Goal: Task Accomplishment & Management: Use online tool/utility

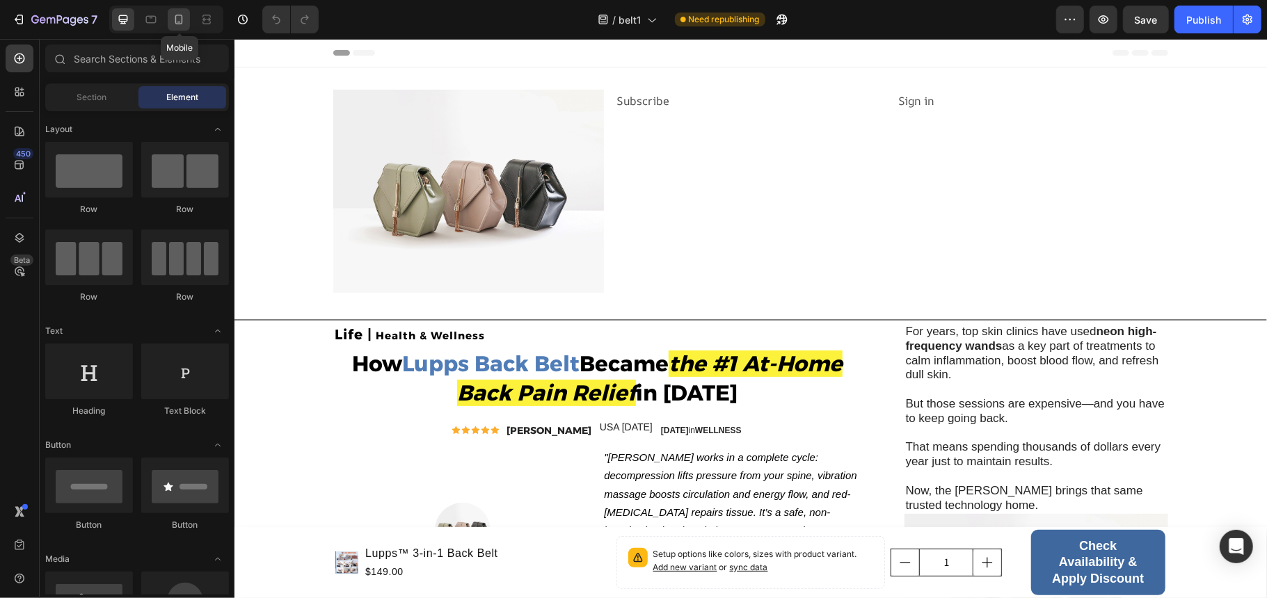
click at [175, 20] on icon at bounding box center [179, 20] width 14 height 14
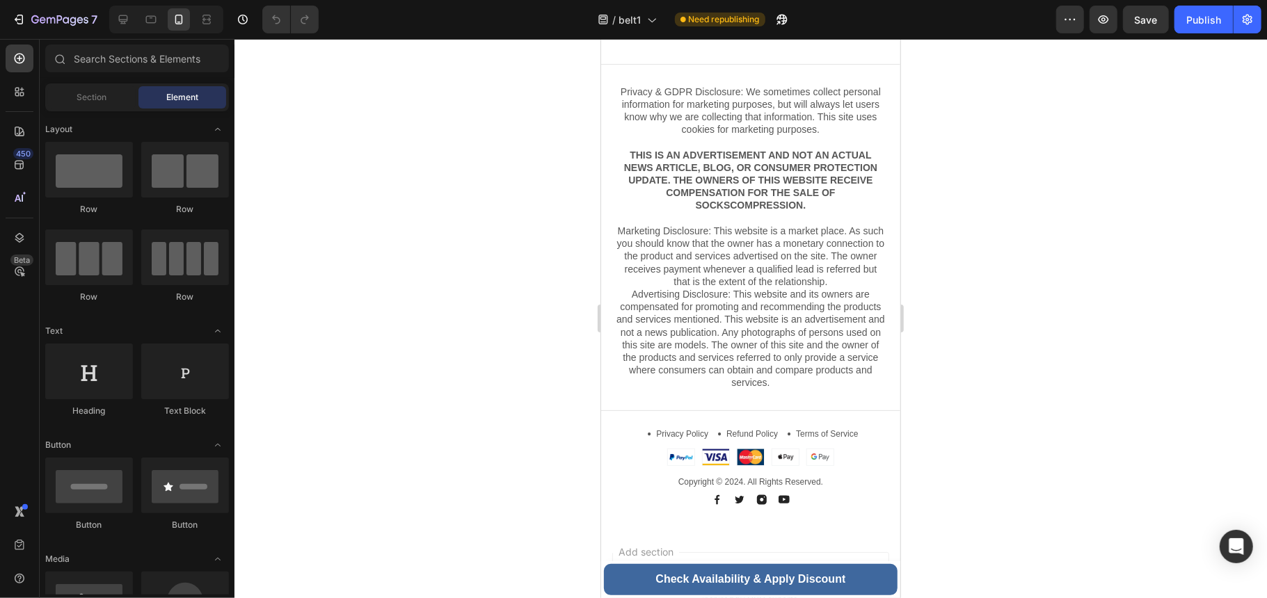
scroll to position [8191, 0]
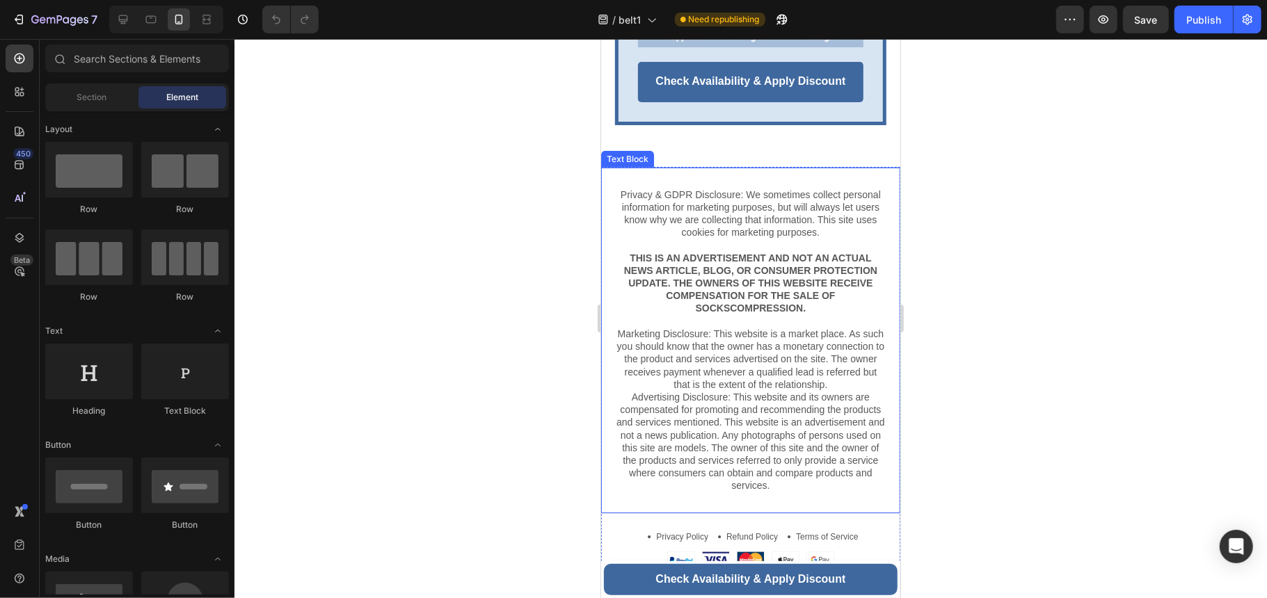
click at [820, 264] on strong "THIS IS AN ADVERTISEMENT AND NOT AN ACTUAL NEWS ARTICLE, BLOG, OR CONSUMER PROT…" at bounding box center [749, 283] width 253 height 62
drag, startPoint x: 875, startPoint y: 317, endPoint x: 844, endPoint y: 114, distance: 204.9
click at [806, 337] on p "Marketing Disclosure: This website is a market place. As such you should know t…" at bounding box center [750, 409] width 269 height 165
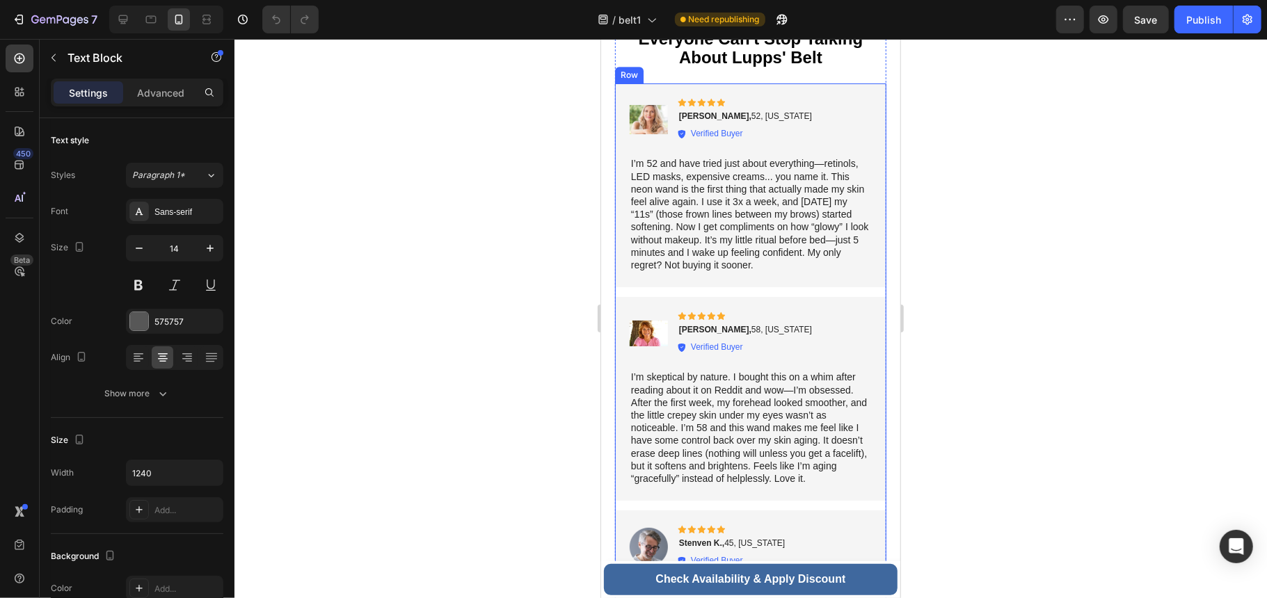
scroll to position [6984, 0]
click at [729, 234] on p "I’m 52 and have tried just about everything—retinols, LED masks, expensive crea…" at bounding box center [749, 213] width 239 height 114
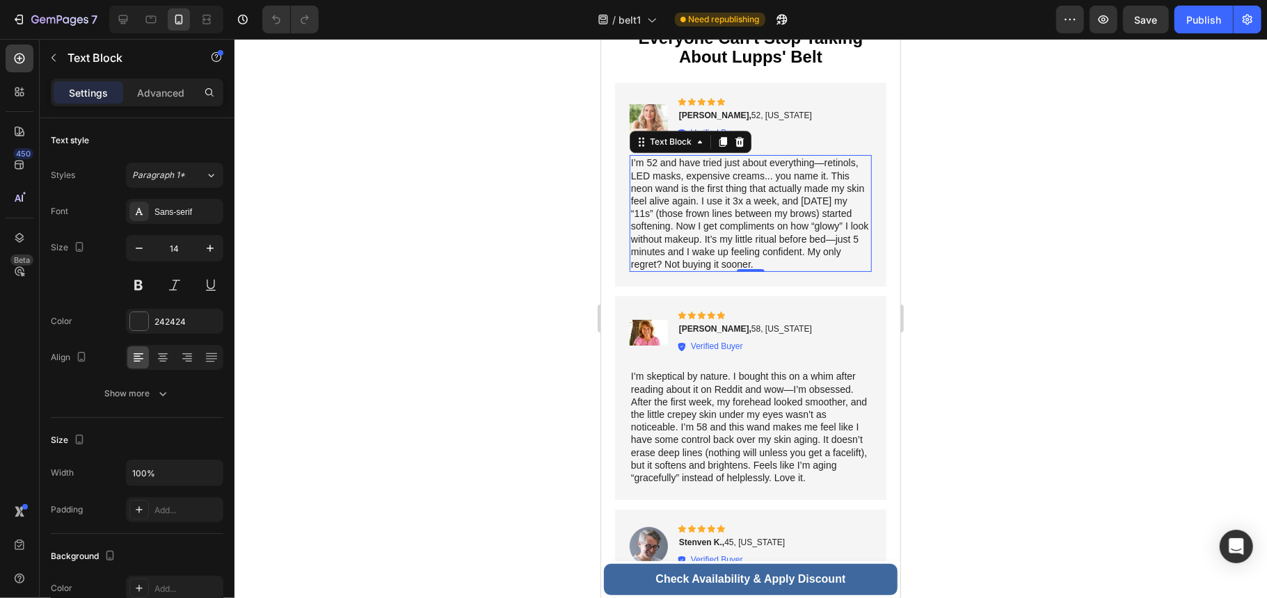
click at [711, 255] on p "I’m 52 and have tried just about everything—retinols, LED masks, expensive crea…" at bounding box center [749, 213] width 239 height 114
click at [715, 259] on p "I’m 52 and have tried just about everything—retinols, LED masks, expensive crea…" at bounding box center [749, 213] width 239 height 114
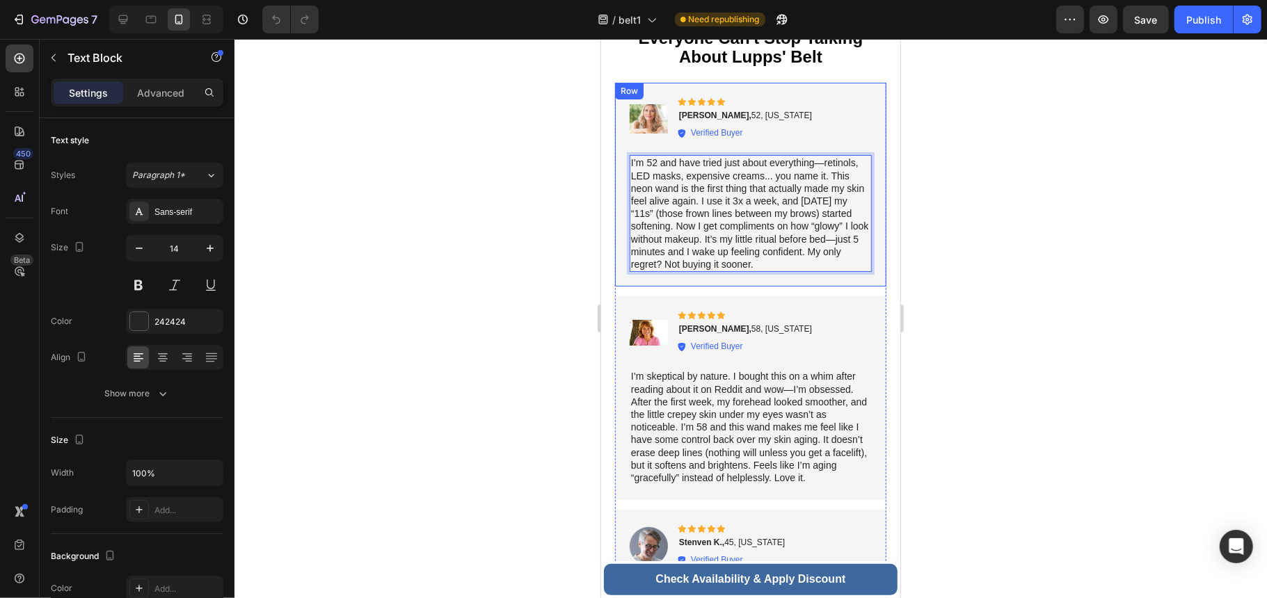
drag, startPoint x: 715, startPoint y: 264, endPoint x: 619, endPoint y: 148, distance: 151.2
click at [619, 148] on div "Image Icon Icon Icon Icon Icon Icon List [PERSON_NAME], 52, [US_STATE] Text Blo…" at bounding box center [749, 184] width 271 height 204
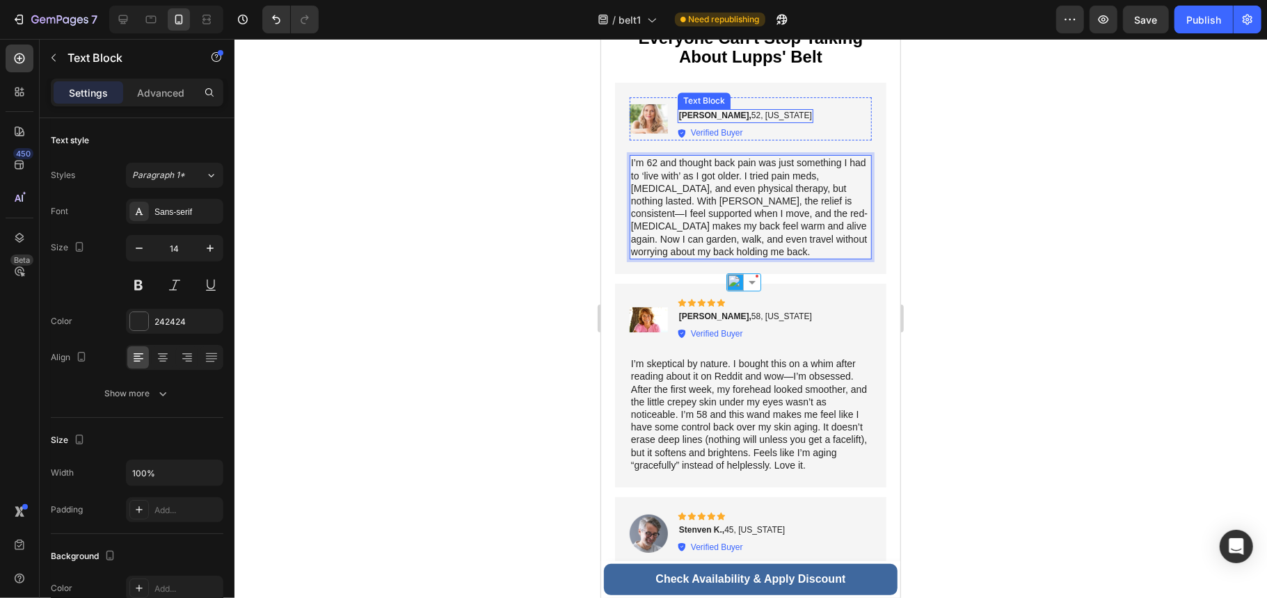
click at [725, 110] on p "[PERSON_NAME], 52, [US_STATE]" at bounding box center [744, 115] width 133 height 11
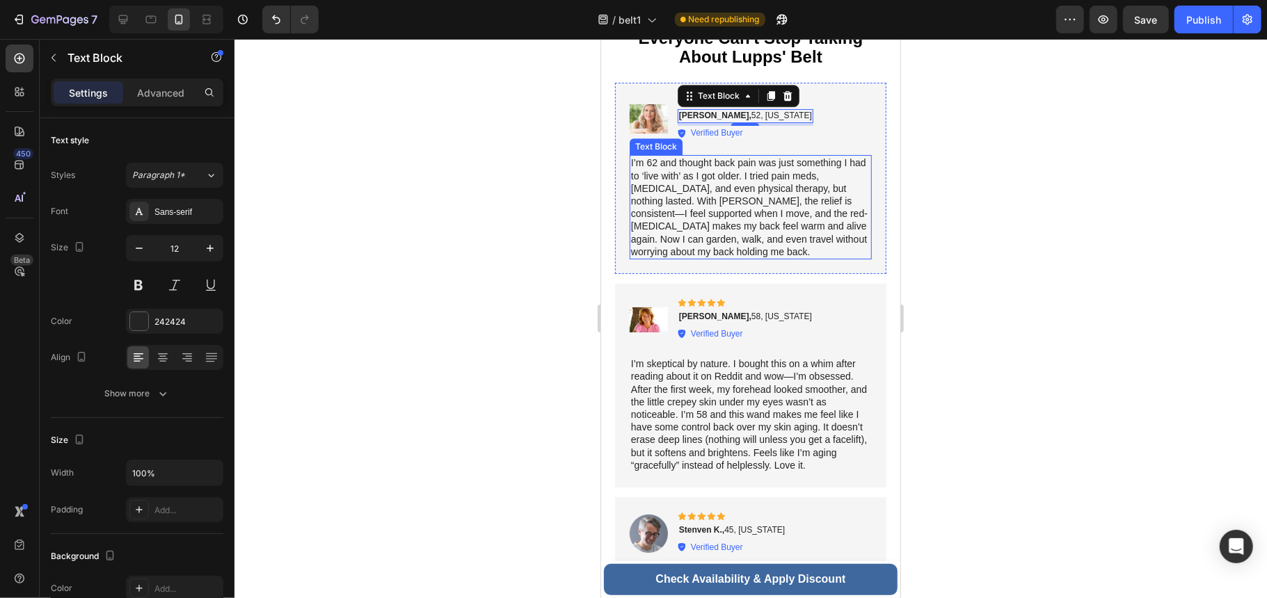
click at [651, 156] on p "I’m 62 and thought back pain was just something I had to ‘live with’ as I got o…" at bounding box center [749, 207] width 239 height 102
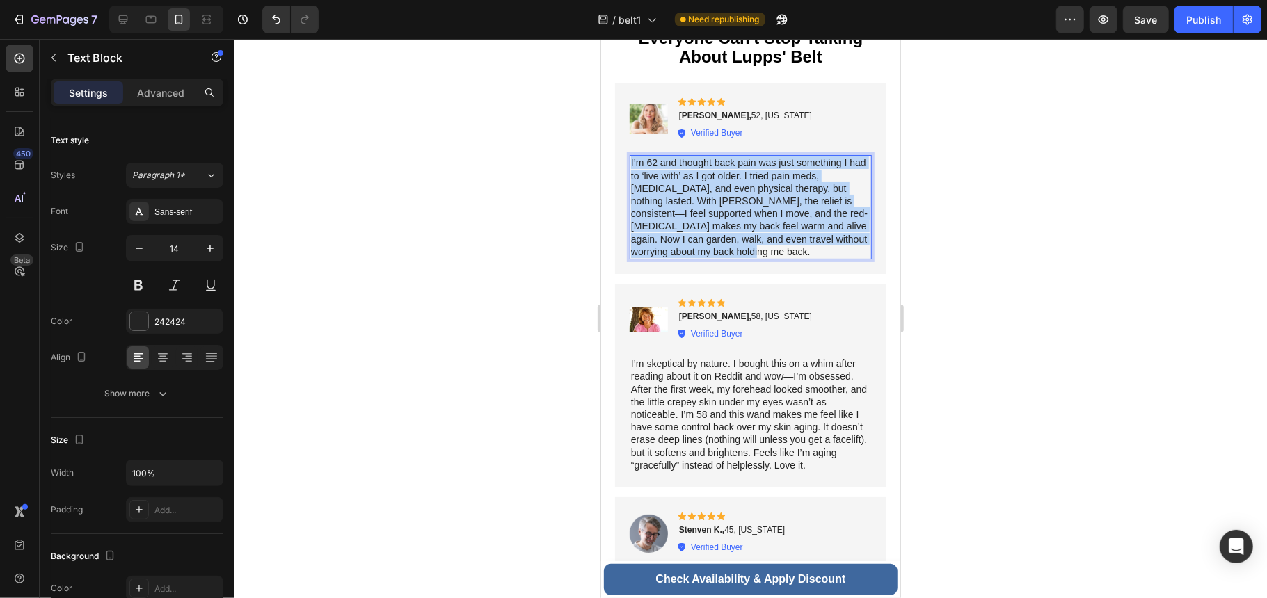
click at [651, 156] on p "I’m 62 and thought back pain was just something I had to ‘live with’ as I got o…" at bounding box center [749, 207] width 239 height 102
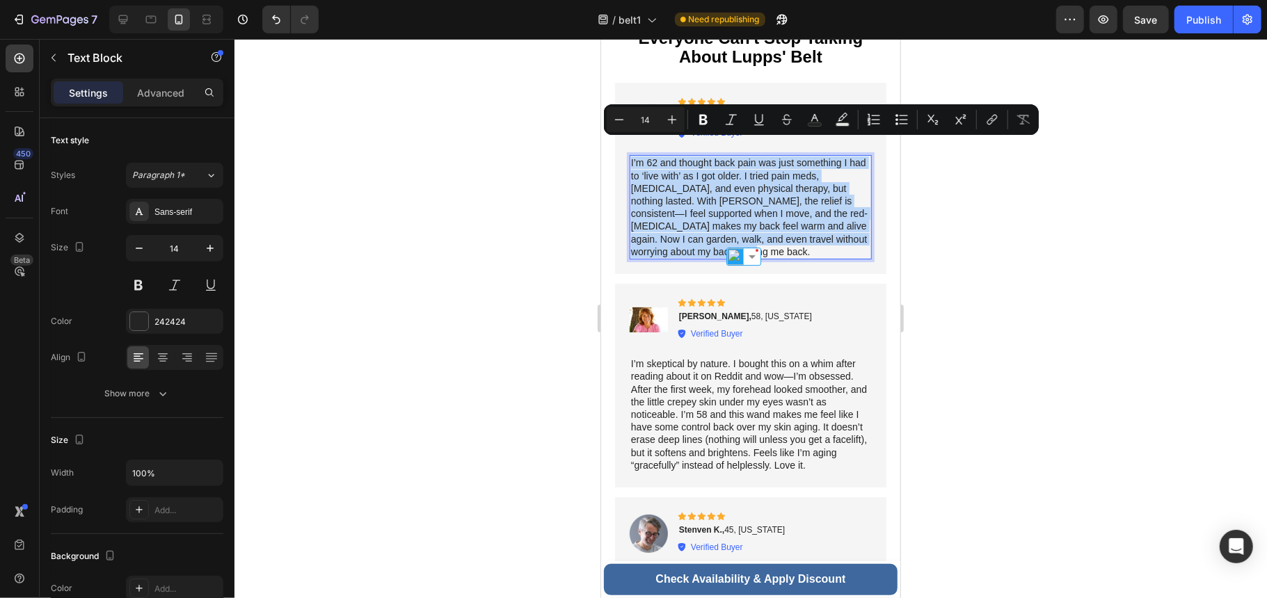
click at [651, 156] on p "I’m 62 and thought back pain was just something I had to ‘live with’ as I got o…" at bounding box center [749, 207] width 239 height 102
click at [654, 156] on p "I’m 62 and thought back pain was just something I had to ‘live with’ as I got o…" at bounding box center [749, 207] width 239 height 102
click at [666, 156] on p "I’m 62 and thought back pain was just something I had to ‘live with’ as I got o…" at bounding box center [749, 207] width 239 height 102
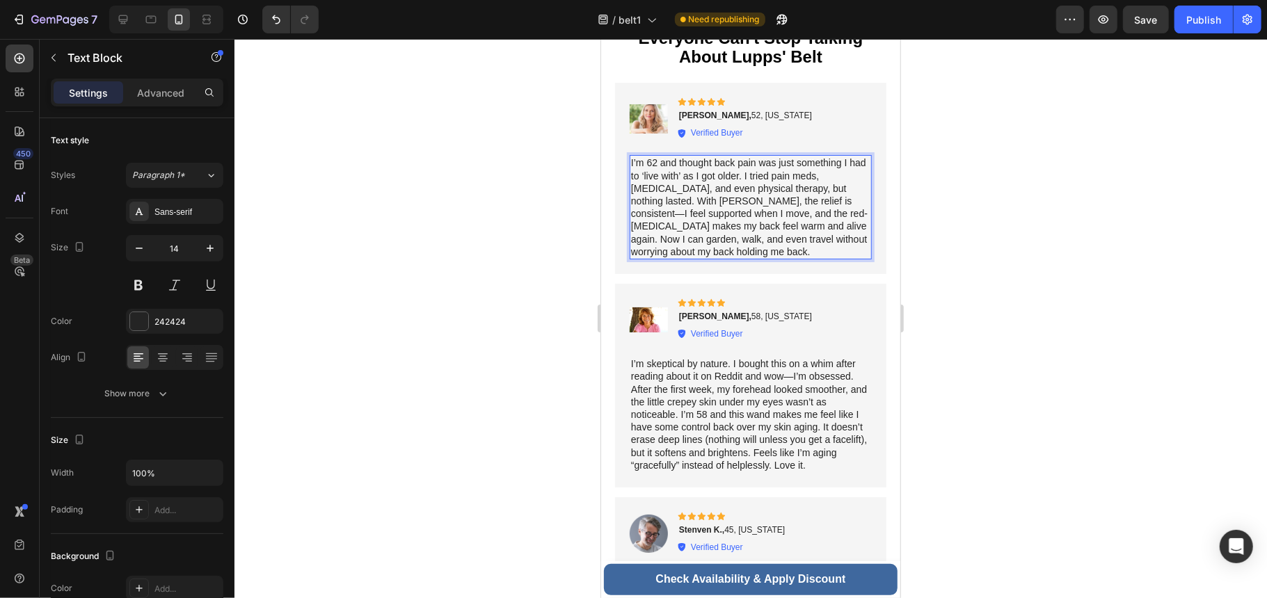
click at [651, 156] on p "I’m 62 and thought back pain was just something I had to ‘live with’ as I got o…" at bounding box center [749, 207] width 239 height 102
click at [704, 173] on p "I’m 52 and thought back pain was just something I had to ‘live with’ as I got o…" at bounding box center [749, 207] width 239 height 102
click at [769, 173] on p "I’m 52 and thought back pain was just something I had to ‘live with’ as I got o…" at bounding box center [749, 207] width 239 height 102
click at [739, 189] on p "I’m 52 and thought back pain was just something I had to ‘live with’ as I got o…" at bounding box center [749, 207] width 239 height 102
click at [724, 186] on p "I’m 52 and thought back pain was just something I had to ‘live with’ as I got o…" at bounding box center [749, 207] width 239 height 102
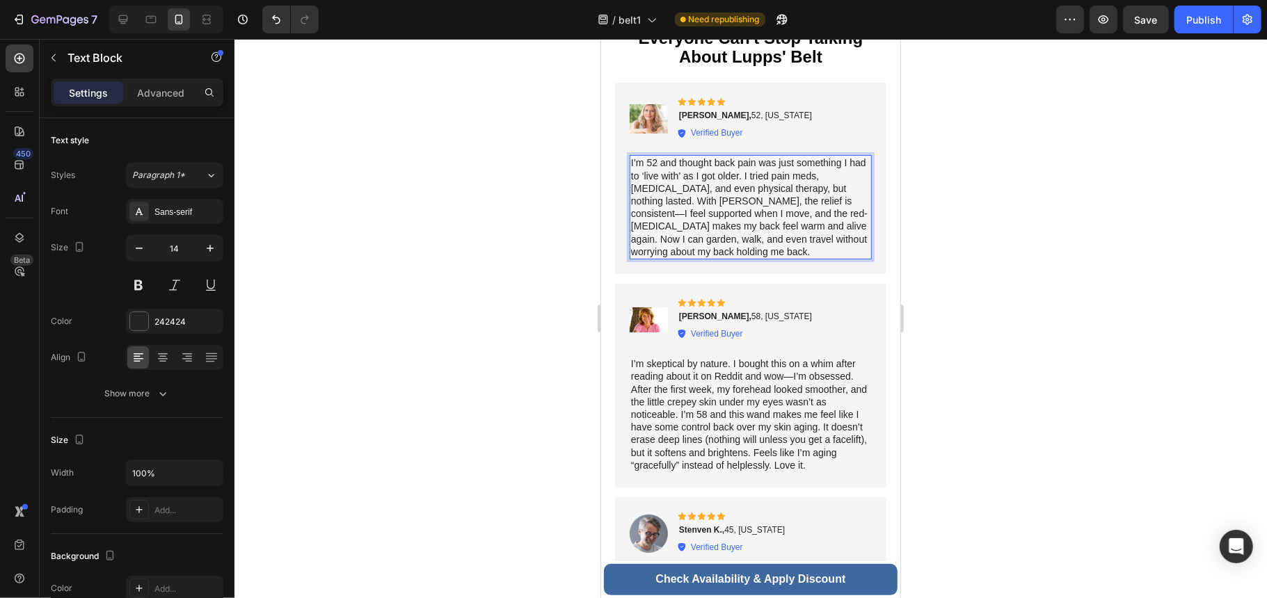
click at [795, 198] on p "I’m 52 and thought back pain was just something I had to ‘live with’ as I got o…" at bounding box center [749, 207] width 239 height 102
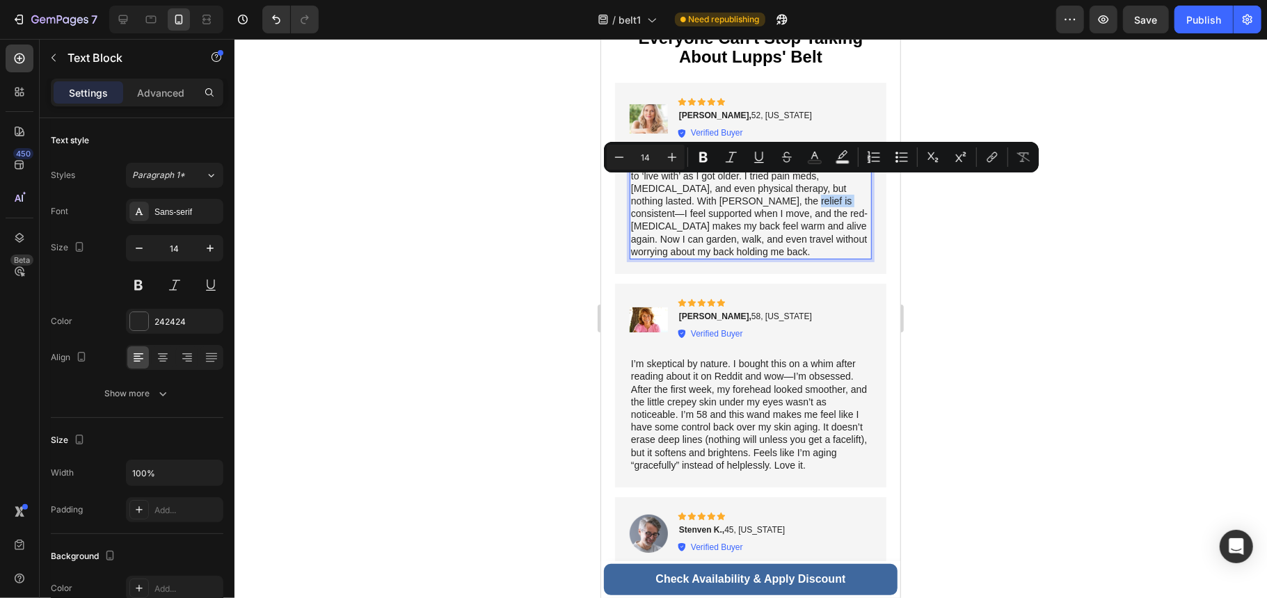
drag, startPoint x: 802, startPoint y: 186, endPoint x: 845, endPoint y: 189, distance: 43.2
click at [845, 189] on p "I’m 52 and thought back pain was just something I had to ‘live with’ as I got o…" at bounding box center [749, 207] width 239 height 102
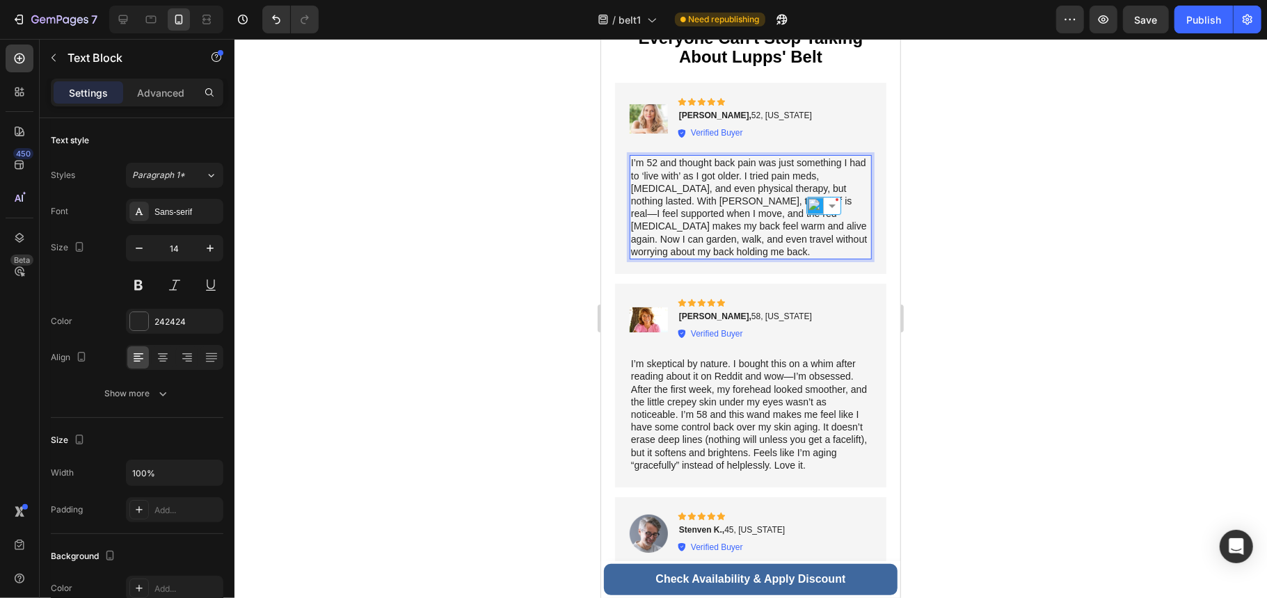
click at [678, 204] on p "I’m 52 and thought back pain was just something I had to ‘live with’ as I got o…" at bounding box center [749, 207] width 239 height 102
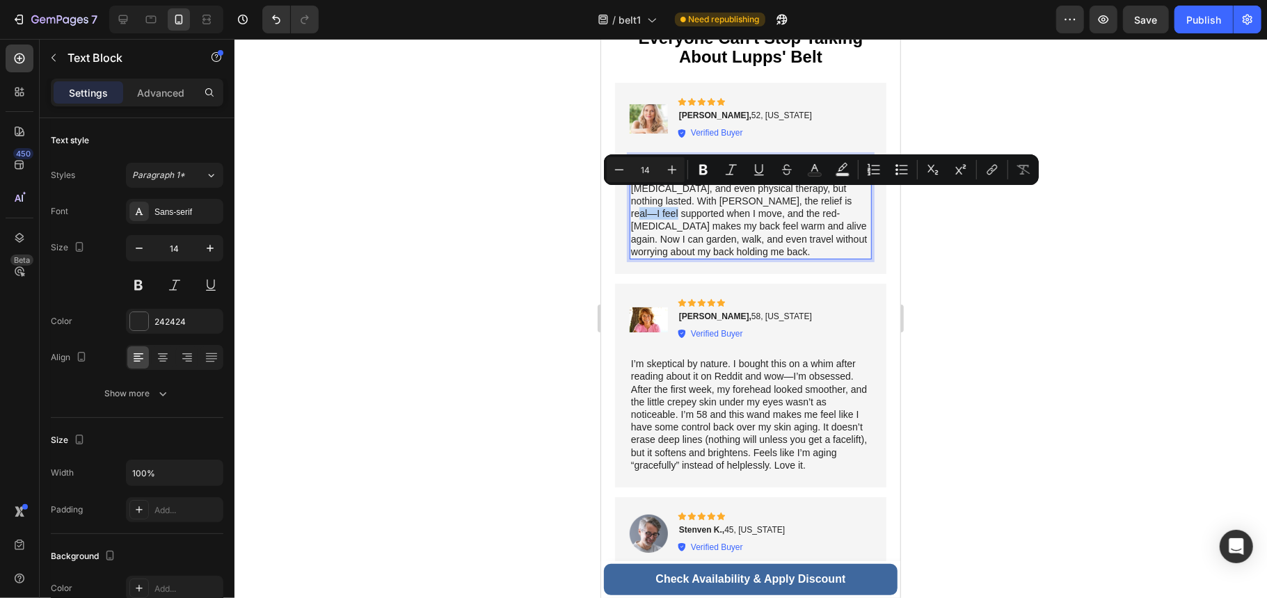
drag, startPoint x: 674, startPoint y: 196, endPoint x: 628, endPoint y: 202, distance: 47.1
click at [629, 202] on div "I’m 52 and thought back pain was just something I had to ‘live with’ as I got o…" at bounding box center [750, 206] width 242 height 104
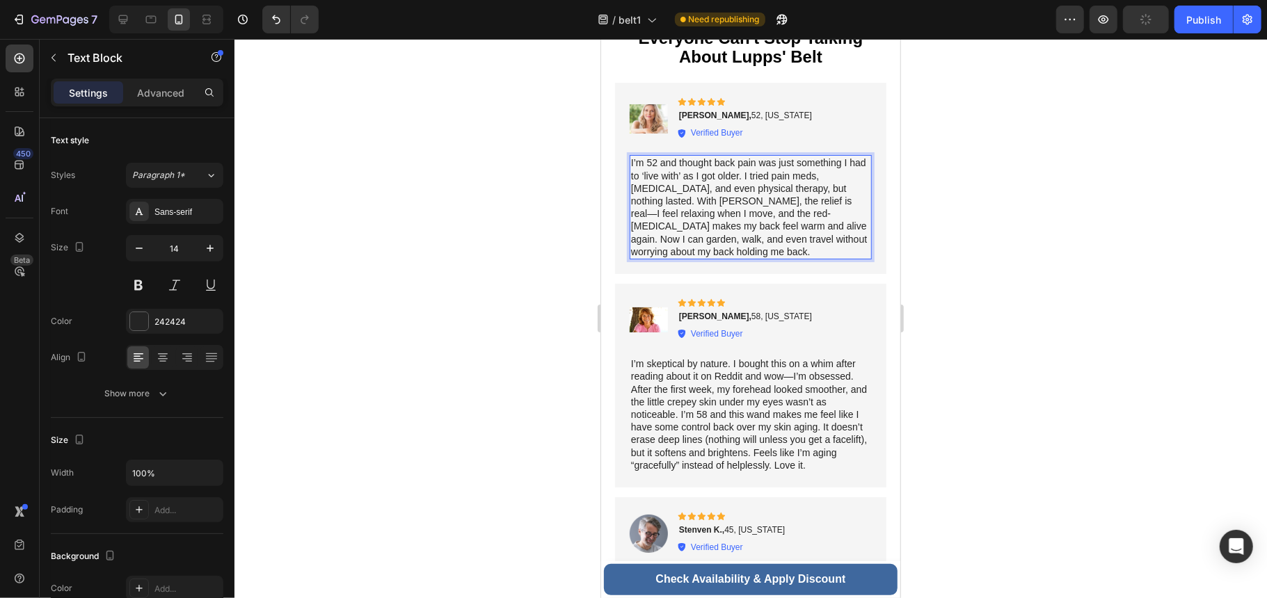
click at [753, 200] on p "I’m 52 and thought back pain was just something I had to ‘live with’ as I got o…" at bounding box center [749, 207] width 239 height 102
drag, startPoint x: 764, startPoint y: 198, endPoint x: 749, endPoint y: 196, distance: 14.9
click at [749, 196] on p "I’m 52 and thought back pain was just something I had to ‘live with’ as I got o…" at bounding box center [749, 207] width 239 height 102
click at [757, 197] on p "I’m 52 and thought back pain was just something I had to ‘live with’ as I got o…" at bounding box center [749, 207] width 239 height 102
click at [760, 197] on p "I’m 52 and thought back pain was just something I had to ‘live with’ as I got o…" at bounding box center [749, 207] width 239 height 102
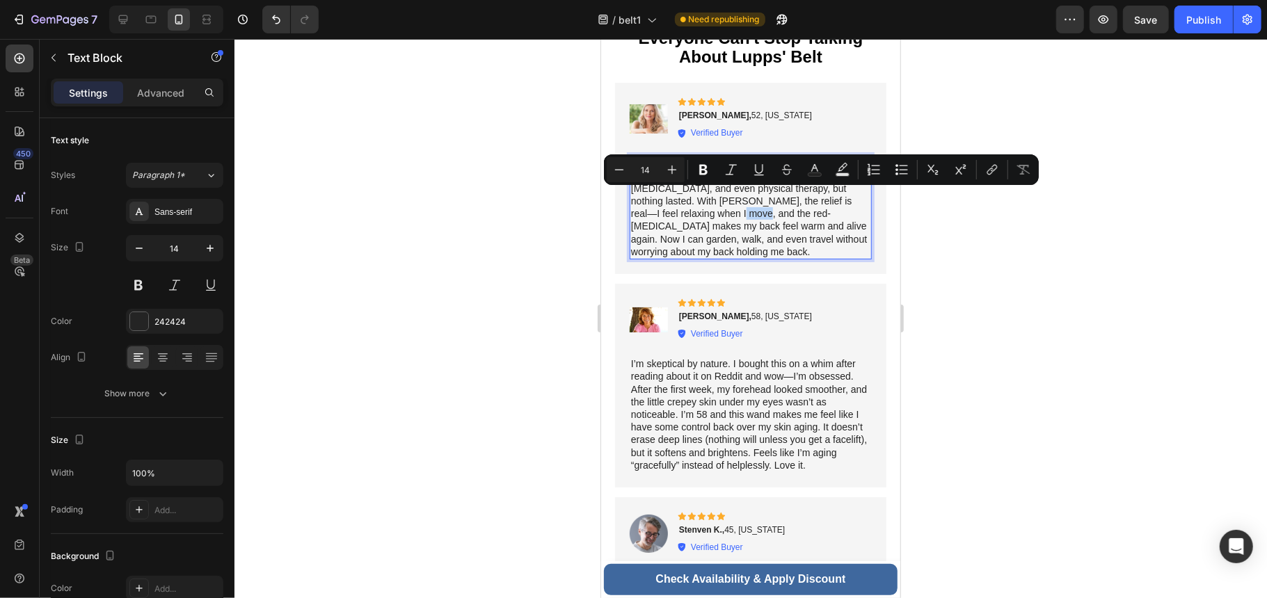
drag, startPoint x: 763, startPoint y: 198, endPoint x: 744, endPoint y: 197, distance: 18.8
click at [744, 197] on p "I’m 52 and thought back pain was just something I had to ‘live with’ as I got o…" at bounding box center [749, 207] width 239 height 102
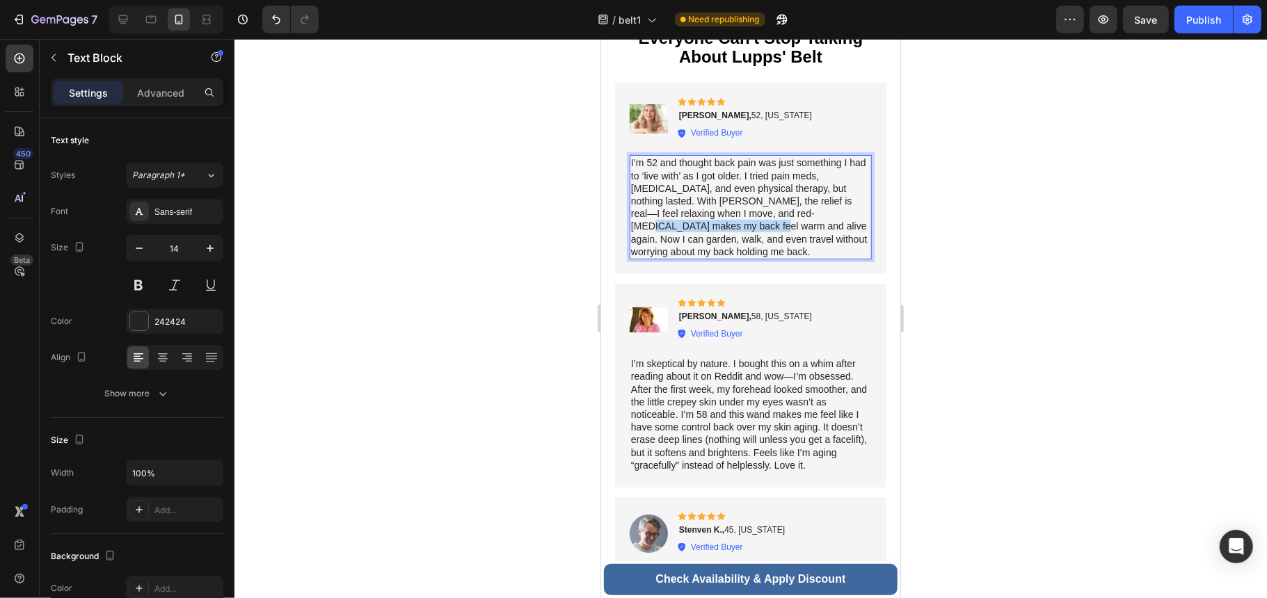
drag, startPoint x: 820, startPoint y: 197, endPoint x: 729, endPoint y: 212, distance: 91.7
click at [729, 212] on p "I’m 52 and thought back pain was just something I had to ‘live with’ as I got o…" at bounding box center [749, 207] width 239 height 102
click at [805, 230] on p "I’m 52 and thought back pain was just something I had to ‘live with’ as I got o…" at bounding box center [749, 207] width 239 height 102
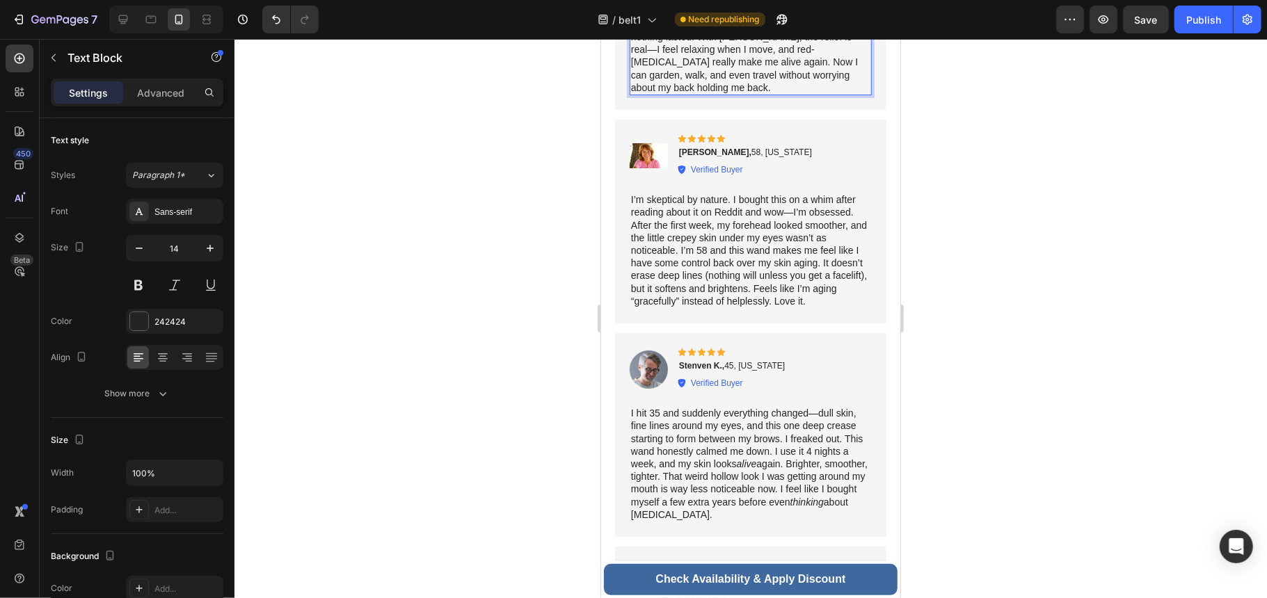
scroll to position [7170, 0]
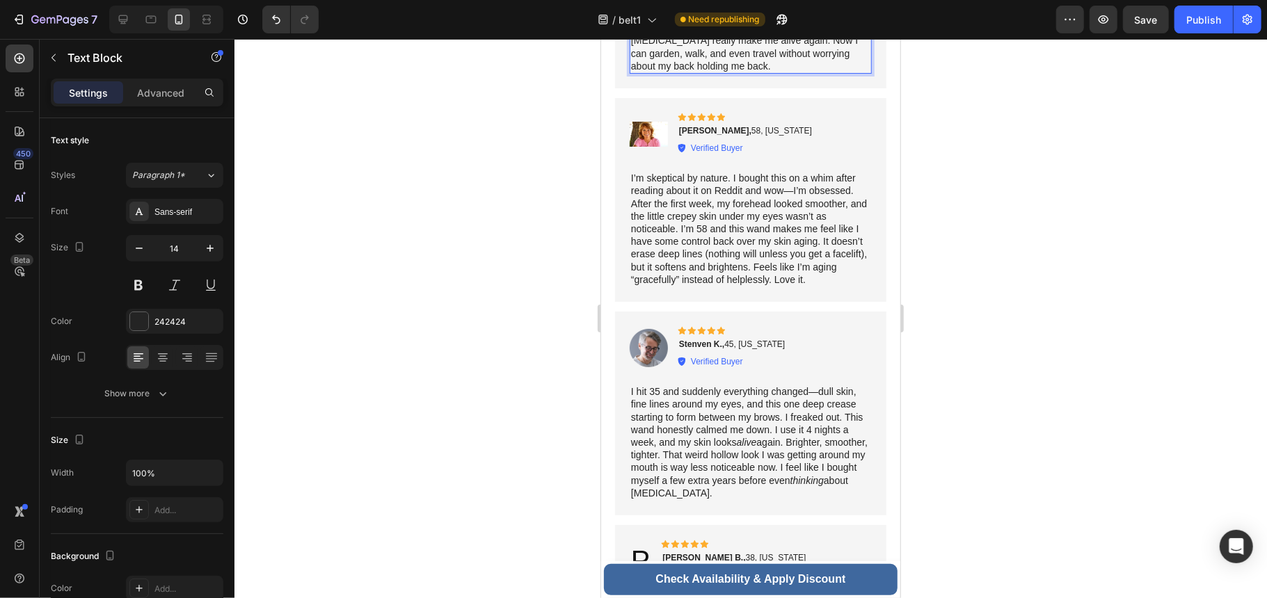
click at [811, 223] on p "I’m skeptical by nature. I bought this on a whim after reading about it on Redd…" at bounding box center [749, 228] width 239 height 114
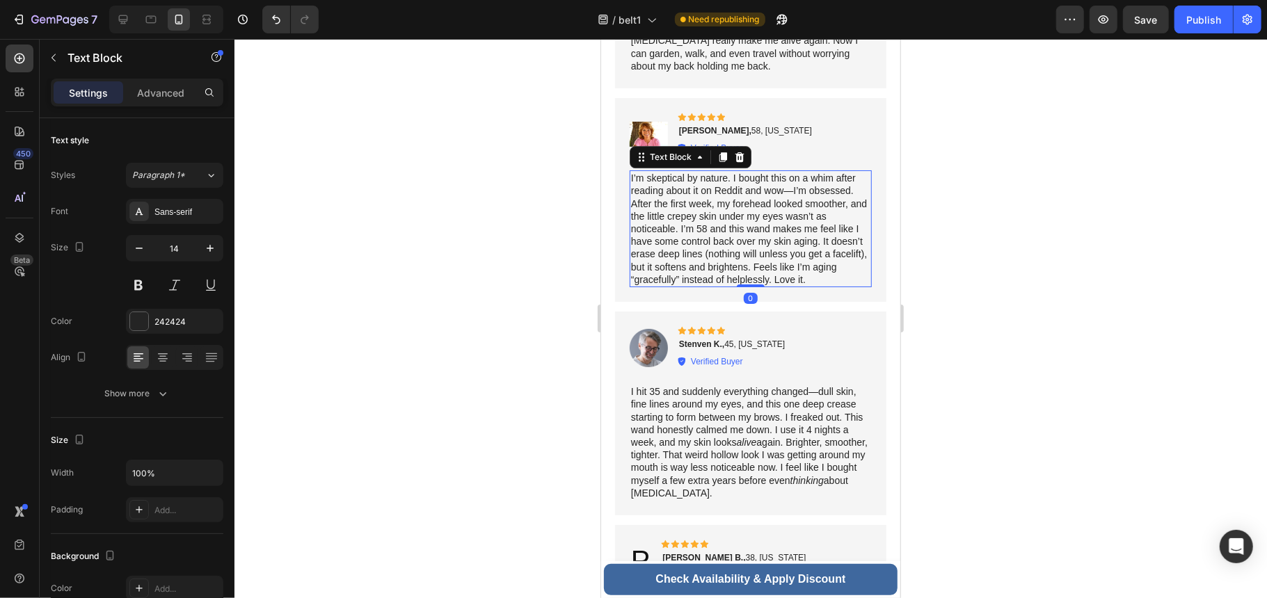
click at [736, 181] on p "I’m skeptical by nature. I bought this on a whim after reading about it on Redd…" at bounding box center [749, 228] width 239 height 114
click at [742, 182] on p "I’m skeptical by nature. I bought this on a whim after reading about it on Redd…" at bounding box center [749, 228] width 239 height 114
click at [788, 184] on p "I’m skeptical by nature. I bought this on a whim after reading about it on Redd…" at bounding box center [749, 228] width 239 height 114
click at [741, 193] on p "I’m skeptical by nature. I bought this on a whim after reading about it on Redd…" at bounding box center [749, 228] width 239 height 114
click at [774, 217] on p "I’m skeptical by nature. I bought this on a whim after reading about it on Redd…" at bounding box center [749, 228] width 239 height 114
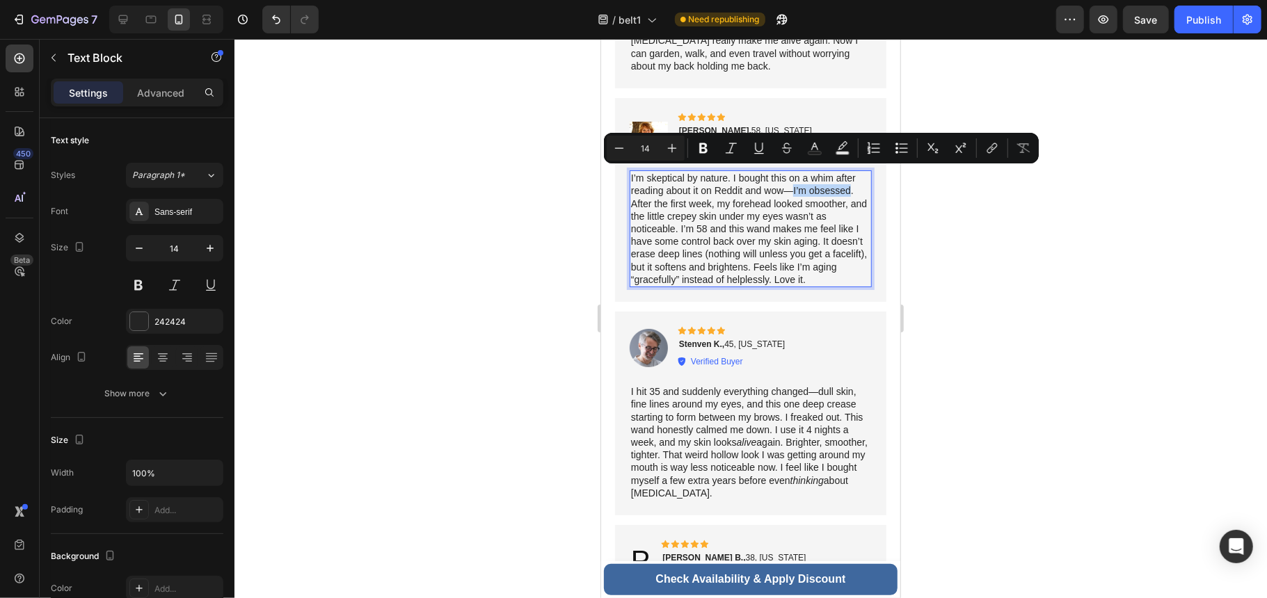
drag, startPoint x: 793, startPoint y: 175, endPoint x: 850, endPoint y: 176, distance: 56.4
click at [850, 176] on p "I’m skeptical by nature. I bought this on a whim after reading about it on Redd…" at bounding box center [749, 228] width 239 height 114
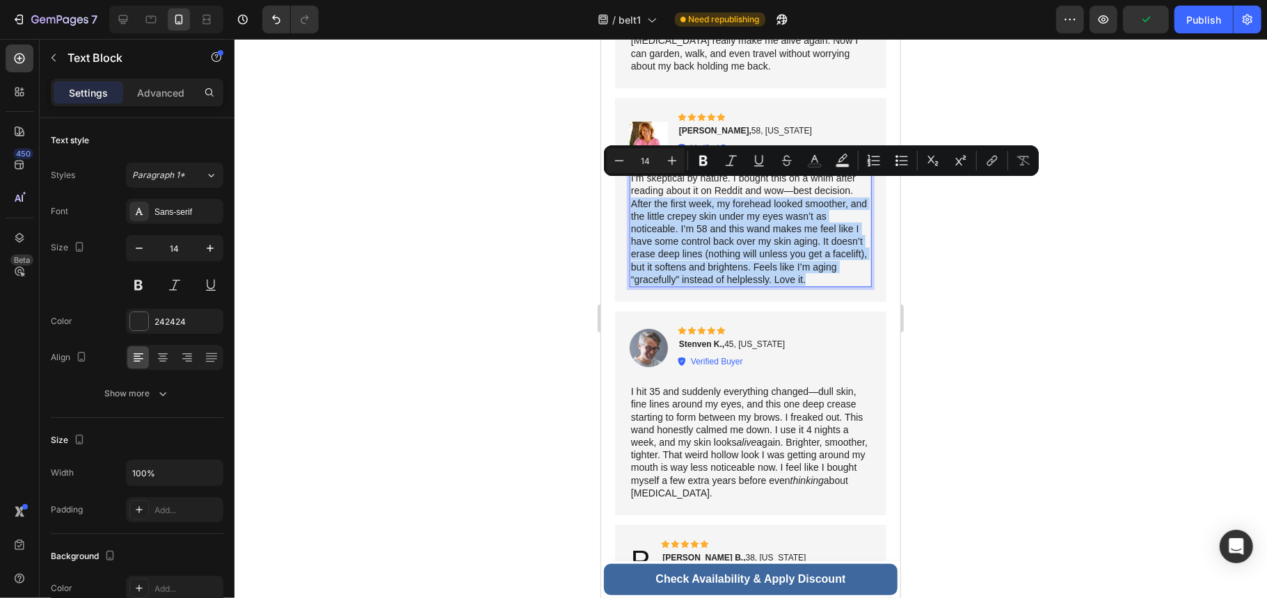
drag, startPoint x: 838, startPoint y: 264, endPoint x: 632, endPoint y: 189, distance: 219.2
click at [632, 189] on p "I’m skeptical by nature. I bought this on a whim after reading about it on Redd…" at bounding box center [749, 228] width 239 height 114
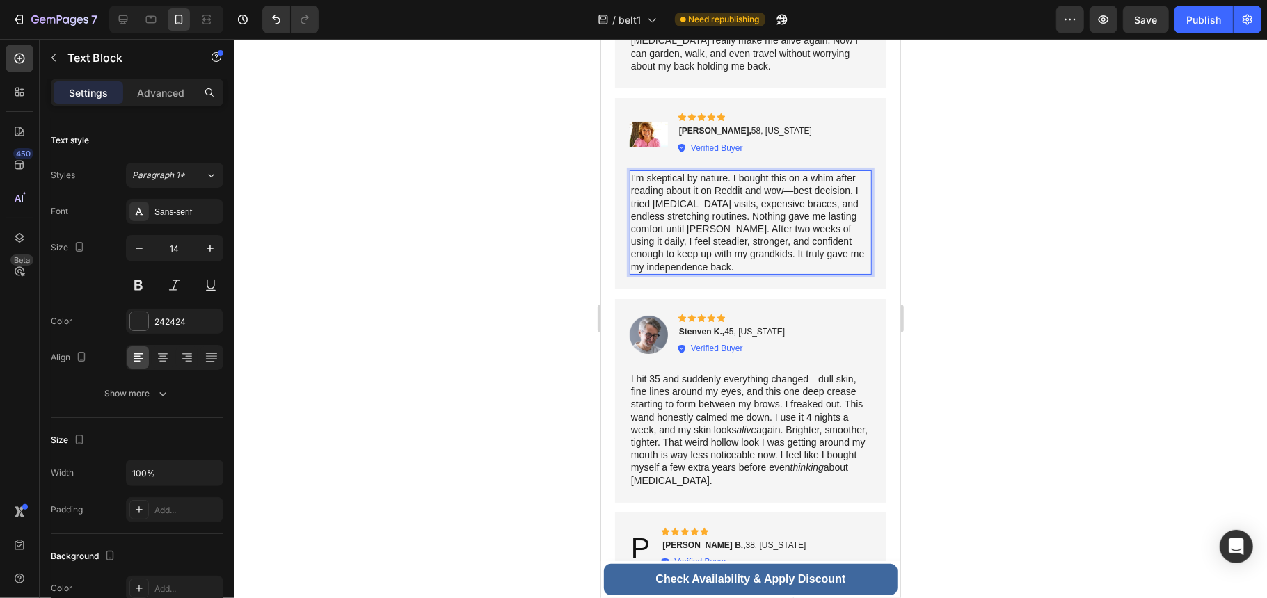
click at [707, 215] on p "I’m skeptical by nature. I bought this on a whim after reading about it on Redd…" at bounding box center [749, 222] width 239 height 102
click at [708, 214] on p "I’m skeptical by nature. I bought this on a whim after reading about it on Redd…" at bounding box center [749, 222] width 239 height 102
drag, startPoint x: 711, startPoint y: 214, endPoint x: 685, endPoint y: 217, distance: 26.0
click at [685, 217] on p "I’m skeptical by nature. I bought this on a whim after reading about it on Redd…" at bounding box center [749, 222] width 239 height 102
click at [802, 239] on p "I’m skeptical by nature. I bought this on a whim after reading about it on Redd…" at bounding box center [749, 222] width 239 height 102
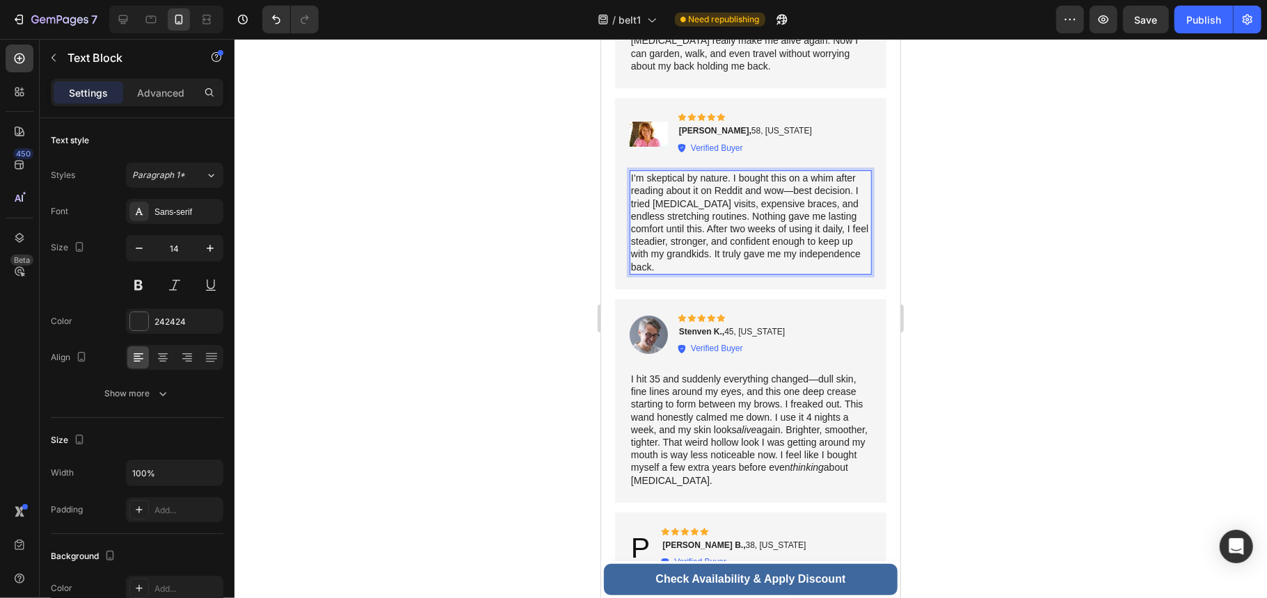
click at [686, 250] on p "I’m skeptical by nature. I bought this on a whim after reading about it on Redd…" at bounding box center [749, 222] width 239 height 102
drag, startPoint x: 689, startPoint y: 251, endPoint x: 623, endPoint y: 250, distance: 65.4
click at [623, 250] on div "Image Icon Icon Icon Icon Icon Icon List [PERSON_NAME], 58, [US_STATE] Text Blo…" at bounding box center [749, 192] width 271 height 191
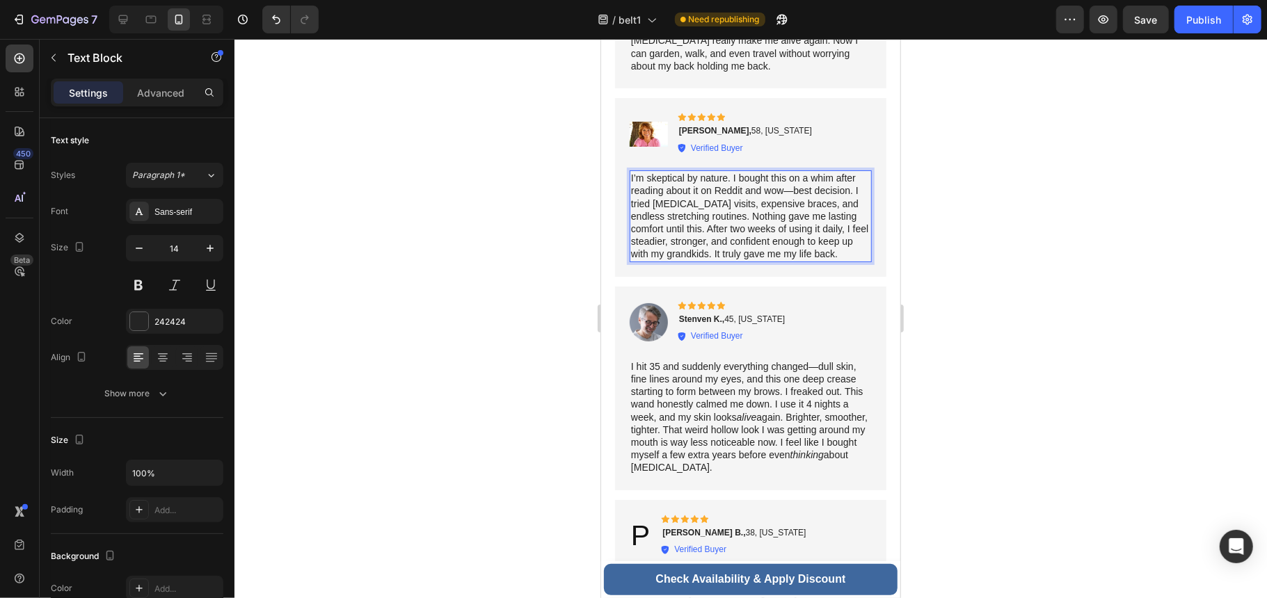
click at [761, 248] on p "I’m skeptical by nature. I bought this on a whim after reading about it on Redd…" at bounding box center [749, 215] width 239 height 88
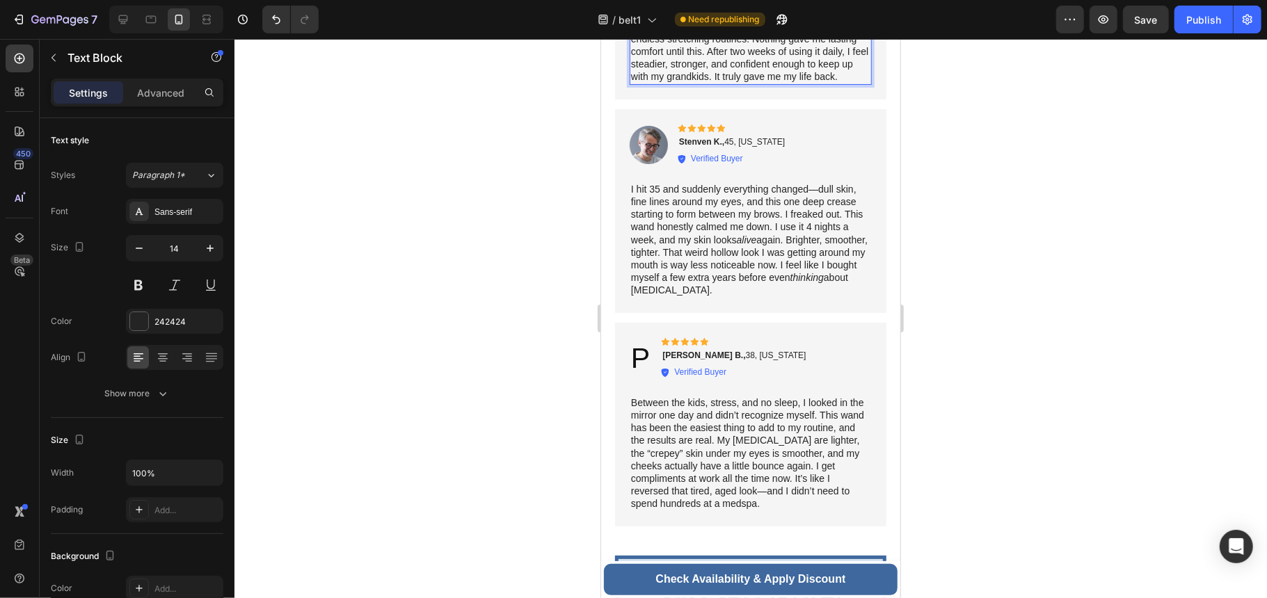
scroll to position [7356, 0]
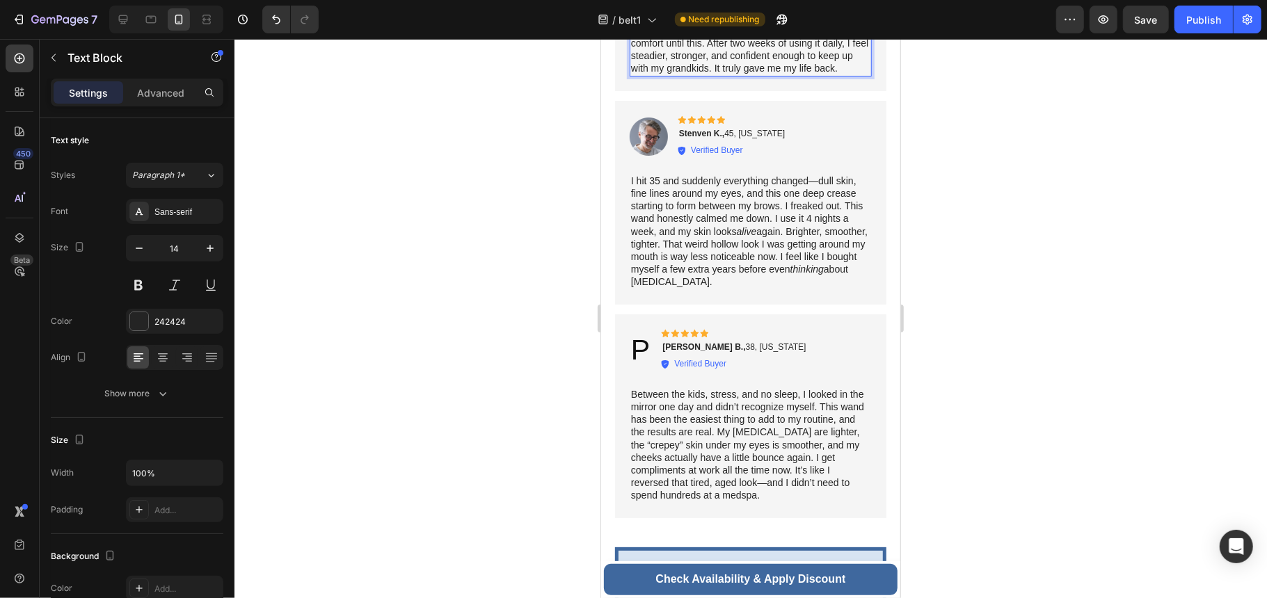
click at [757, 250] on p "I hit 35 and suddenly everything changed—dull skin, fine lines around my eyes, …" at bounding box center [749, 231] width 239 height 114
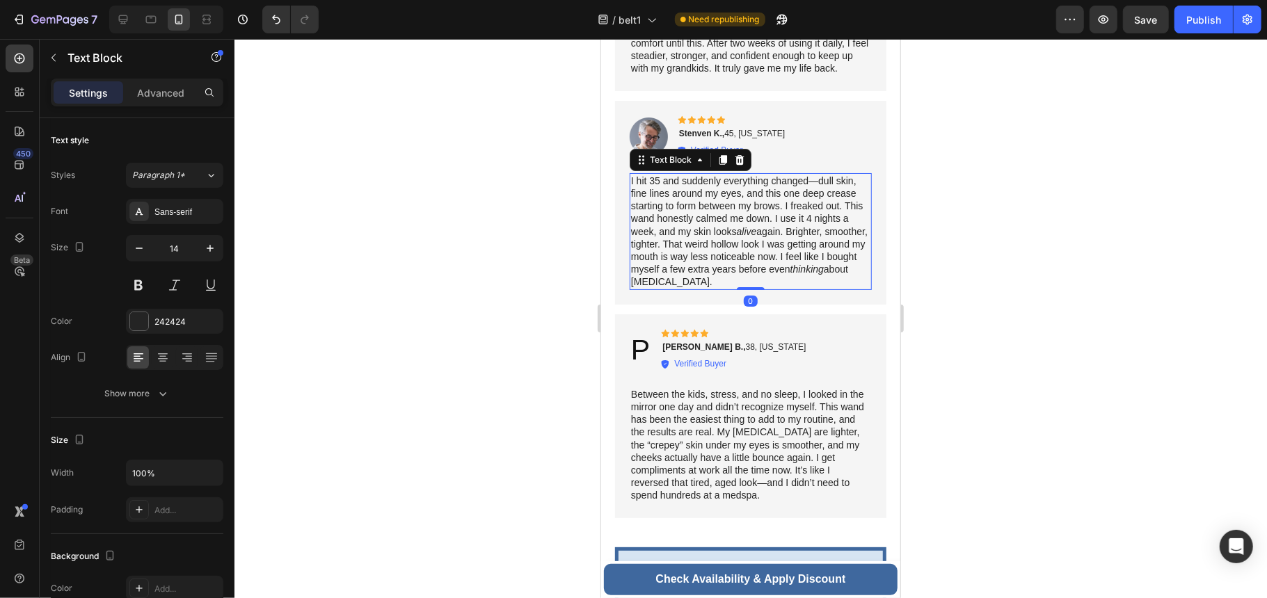
click at [753, 214] on p "I hit 35 and suddenly everything changed—dull skin, fine lines around my eyes, …" at bounding box center [749, 231] width 239 height 114
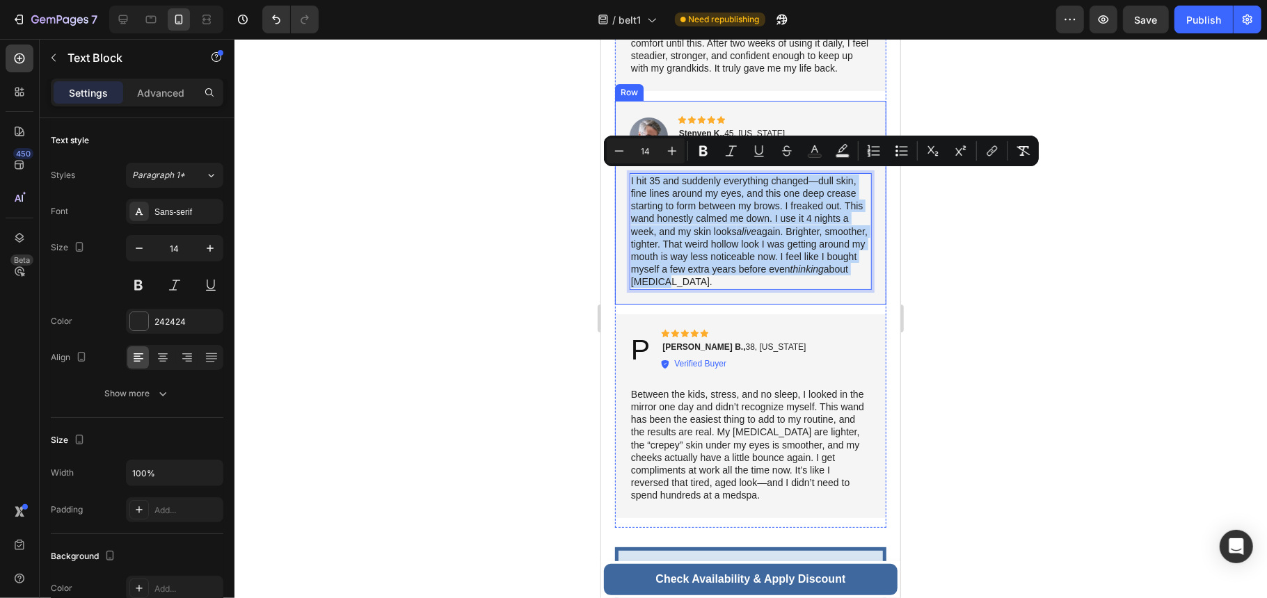
drag, startPoint x: 792, startPoint y: 278, endPoint x: 624, endPoint y: 166, distance: 201.7
click at [624, 166] on div "Image Icon Icon Icon Icon Icon Icon List Stenven K., 45, [US_STATE] Text Block …" at bounding box center [749, 202] width 271 height 204
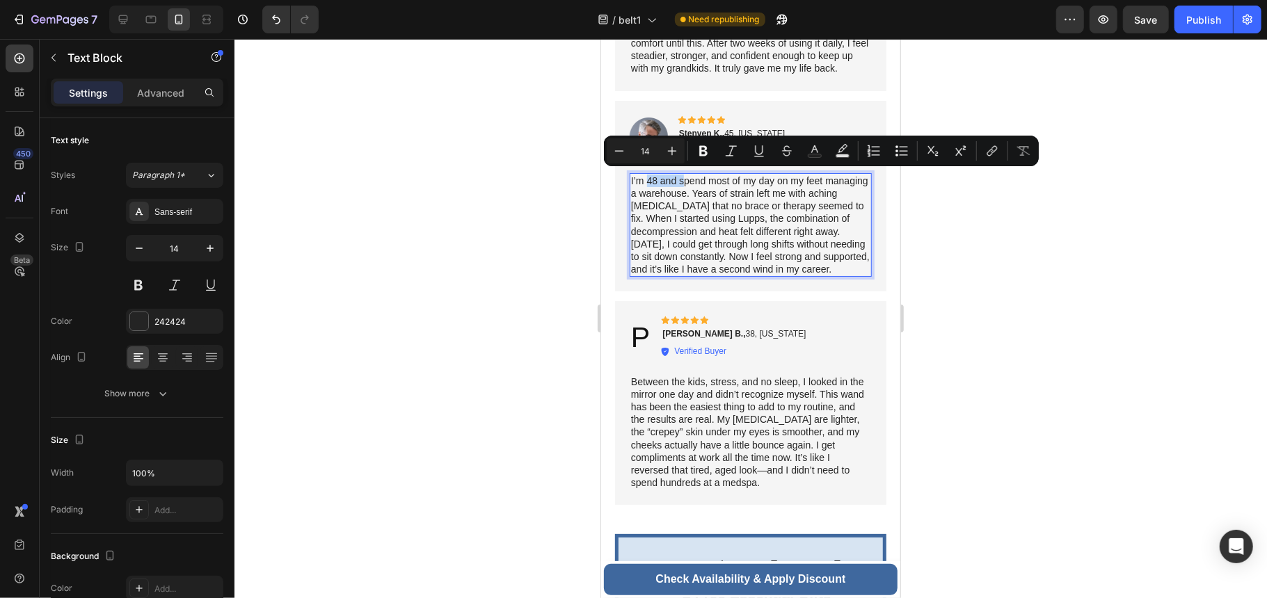
drag, startPoint x: 680, startPoint y: 178, endPoint x: 648, endPoint y: 176, distance: 32.1
click at [648, 176] on p "I’m 48 and spend most of my day on my feet managing a warehouse. Years of strai…" at bounding box center [749, 225] width 239 height 102
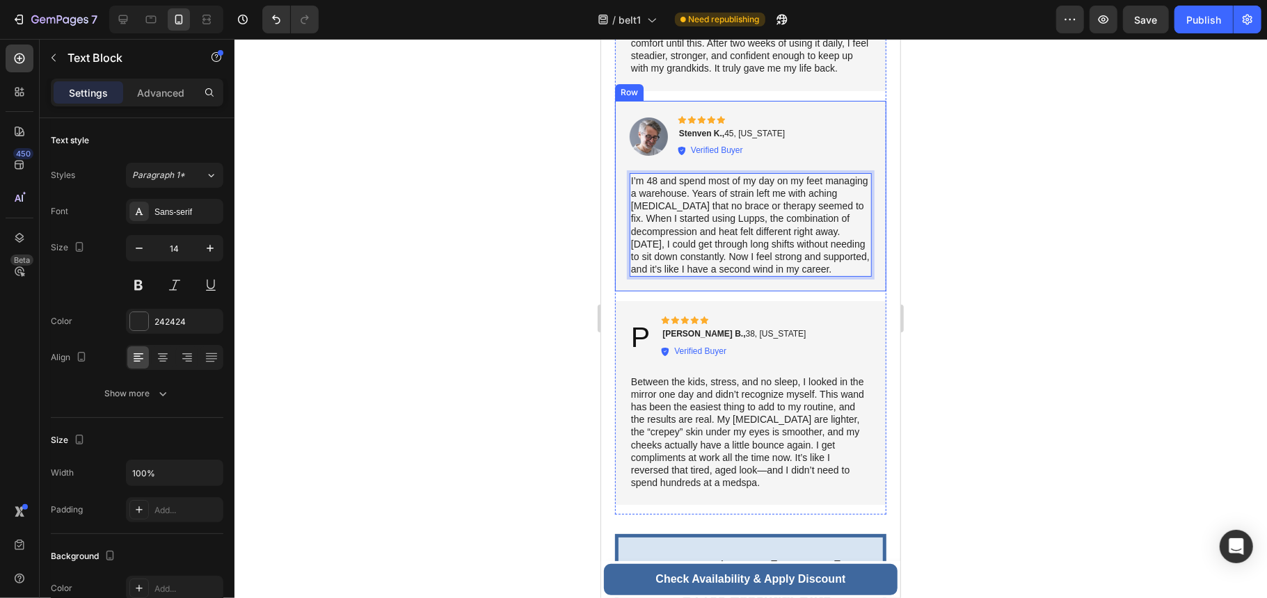
drag, startPoint x: 648, startPoint y: 176, endPoint x: 618, endPoint y: 184, distance: 31.6
click at [618, 184] on div "Image Icon Icon Icon Icon Icon Icon List Stenven K., 45, [US_STATE] Text Block …" at bounding box center [749, 195] width 271 height 191
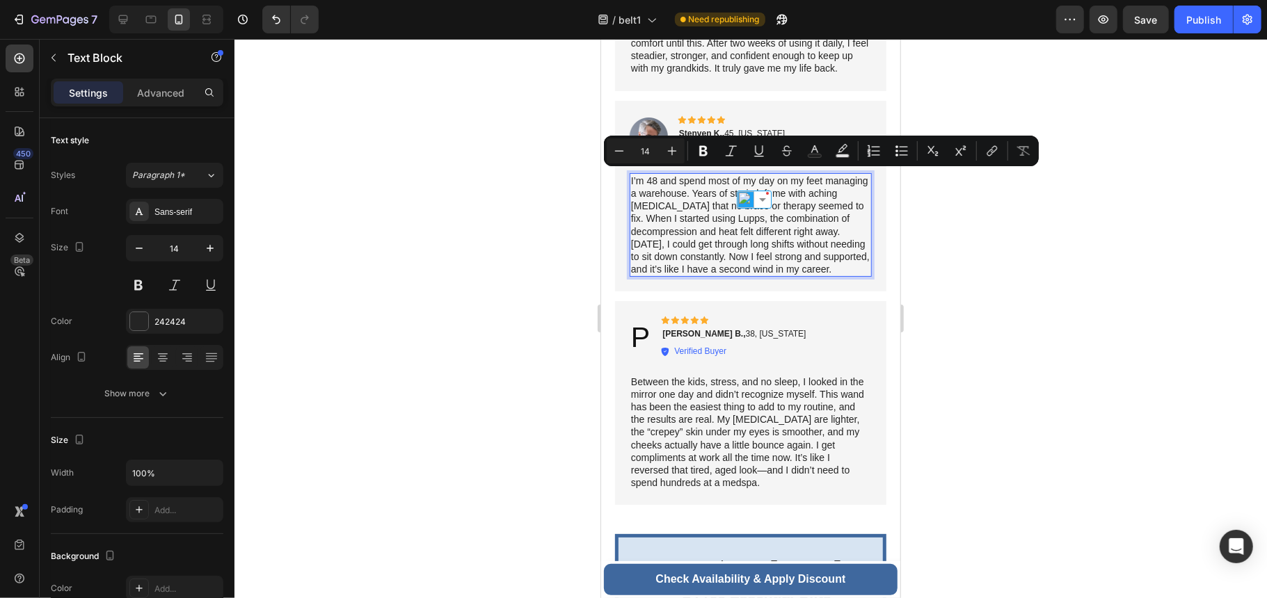
click at [674, 183] on p "I’m 48 and spend most of my day on my feet managing a warehouse. Years of strai…" at bounding box center [749, 225] width 239 height 102
drag, startPoint x: 682, startPoint y: 180, endPoint x: 628, endPoint y: 181, distance: 54.3
click at [629, 181] on div "I’m 48 and spend most of my day on my feet managing a warehouse. Years of strai…" at bounding box center [749, 225] width 241 height 104
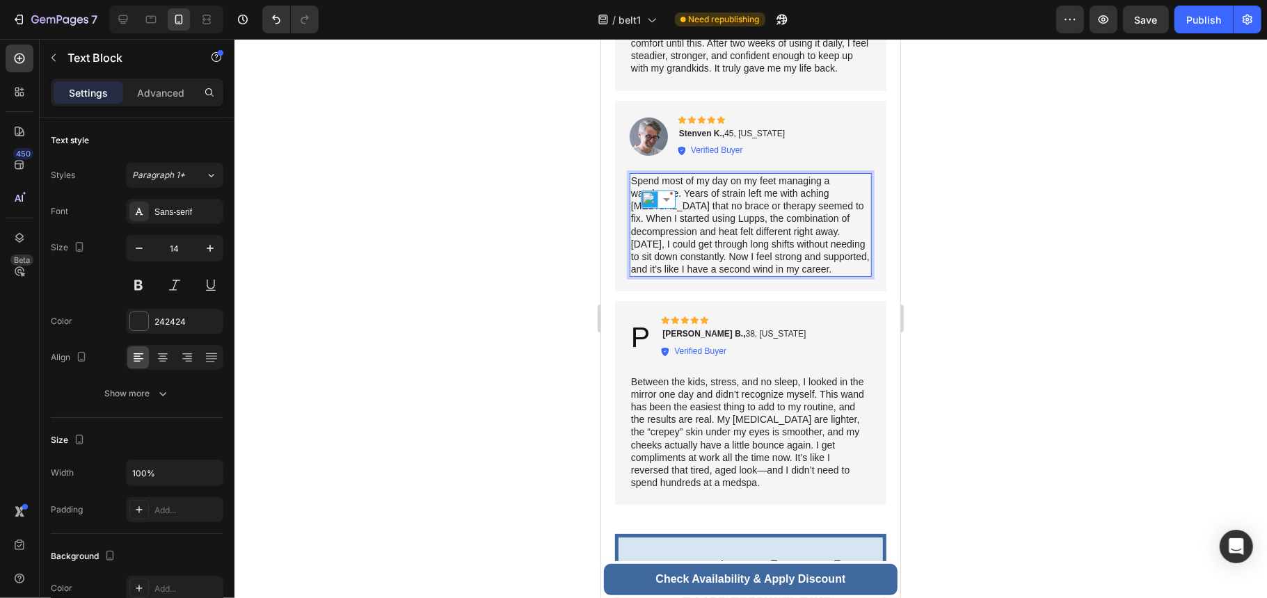
click at [776, 217] on p "Spend most of my day on my feet managing a warehouse. Years of strain left me w…" at bounding box center [749, 225] width 239 height 102
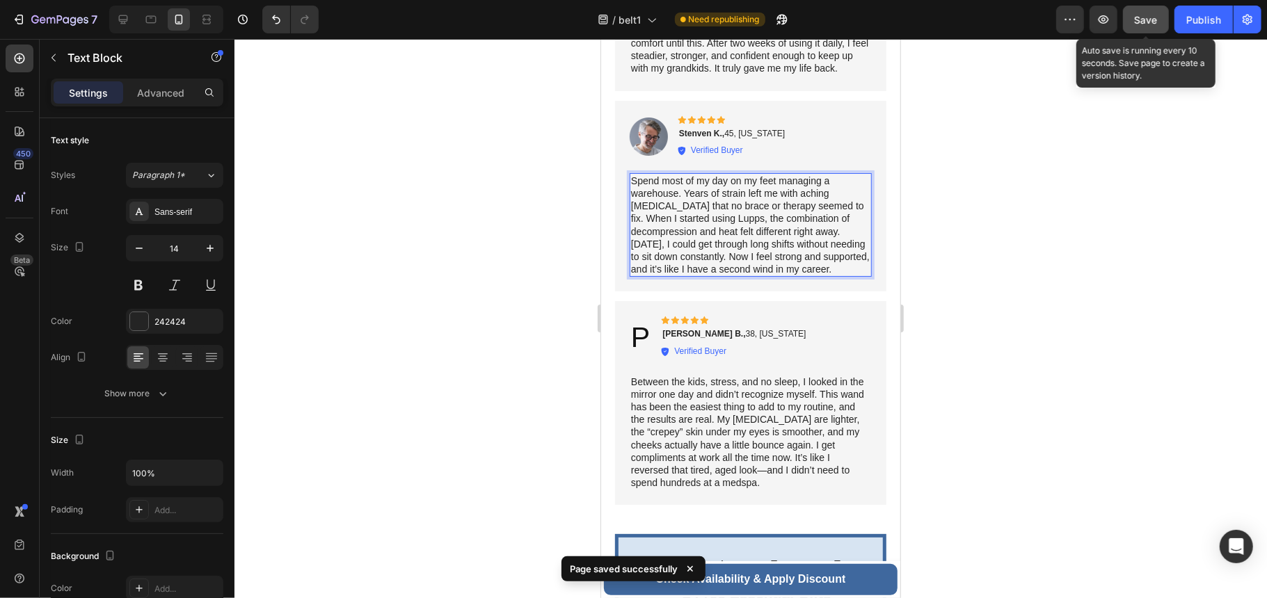
click at [1145, 21] on span "Save" at bounding box center [1146, 20] width 23 height 12
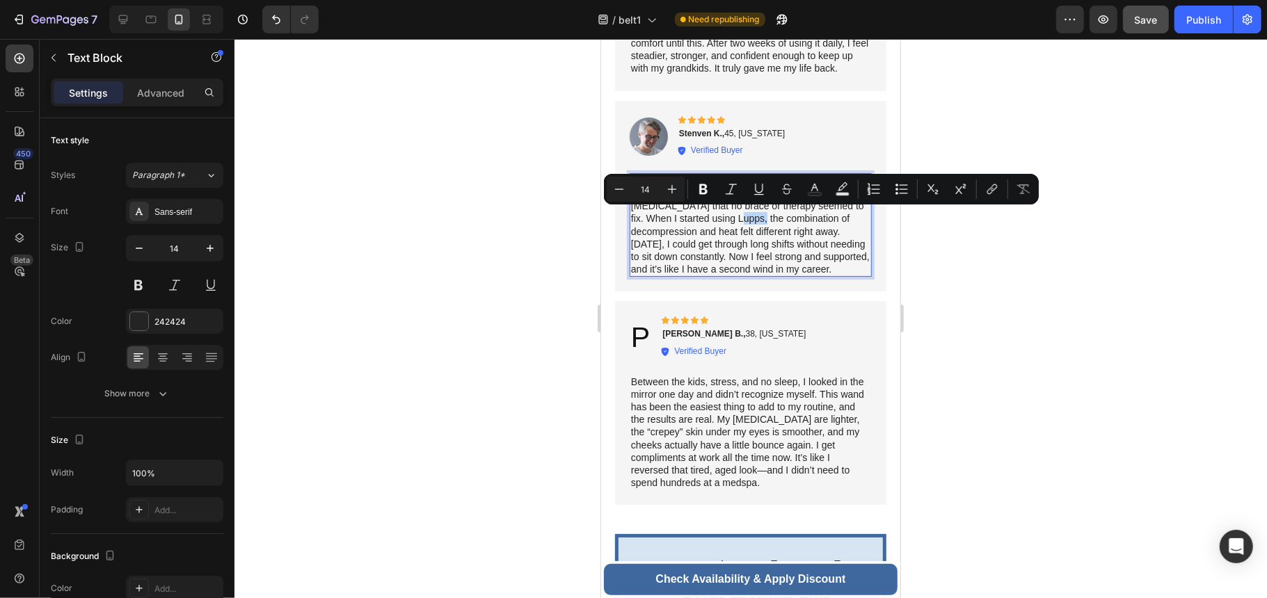
drag, startPoint x: 747, startPoint y: 217, endPoint x: 722, endPoint y: 220, distance: 25.2
click at [722, 220] on p "Spend most of my day on my feet managing a warehouse. Years of strain left me w…" at bounding box center [749, 225] width 239 height 102
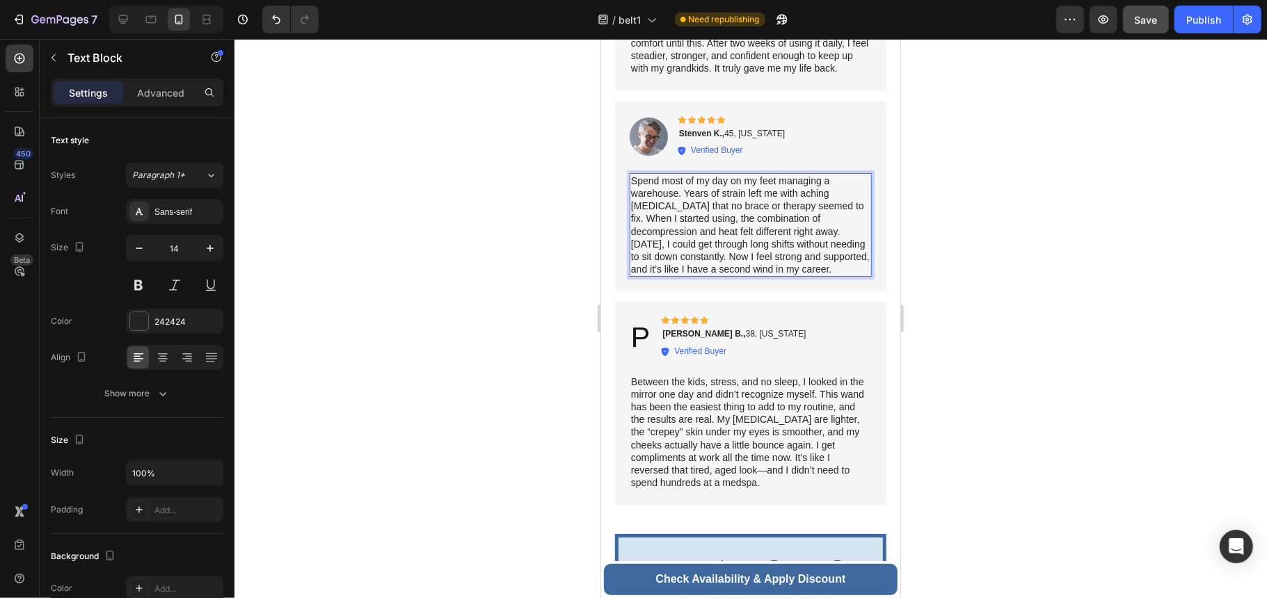
click at [830, 223] on p "Spend most of my day on my feet managing a warehouse. Years of strain left me w…" at bounding box center [749, 225] width 239 height 102
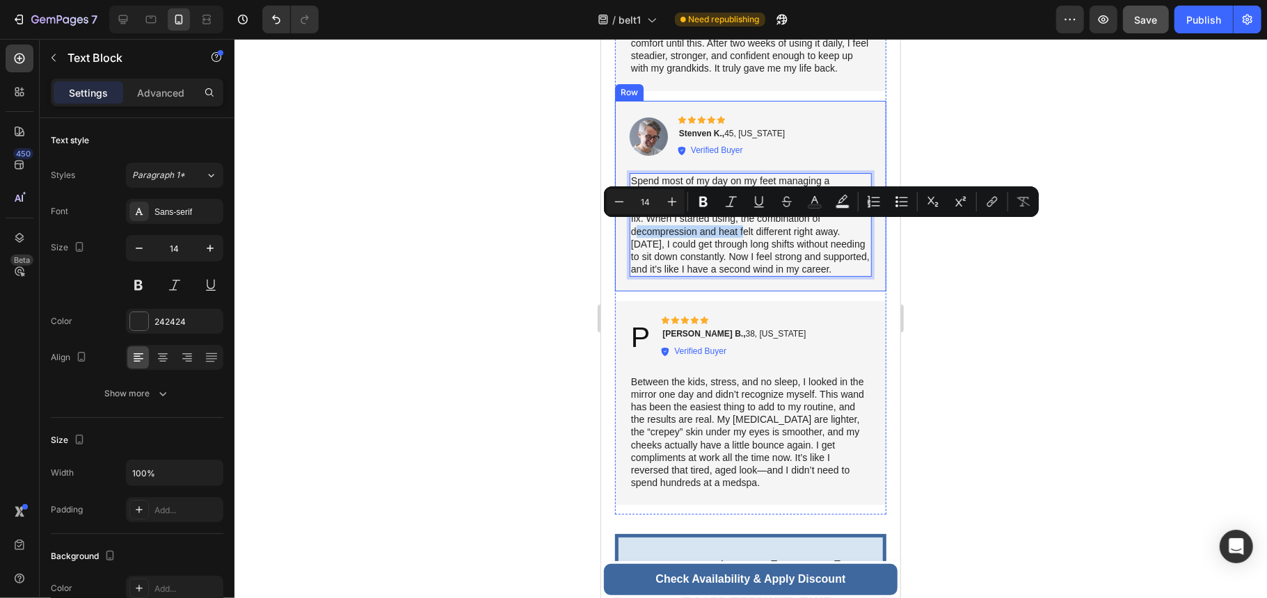
drag, startPoint x: 738, startPoint y: 229, endPoint x: 621, endPoint y: 234, distance: 117.7
click at [621, 234] on div "Image Icon Icon Icon Icon Icon Icon List Stenven K., 45, [US_STATE] Text Block …" at bounding box center [749, 195] width 271 height 191
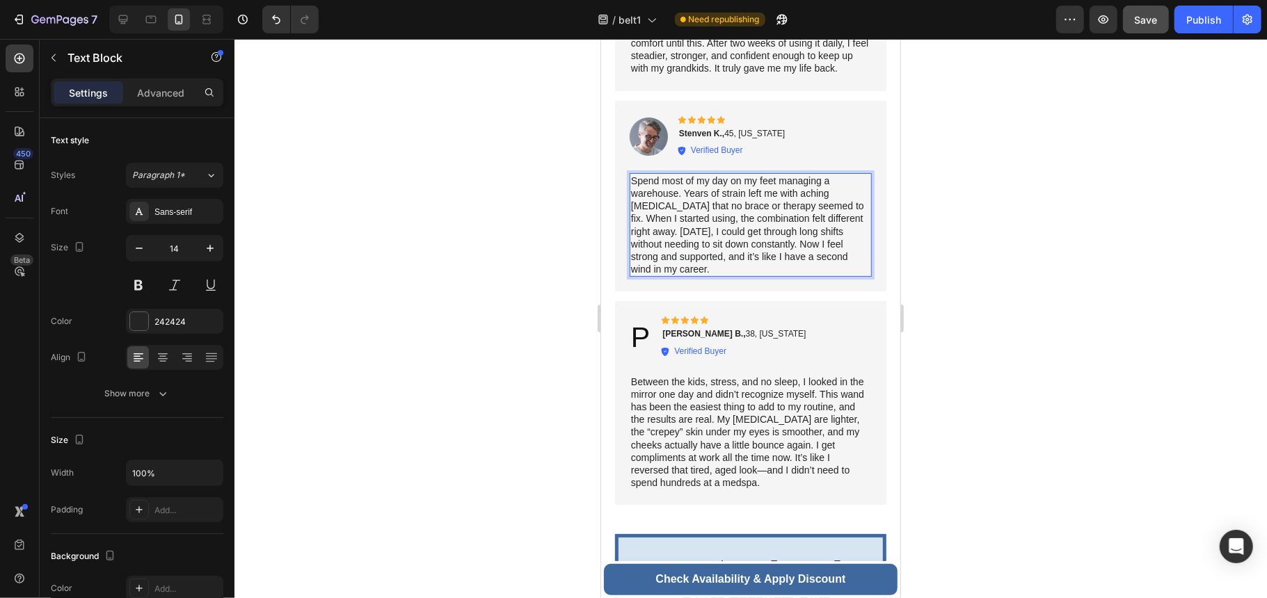
click at [779, 240] on p "Spend most of my day on my feet managing a warehouse. Years of strain left me w…" at bounding box center [749, 225] width 239 height 102
click at [767, 256] on p "Spend most of my day on my feet managing a warehouse. Years of strain left me w…" at bounding box center [749, 225] width 239 height 102
click at [760, 267] on p "Spend most of my day on my feet managing a warehouse. Years of strain left me w…" at bounding box center [749, 225] width 239 height 102
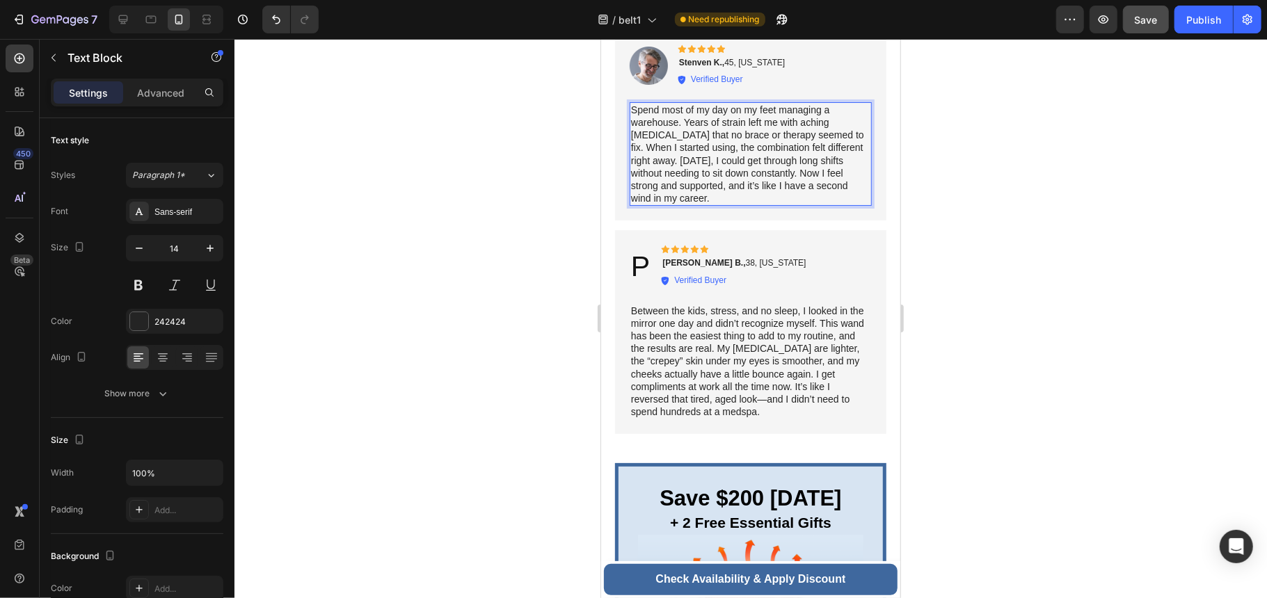
scroll to position [7448, 0]
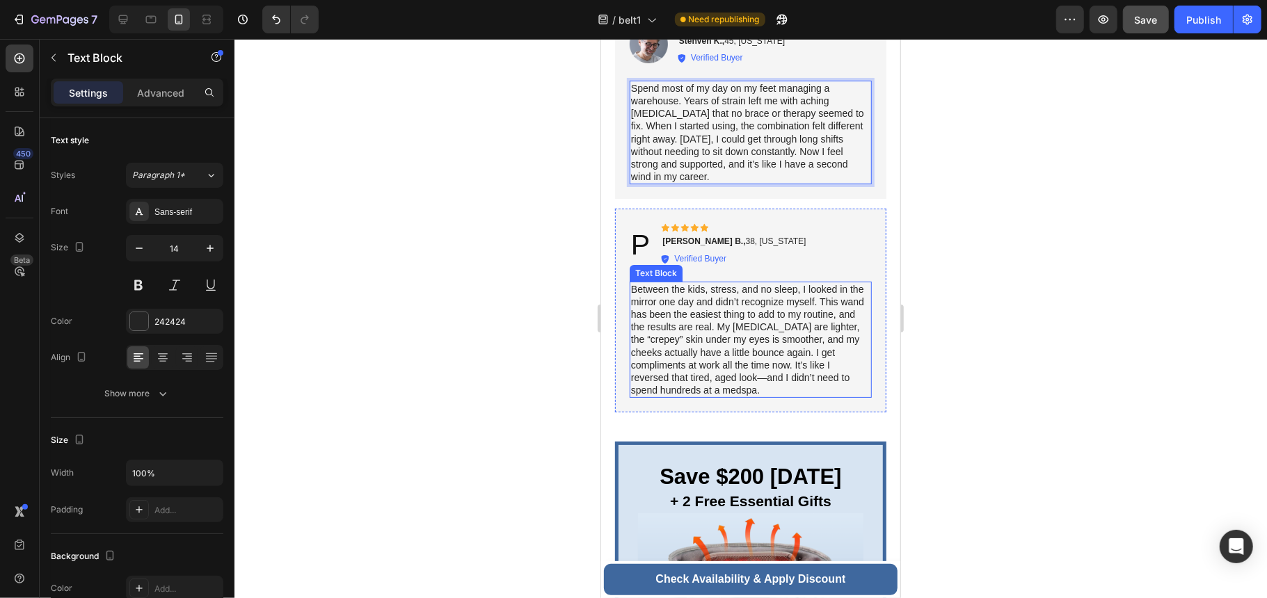
click at [811, 336] on p "Between the kids, stress, and no sleep, I looked in the mirror one day and didn…" at bounding box center [749, 339] width 239 height 114
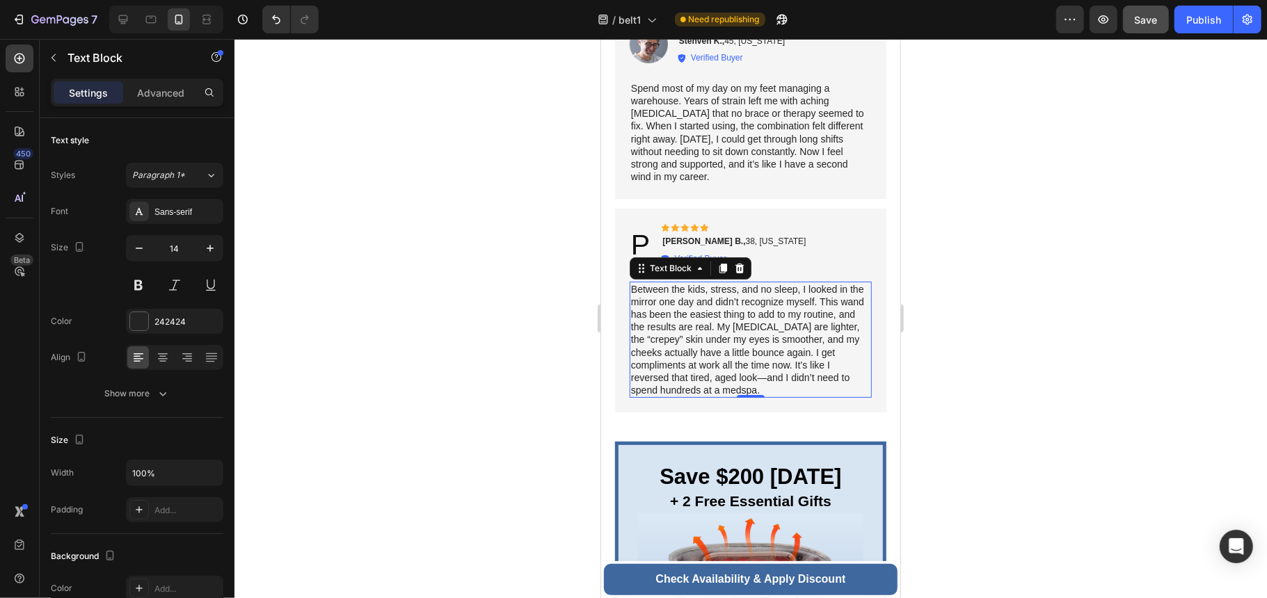
click at [788, 381] on p "Between the kids, stress, and no sleep, I looked in the mirror one day and didn…" at bounding box center [749, 339] width 239 height 114
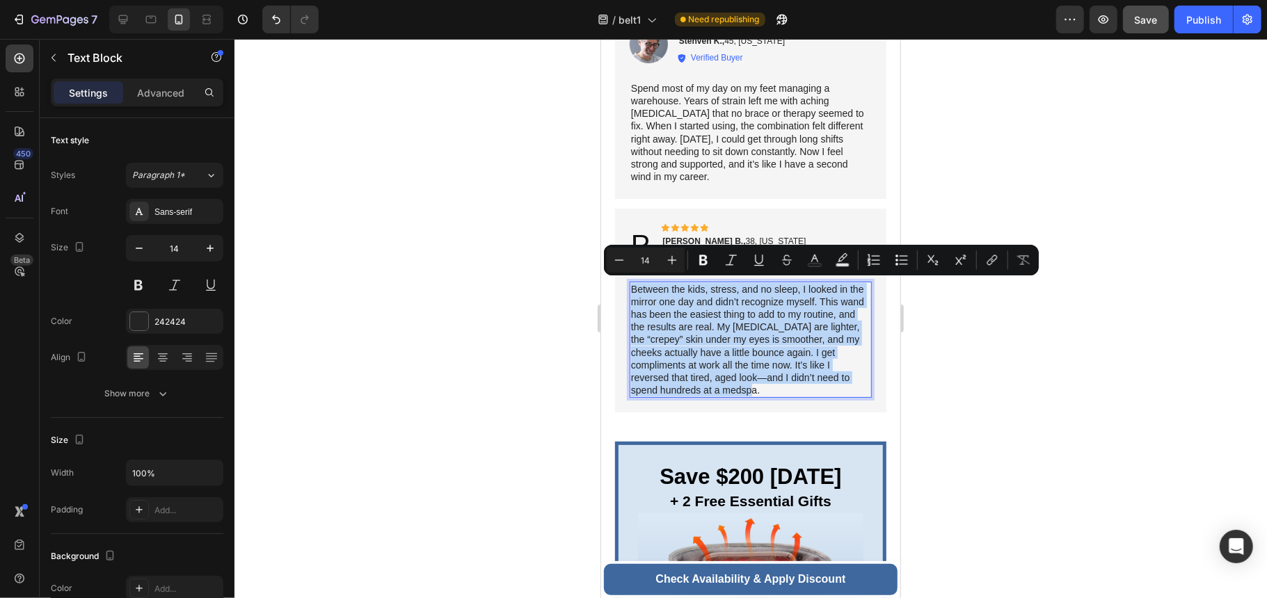
drag, startPoint x: 786, startPoint y: 385, endPoint x: 632, endPoint y: 286, distance: 182.2
click at [632, 286] on p "Between the kids, stress, and no sleep, I looked in the mirror one day and didn…" at bounding box center [749, 339] width 239 height 114
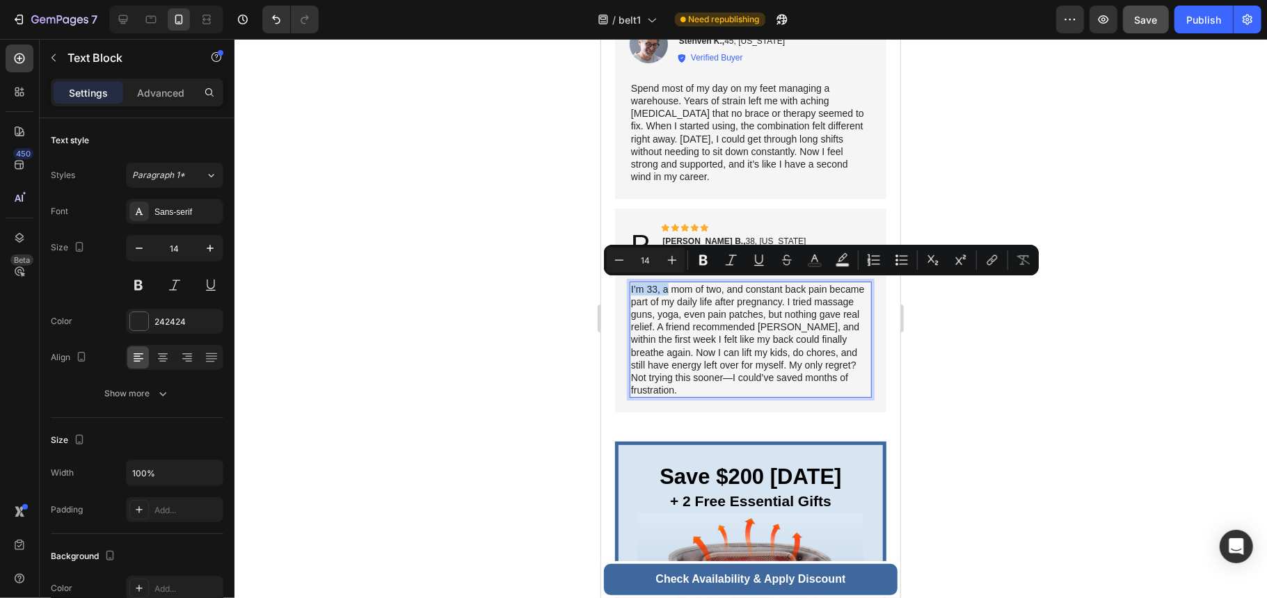
drag, startPoint x: 668, startPoint y: 289, endPoint x: 630, endPoint y: 292, distance: 38.4
click at [630, 292] on p "I’m 33, a mom of two, and constant back pain became part of my daily life after…" at bounding box center [749, 339] width 239 height 114
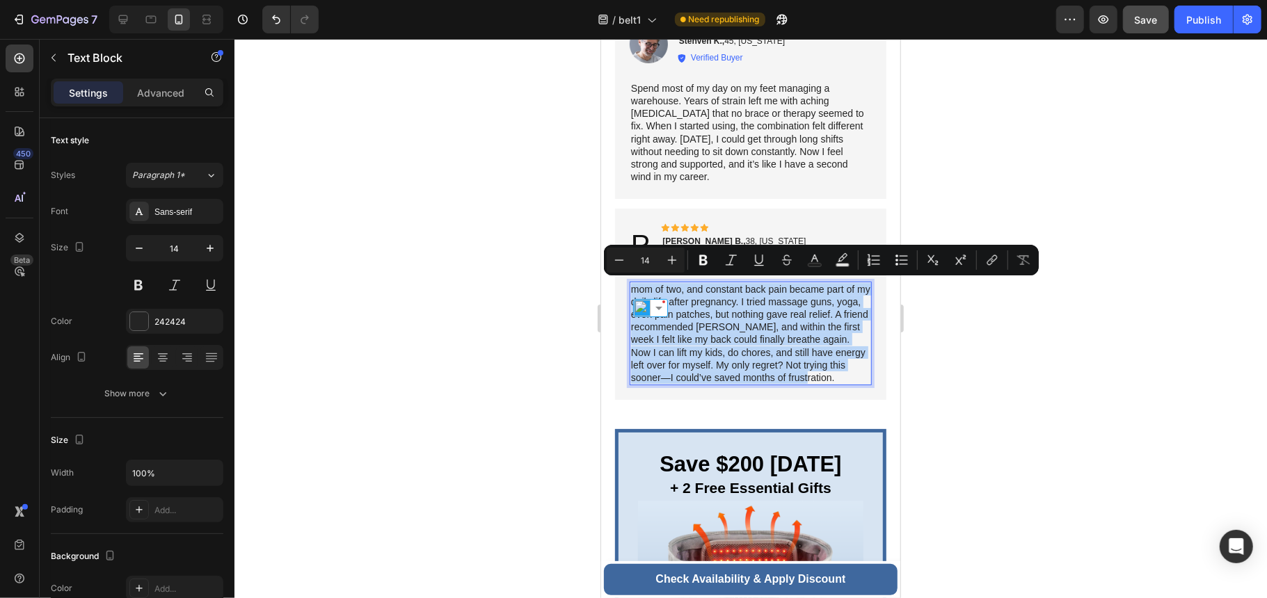
click at [653, 287] on p "mom of two, and constant back pain became part of my daily life after pregnancy…" at bounding box center [749, 333] width 239 height 102
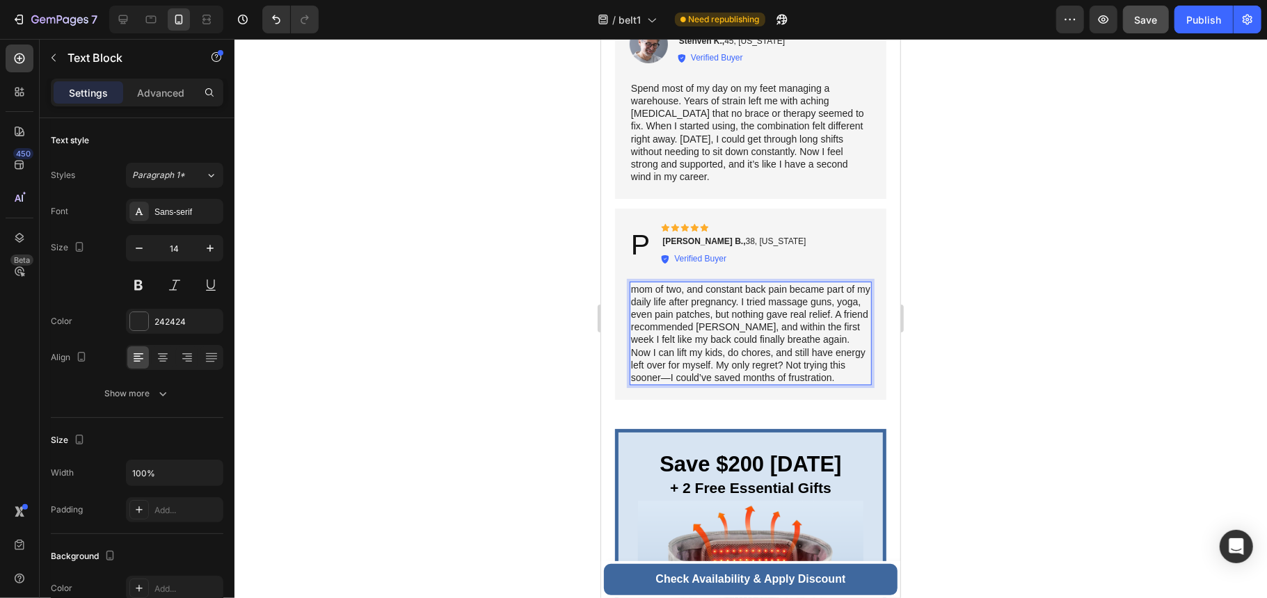
click at [632, 287] on p "mom of two, and constant back pain became part of my daily life after pregnancy…" at bounding box center [749, 333] width 239 height 102
click at [753, 289] on p "As a mom of two, and constant back pain became part of my daily life after preg…" at bounding box center [749, 333] width 239 height 102
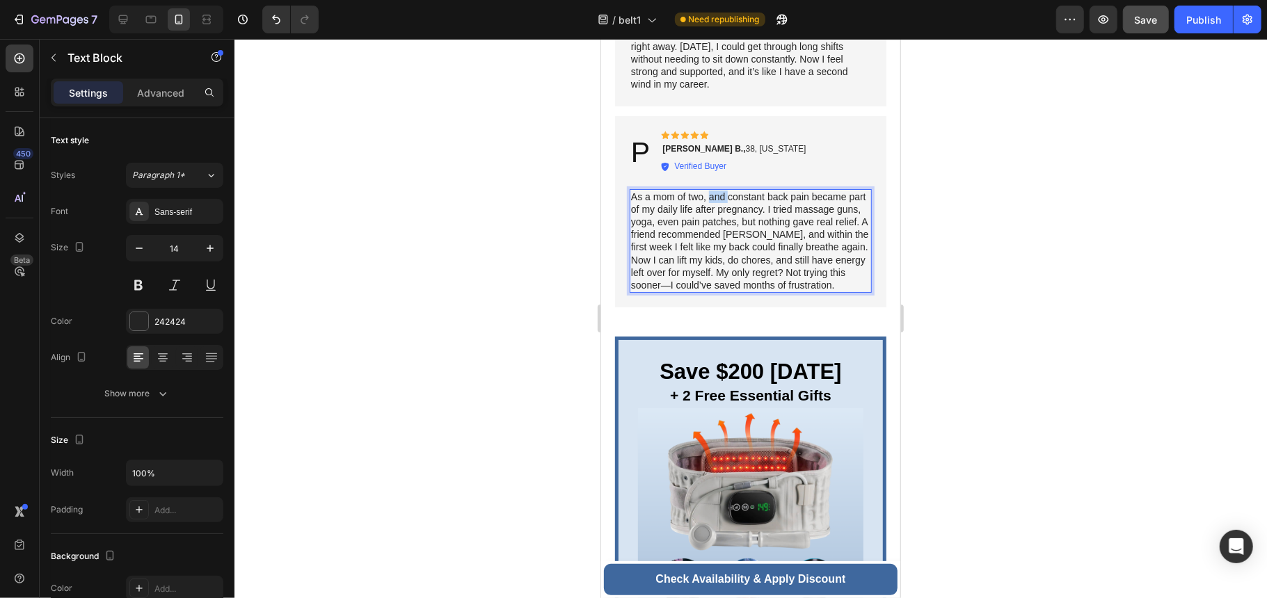
drag, startPoint x: 727, startPoint y: 193, endPoint x: 708, endPoint y: 193, distance: 19.5
click at [708, 193] on p "As a mom of two, and constant back pain became part of my daily life after preg…" at bounding box center [749, 241] width 239 height 102
click at [813, 223] on p "As a mom of two, constant back pain became part of my daily life after pregnanc…" at bounding box center [749, 241] width 239 height 102
click at [792, 211] on p "As a mom of two, constant back pain became part of my daily life after pregnanc…" at bounding box center [749, 241] width 239 height 102
click at [760, 229] on p "As a mom of two, constant back pain became part of my daily life after pregnanc…" at bounding box center [749, 241] width 239 height 102
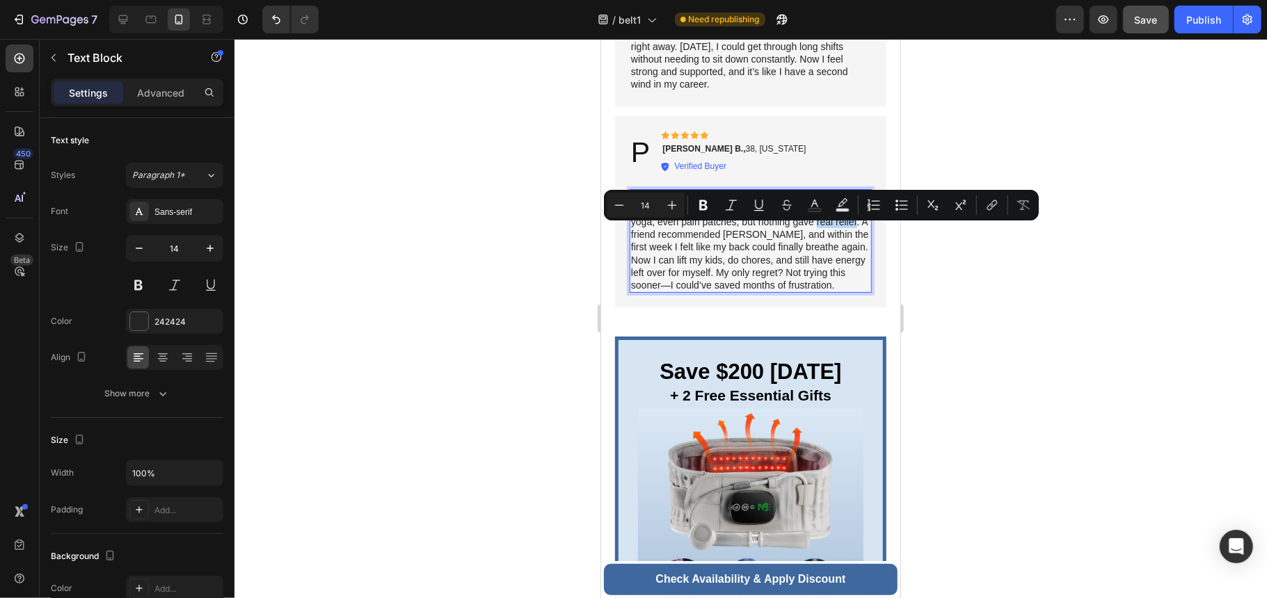
drag, startPoint x: 671, startPoint y: 231, endPoint x: 626, endPoint y: 236, distance: 44.8
click at [629, 234] on div "As a mom of two, constant back pain became part of my daily life after pregnanc…" at bounding box center [750, 241] width 242 height 104
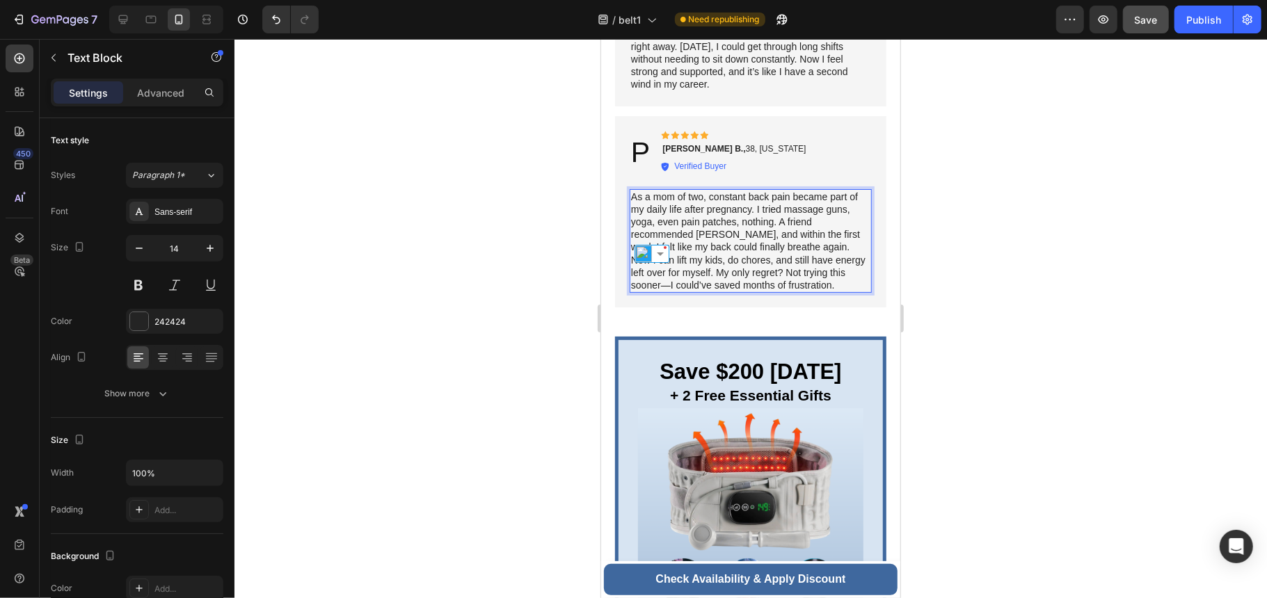
click at [746, 234] on p "As a mom of two, constant back pain became part of my daily life after pregnanc…" at bounding box center [749, 241] width 239 height 102
click at [722, 234] on p "As a mom of two, constant back pain became part of my daily life after pregnanc…" at bounding box center [749, 241] width 239 height 102
click at [705, 278] on p "As a mom of two, constant back pain became part of my daily life after pregnanc…" at bounding box center [749, 241] width 239 height 102
click at [774, 234] on p "As a mom of two, constant back pain became part of my daily life after pregnanc…" at bounding box center [749, 241] width 239 height 102
click at [774, 253] on p "As a mom of two, constant back pain became part of my daily life after pregnanc…" at bounding box center [749, 241] width 239 height 102
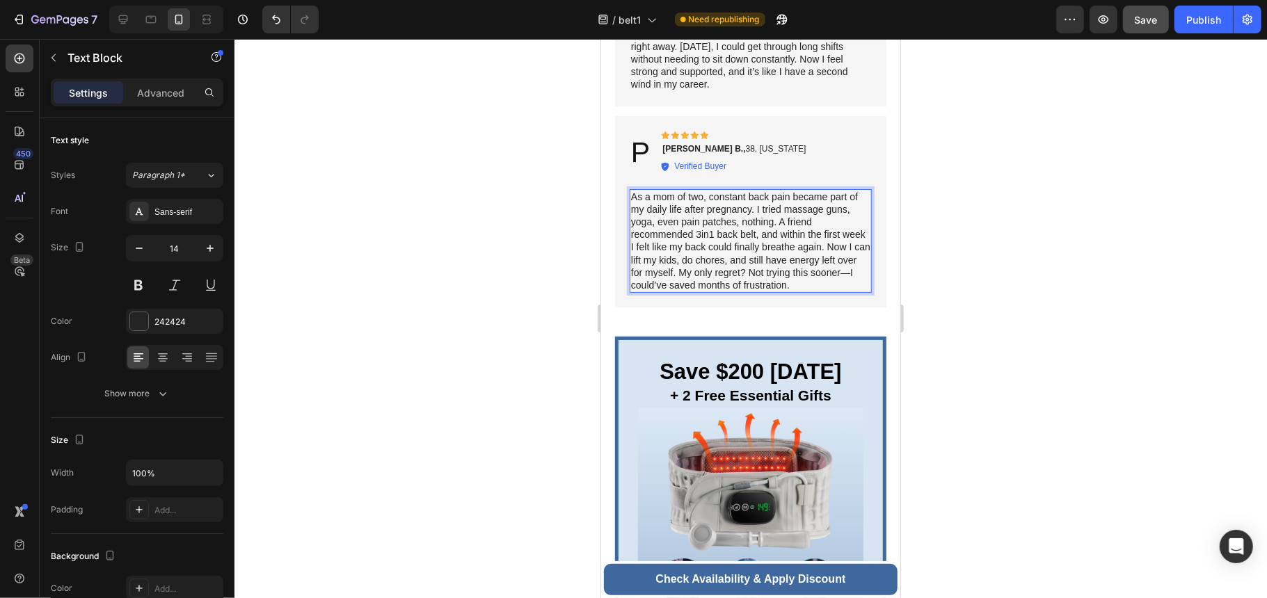
click at [825, 251] on p "As a mom of two, constant back pain became part of my daily life after pregnanc…" at bounding box center [749, 241] width 239 height 102
click at [708, 268] on p "As a mom of two, constant back pain became part of my daily life after pregnanc…" at bounding box center [749, 241] width 239 height 102
click at [987, 358] on div at bounding box center [750, 318] width 1033 height 559
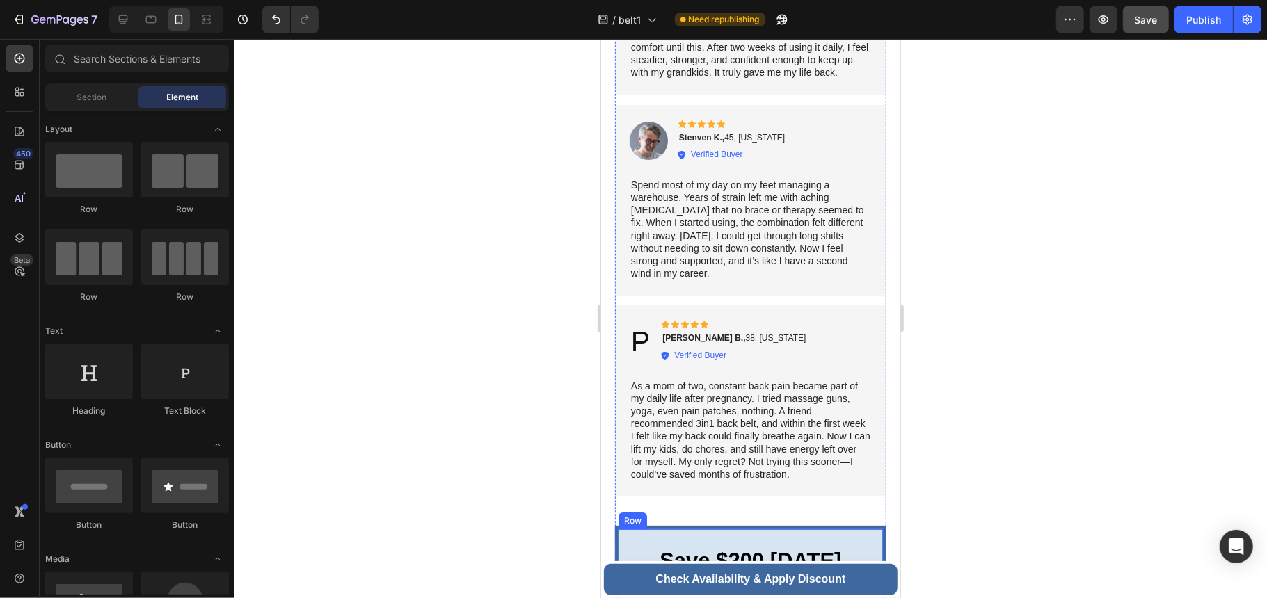
scroll to position [7356, 0]
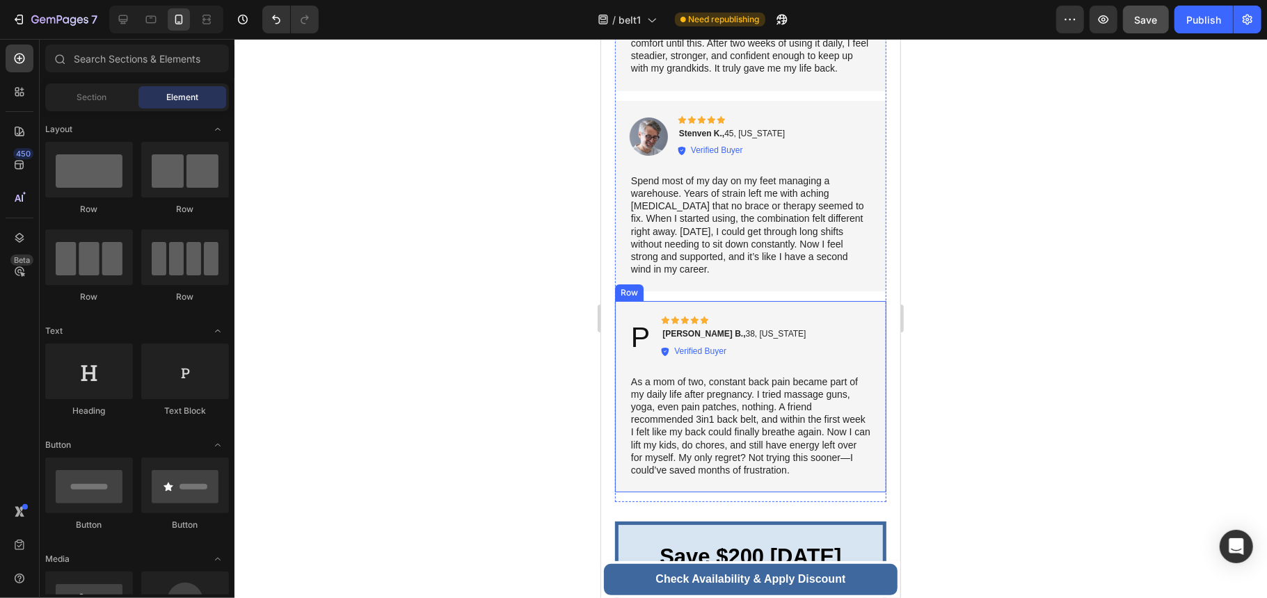
click at [618, 305] on div "P Heading Icon Icon Icon Icon Icon Icon List [PERSON_NAME] B., 38, [US_STATE] T…" at bounding box center [749, 396] width 271 height 191
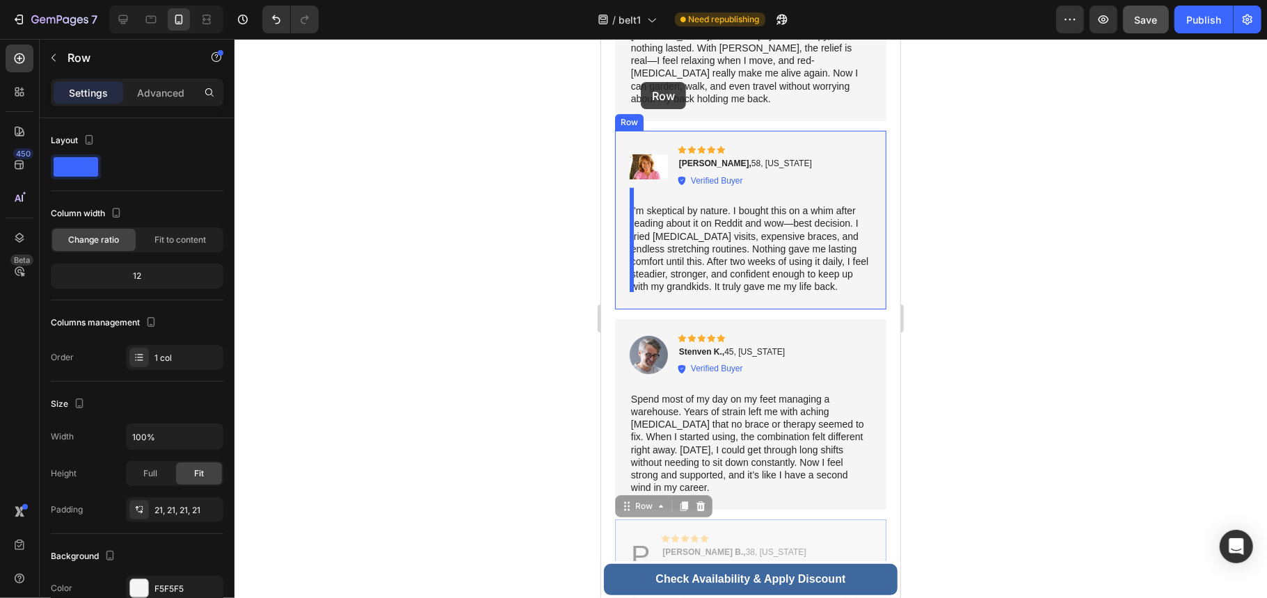
scroll to position [7101, 0]
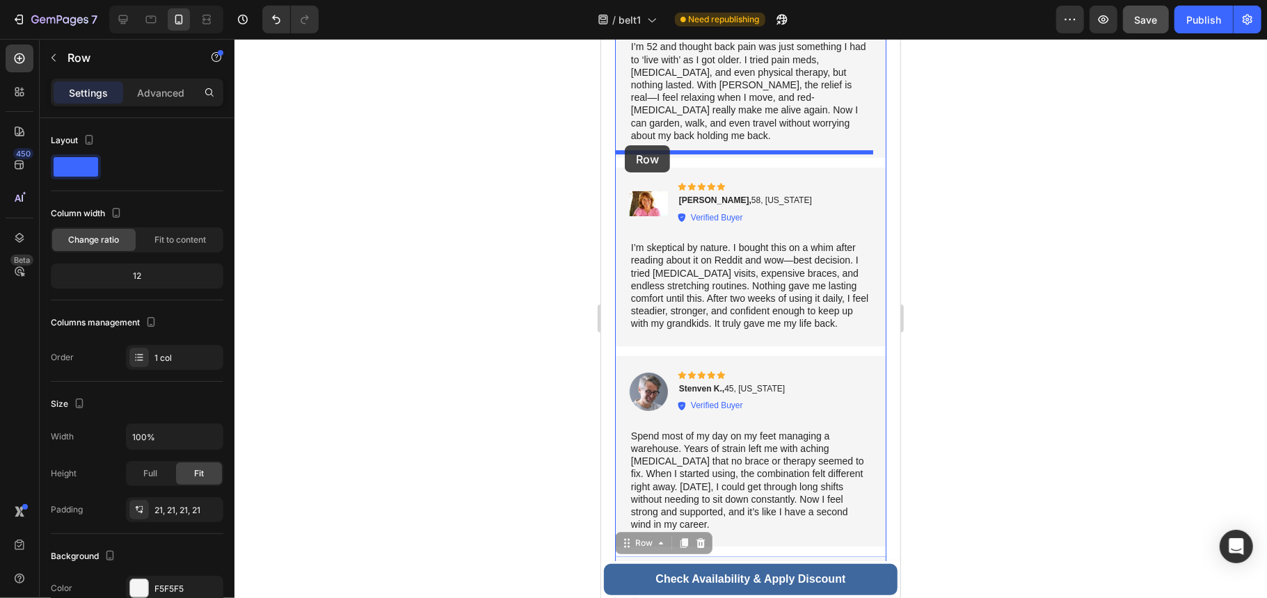
drag, startPoint x: 621, startPoint y: 285, endPoint x: 624, endPoint y: 145, distance: 139.9
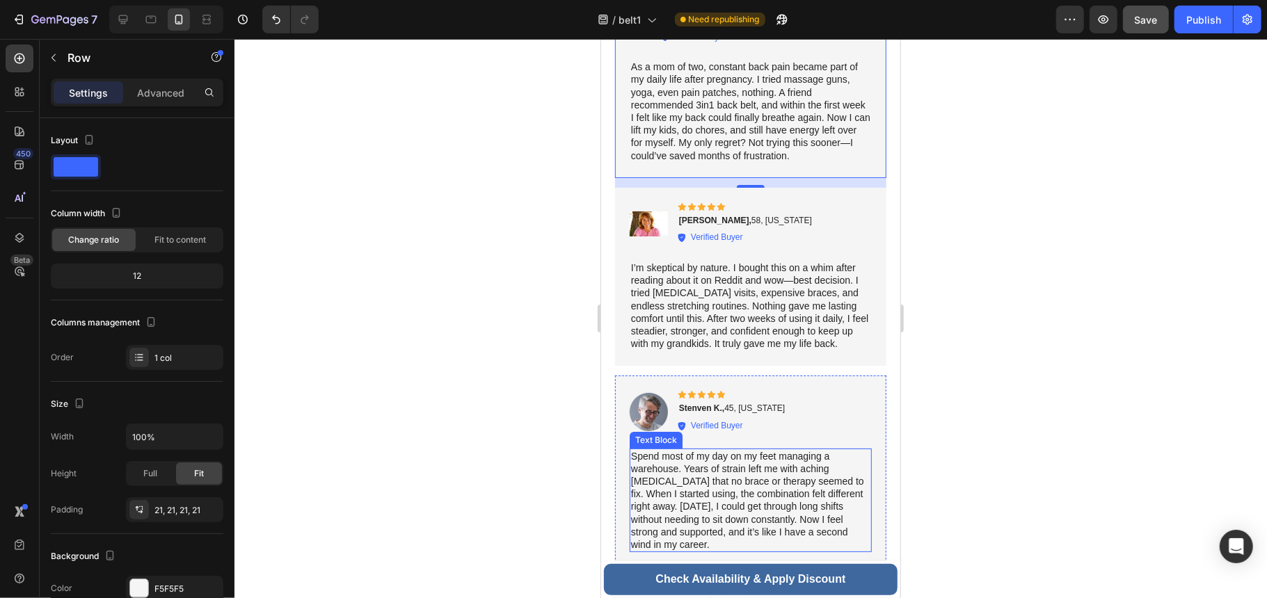
scroll to position [7286, 0]
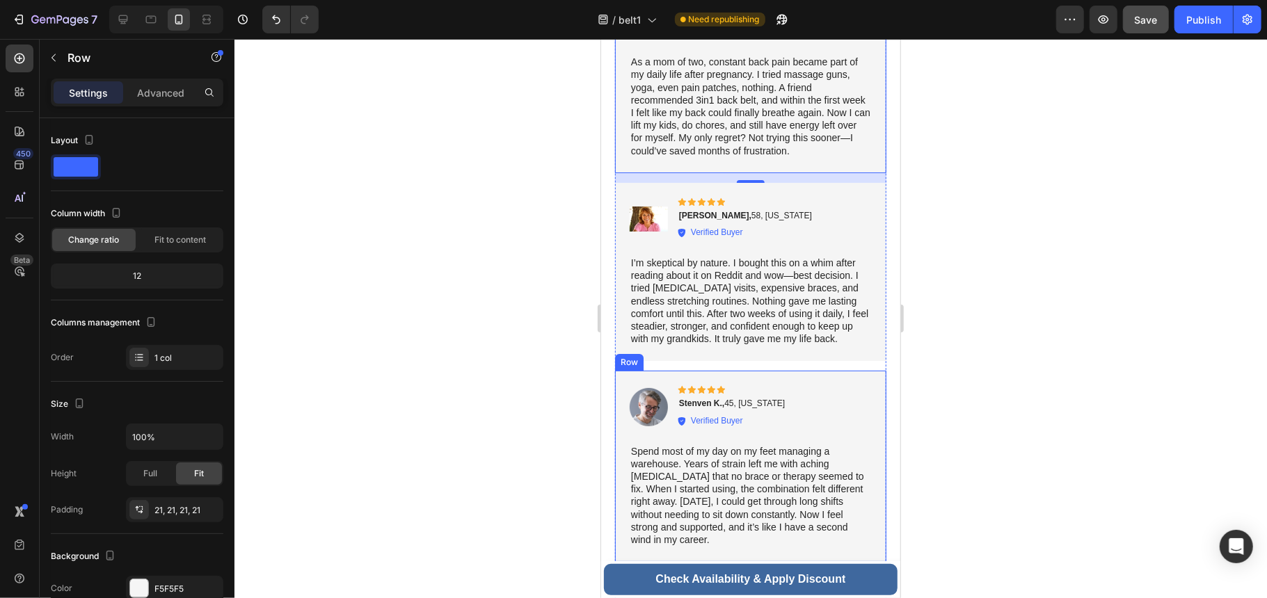
click at [619, 370] on div "Row" at bounding box center [628, 361] width 29 height 17
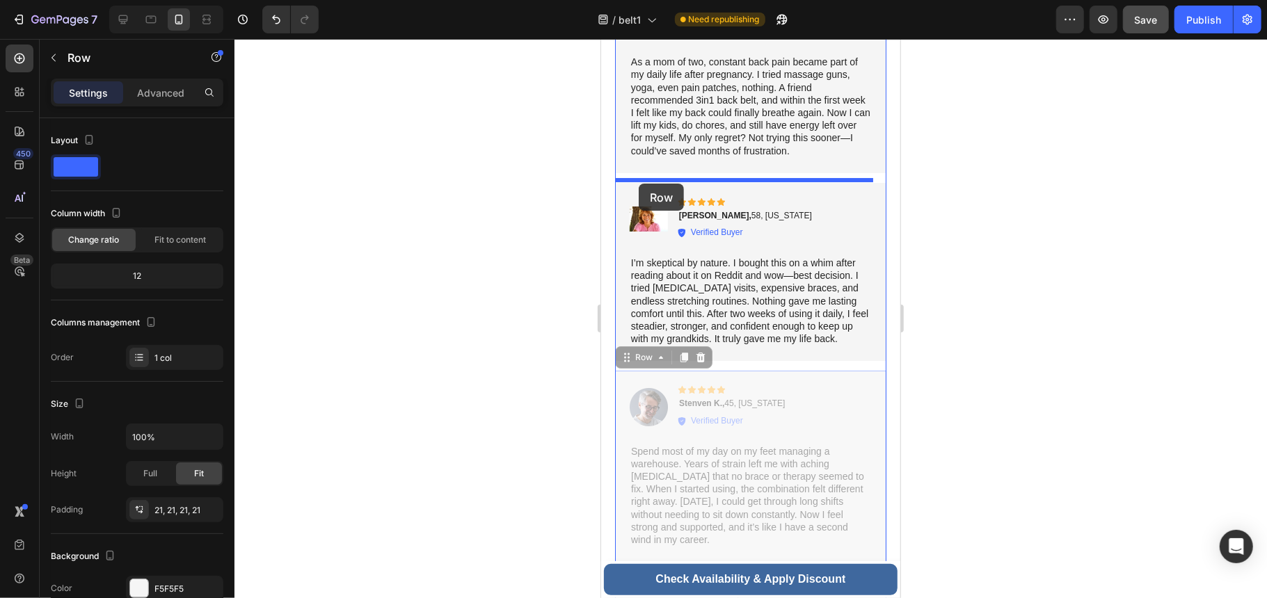
drag, startPoint x: 621, startPoint y: 367, endPoint x: 635, endPoint y: 180, distance: 187.7
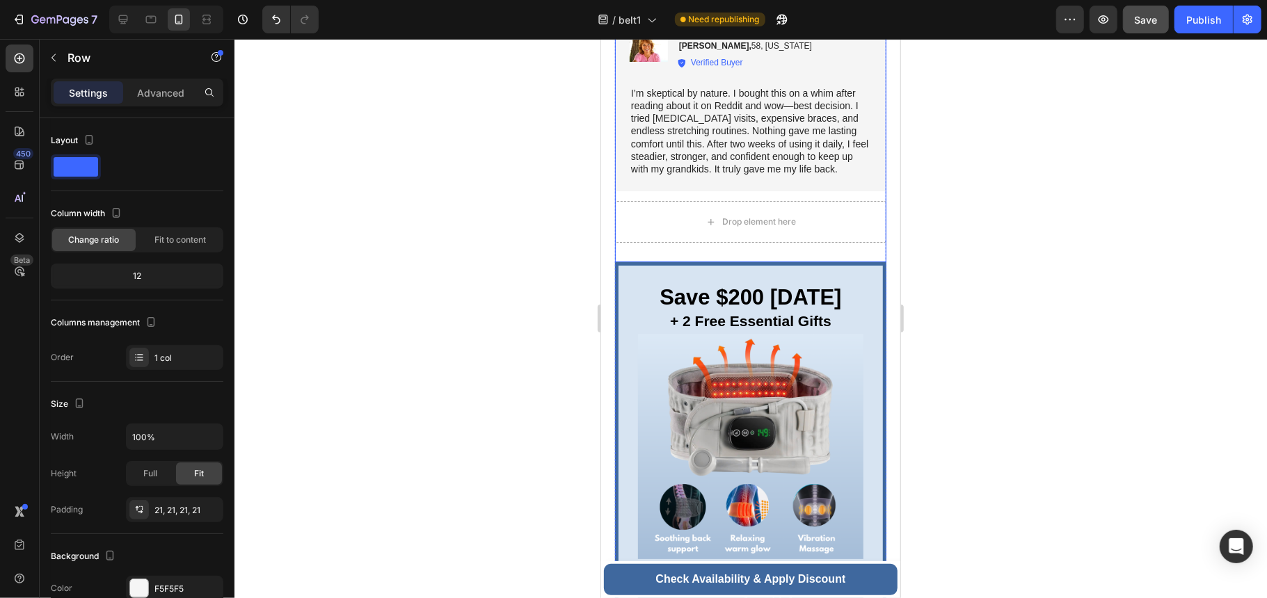
scroll to position [7379, 0]
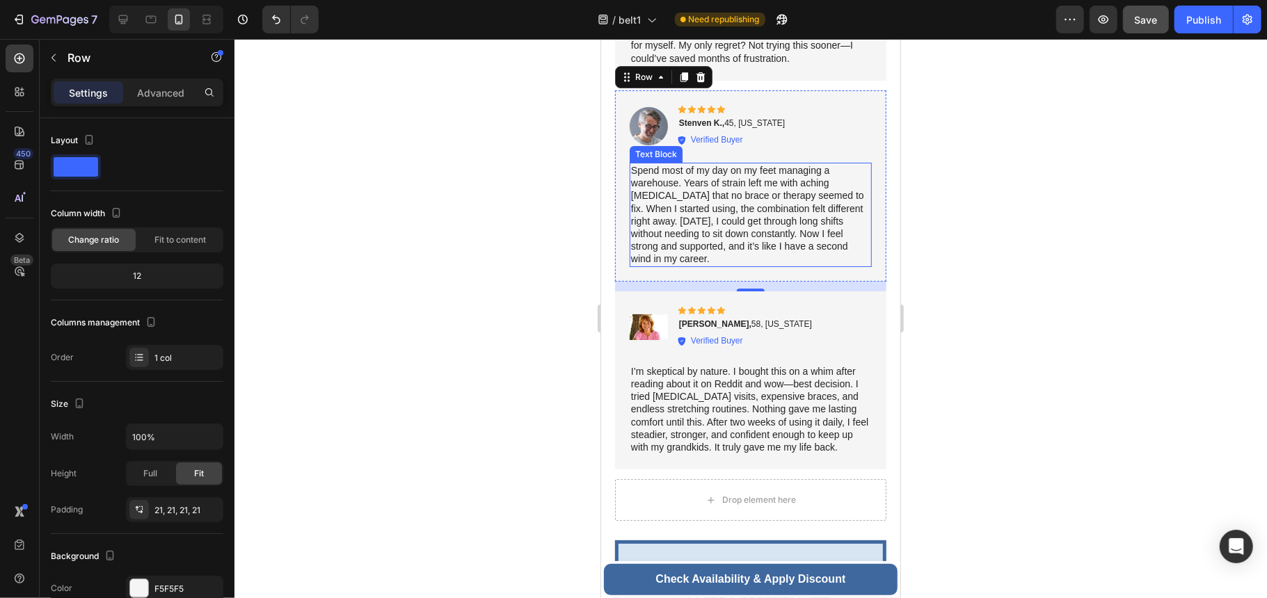
click at [843, 250] on p "Spend most of my day on my feet managing a warehouse. Years of strain left me w…" at bounding box center [749, 215] width 239 height 102
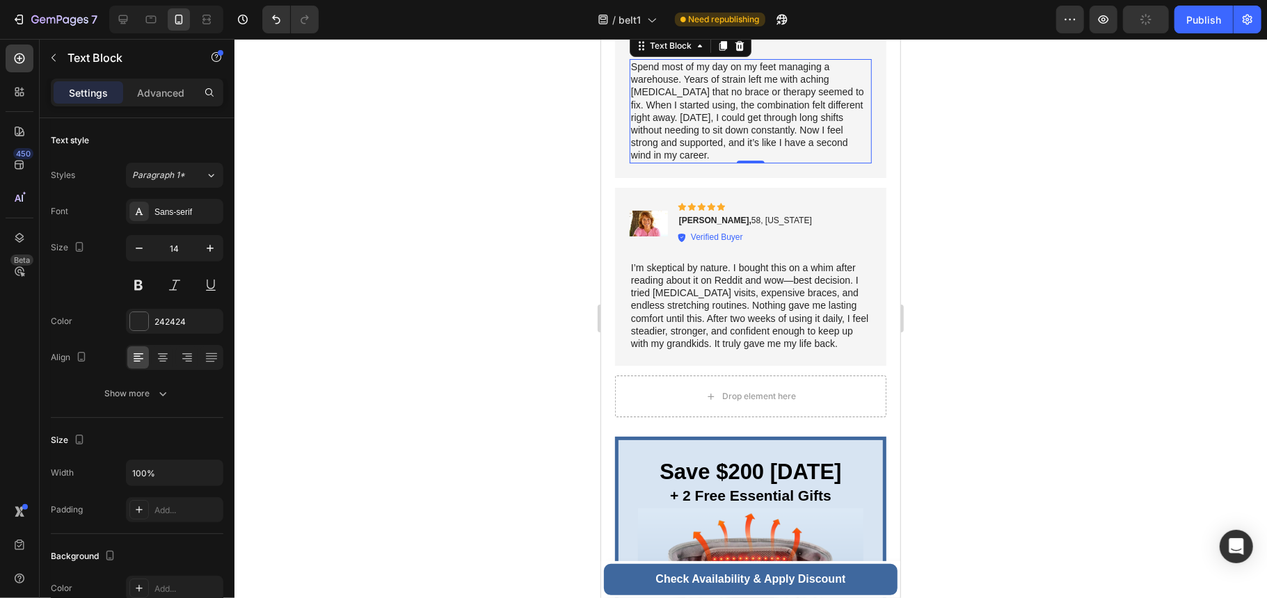
scroll to position [7565, 0]
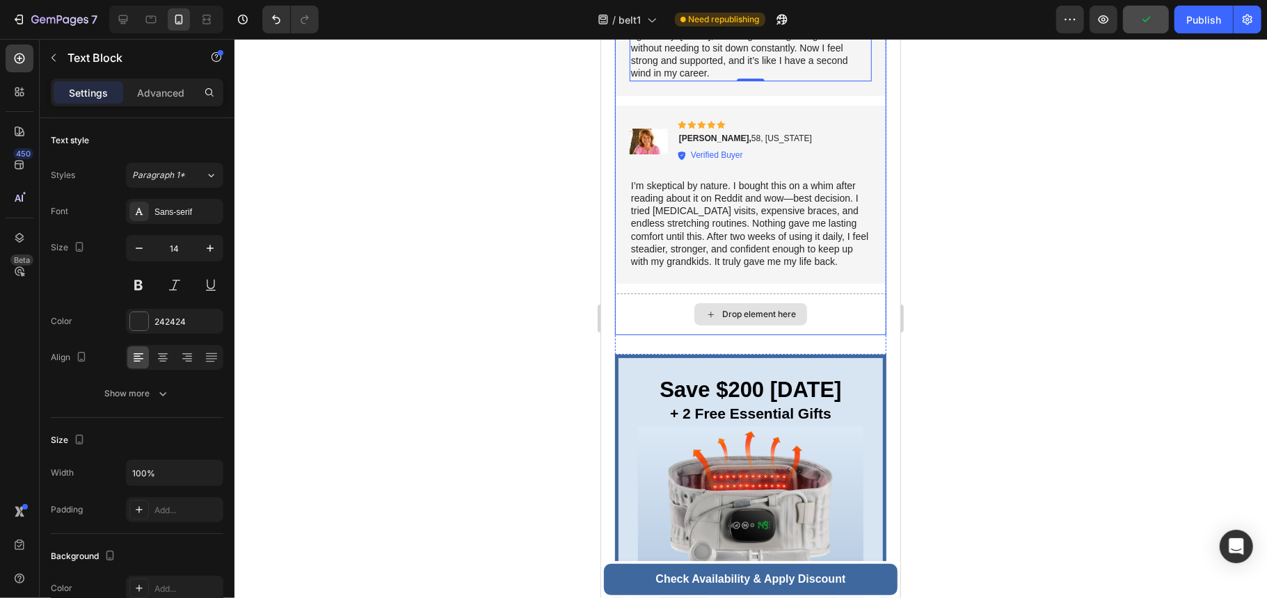
click at [846, 333] on div "Drop element here" at bounding box center [749, 314] width 271 height 42
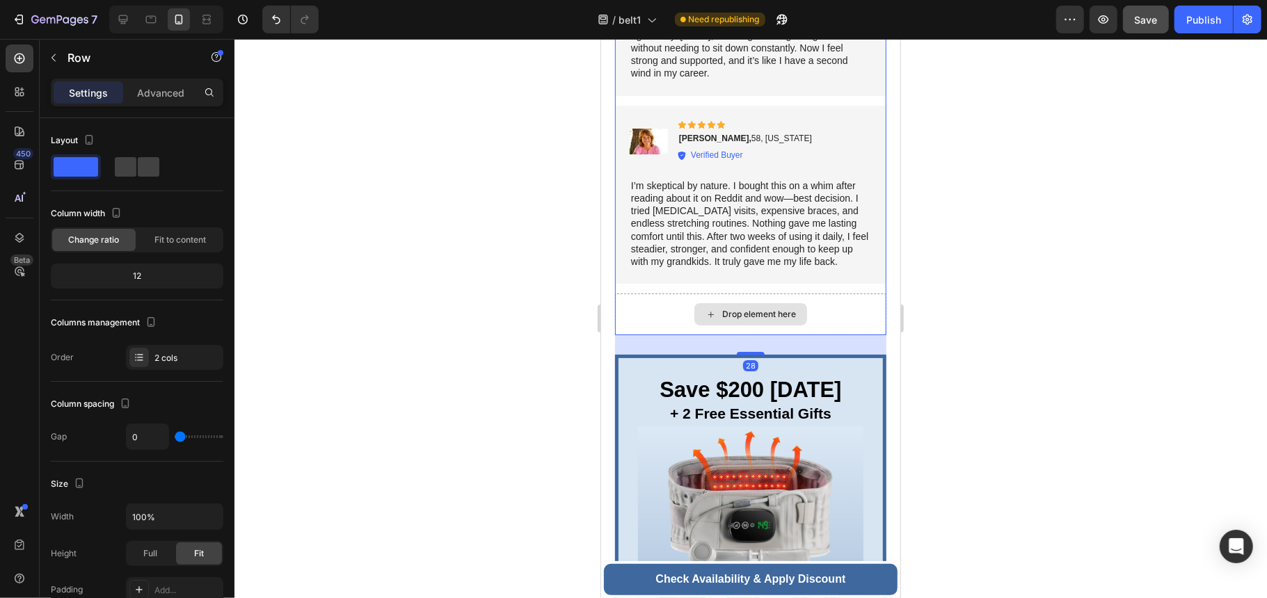
click at [809, 324] on div "Drop element here" at bounding box center [749, 314] width 271 height 42
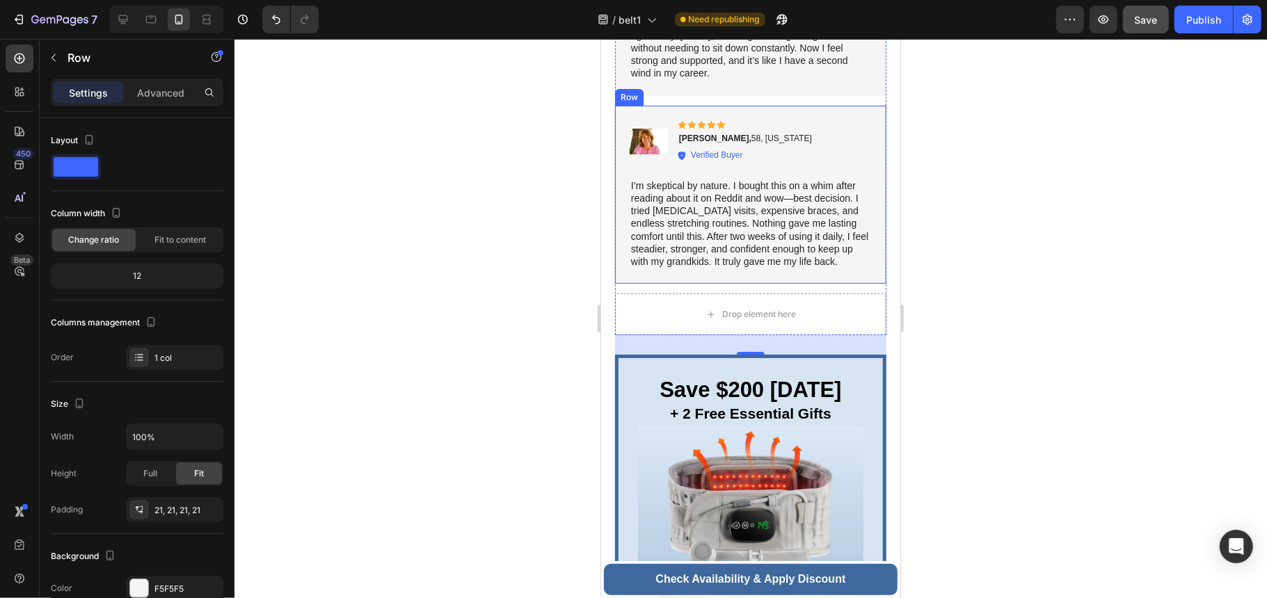
click at [824, 284] on div "Image Icon Icon Icon Icon Icon Icon List [PERSON_NAME], 58, [US_STATE] Text Blo…" at bounding box center [749, 194] width 271 height 179
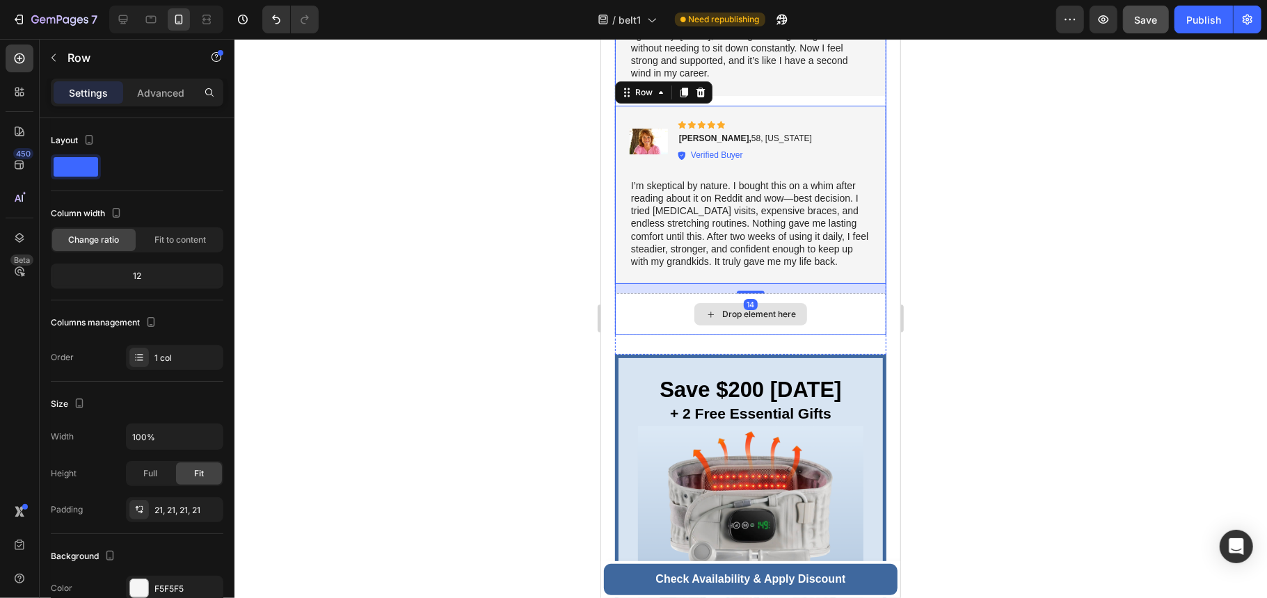
click at [827, 310] on div "Drop element here" at bounding box center [749, 314] width 271 height 42
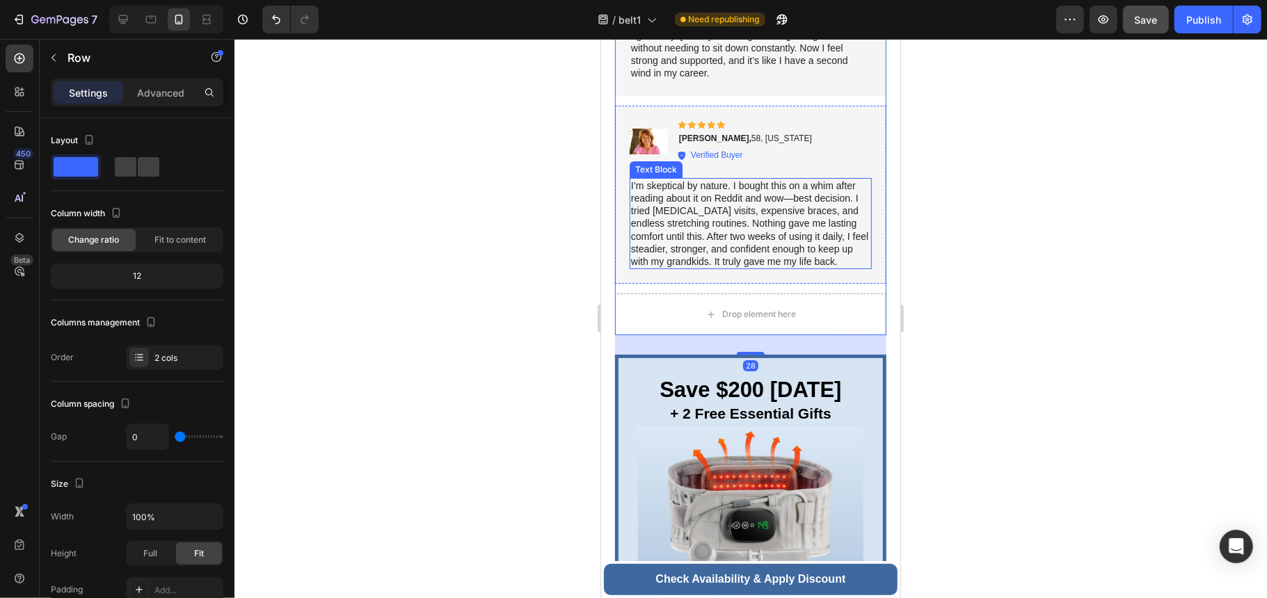
click at [827, 266] on p "I’m skeptical by nature. I bought this on a whim after reading about it on Redd…" at bounding box center [749, 223] width 239 height 88
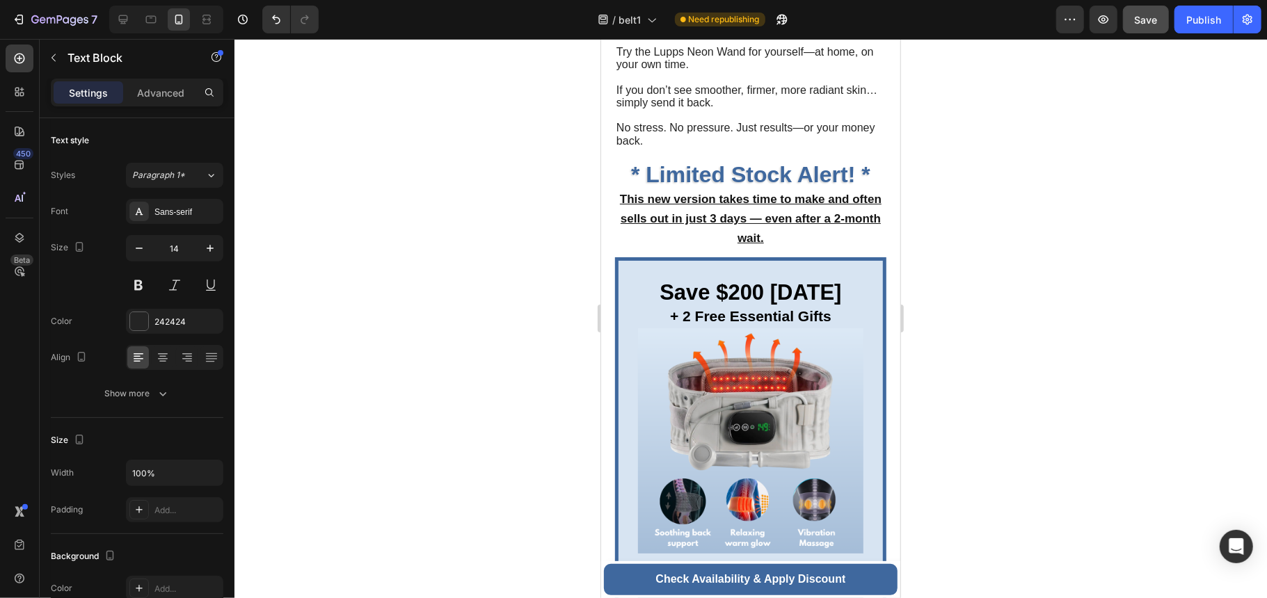
scroll to position [6822, 0]
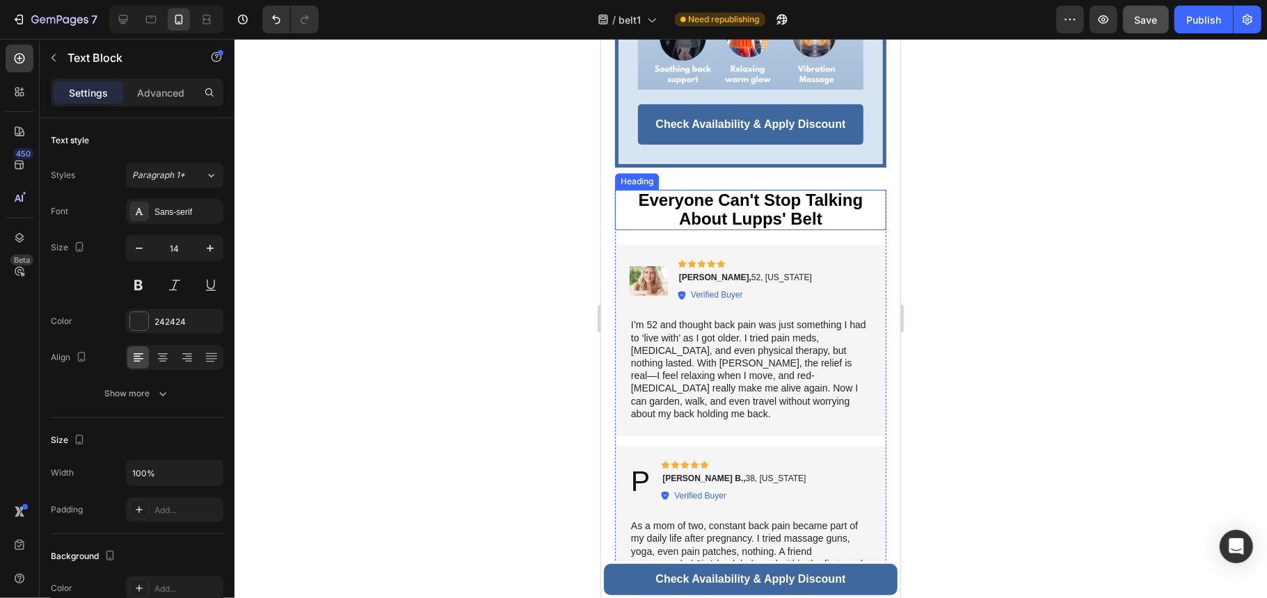
click at [783, 207] on span "Everyone Can't Stop Talking About Lupps' Belt" at bounding box center [750, 209] width 225 height 38
click at [783, 200] on span "Everyone Can't Stop Talking About Lupps' Belt" at bounding box center [750, 209] width 225 height 38
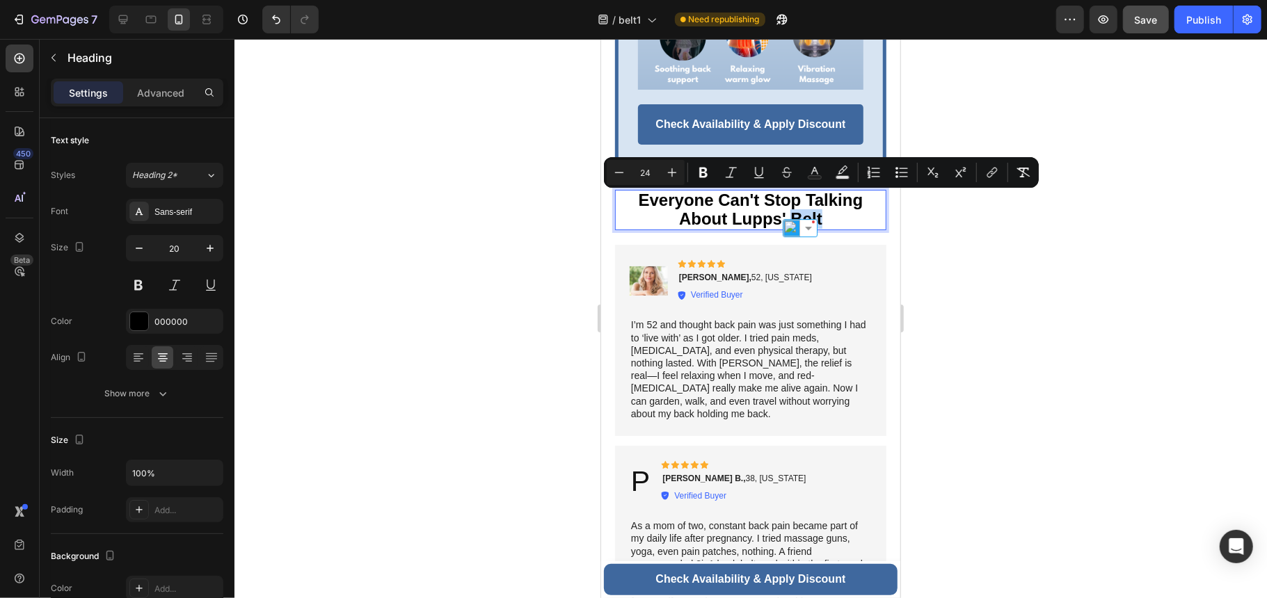
click at [783, 200] on span "Everyone Can't Stop Talking About Lupps' Belt" at bounding box center [750, 209] width 225 height 38
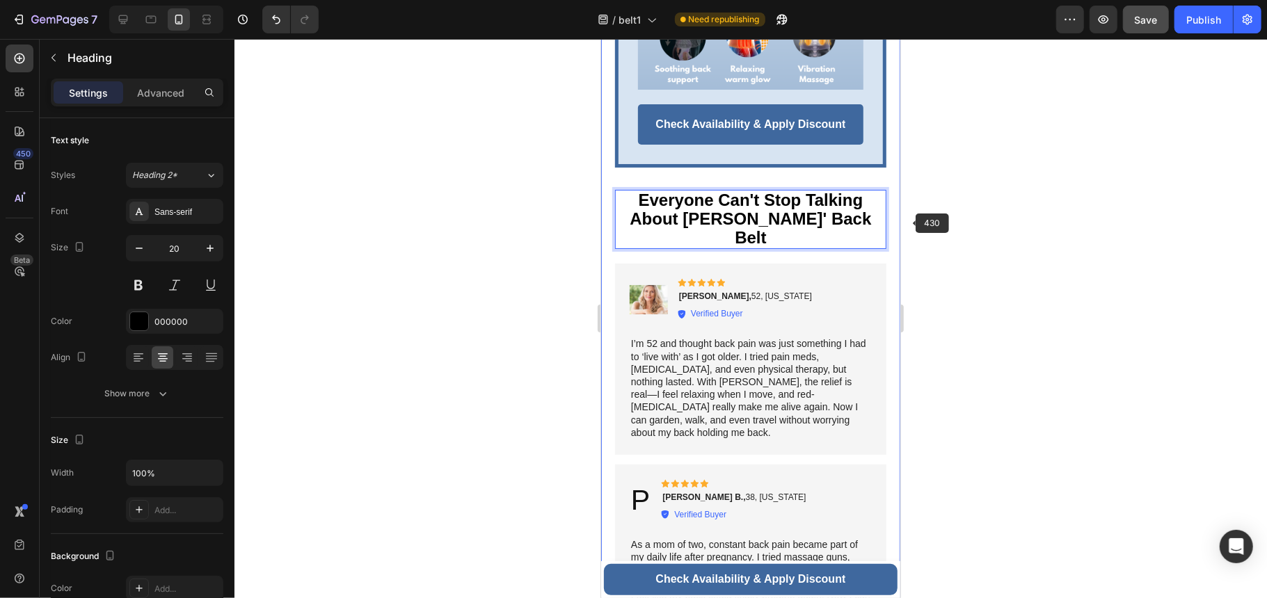
click at [879, 239] on div "You're Backed by a Risk-Free, 30-Day Money-Back Guarantee! Heading Image Try th…" at bounding box center [749, 471] width 299 height 2122
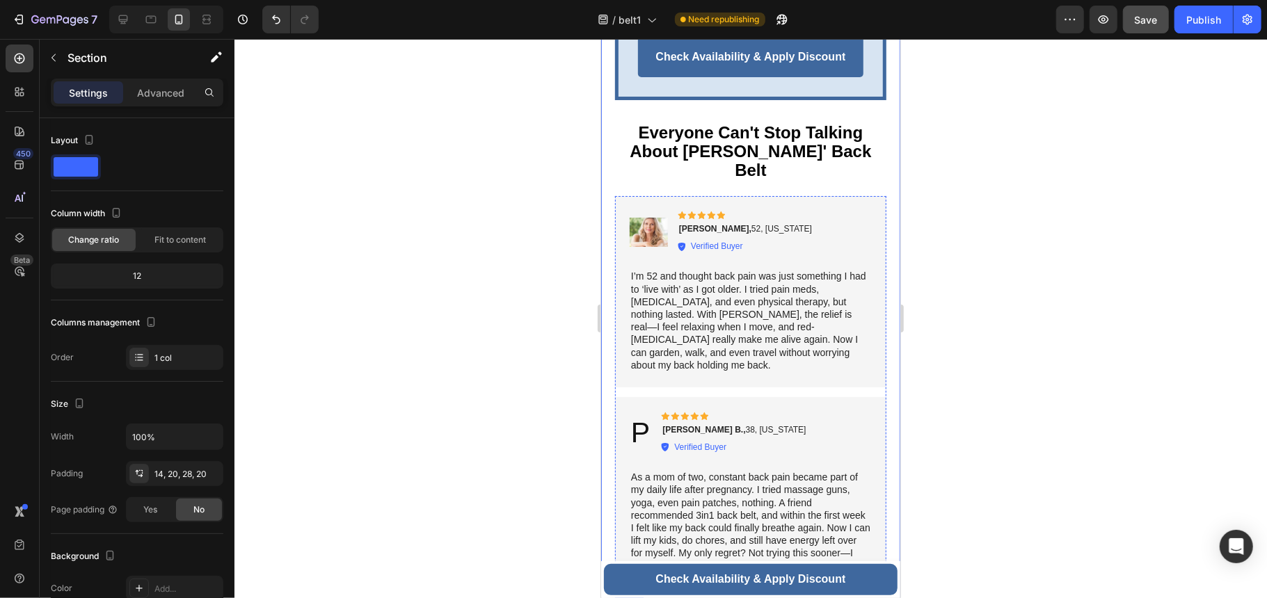
scroll to position [6915, 0]
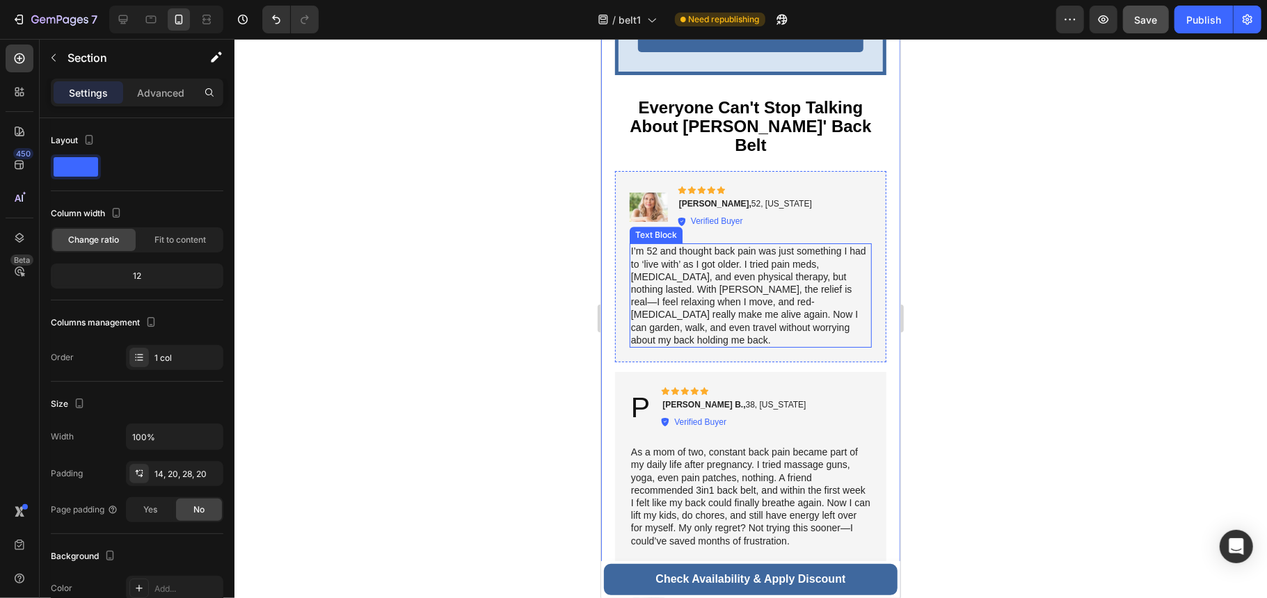
click at [769, 244] on p "I’m 52 and thought back pain was just something I had to ‘live with’ as I got o…" at bounding box center [749, 295] width 239 height 102
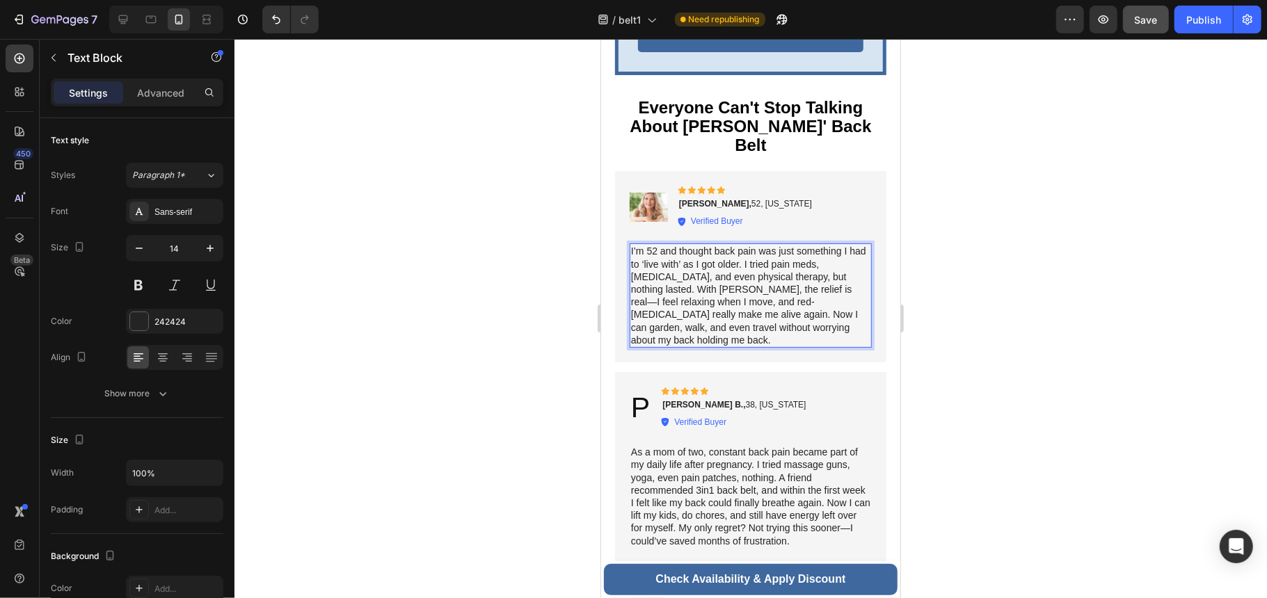
click at [763, 244] on p "I’m 52 and thought back pain was just something I had to ‘live with’ as I got o…" at bounding box center [749, 295] width 239 height 102
drag, startPoint x: 763, startPoint y: 226, endPoint x: 752, endPoint y: 257, distance: 32.3
click at [752, 257] on p "I’m 52 and thought back pain was just something I had to ‘live with’ as I got o…" at bounding box center [749, 295] width 239 height 102
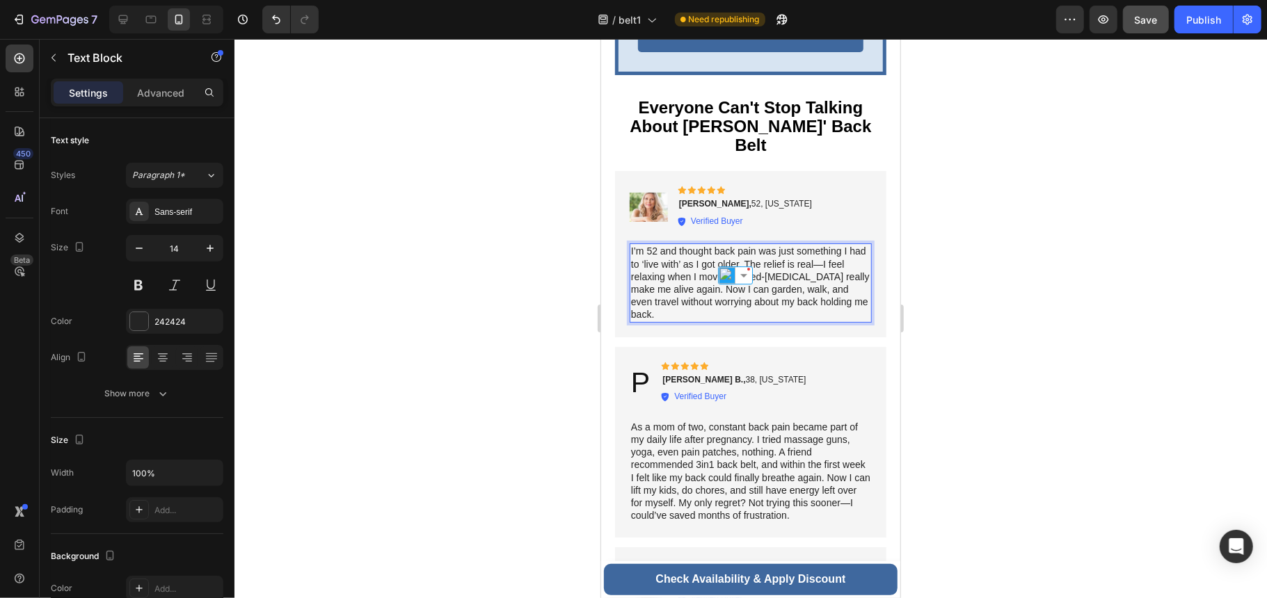
click at [821, 244] on p "I’m 52 and thought back pain was just something I had to ‘live with’ as I got o…" at bounding box center [749, 282] width 239 height 76
click at [816, 256] on p "I’m 52 and thought back pain was just something I had to ‘live with’ as I got o…" at bounding box center [749, 282] width 239 height 76
click at [808, 266] on p "I’m 52 and thought back pain was just something I had to ‘live with’ as I got o…" at bounding box center [749, 282] width 239 height 76
click at [756, 278] on p "I’m 52 and thought back pain was just something I had to ‘live with’ as I got o…" at bounding box center [749, 282] width 239 height 76
click at [763, 244] on p "I’m 52 and thought back pain was just something I had to ‘live with’ as I got o…" at bounding box center [749, 282] width 239 height 76
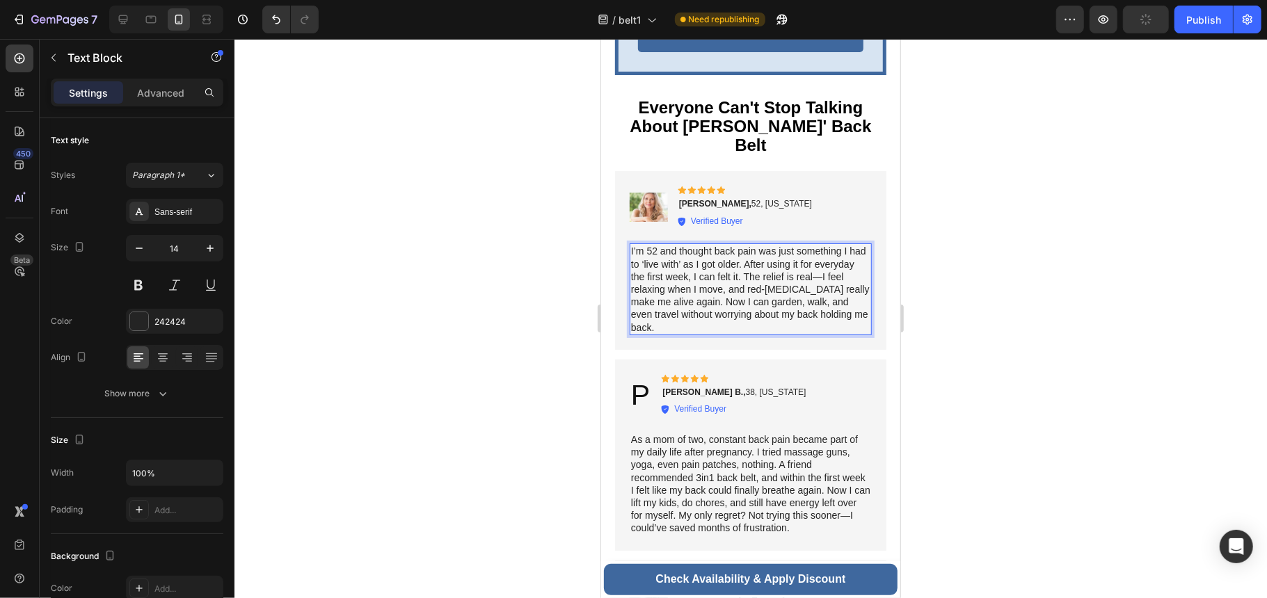
click at [768, 273] on p "I’m 52 and thought back pain was just something I had to ‘live with’ as I got o…" at bounding box center [749, 288] width 239 height 88
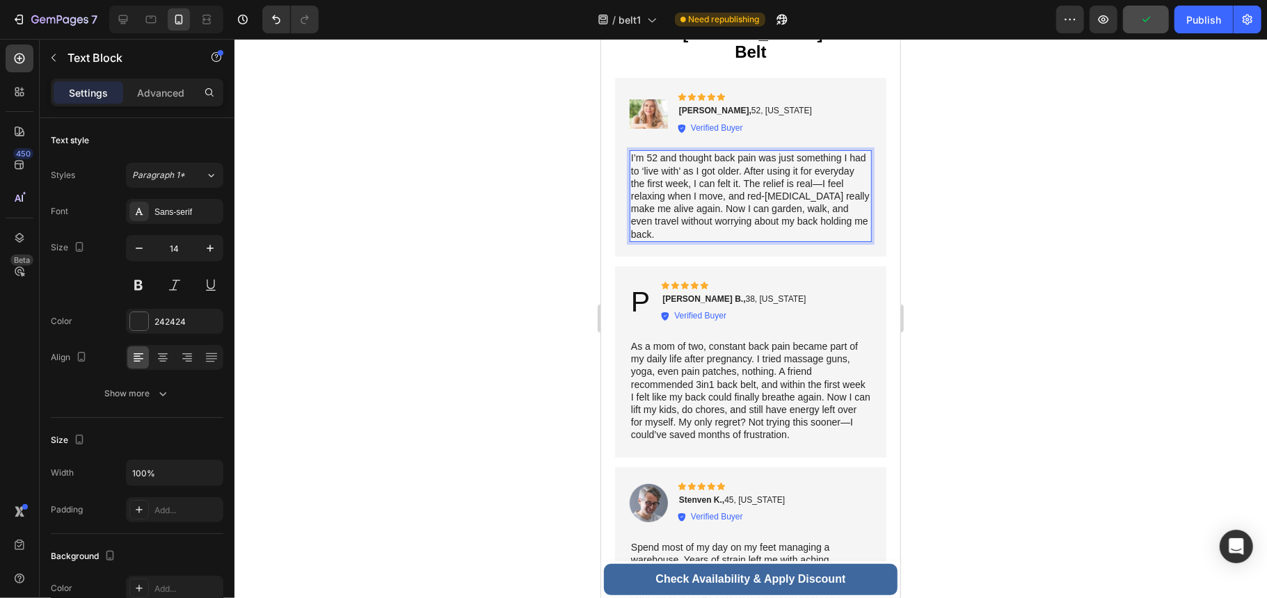
scroll to position [7101, 0]
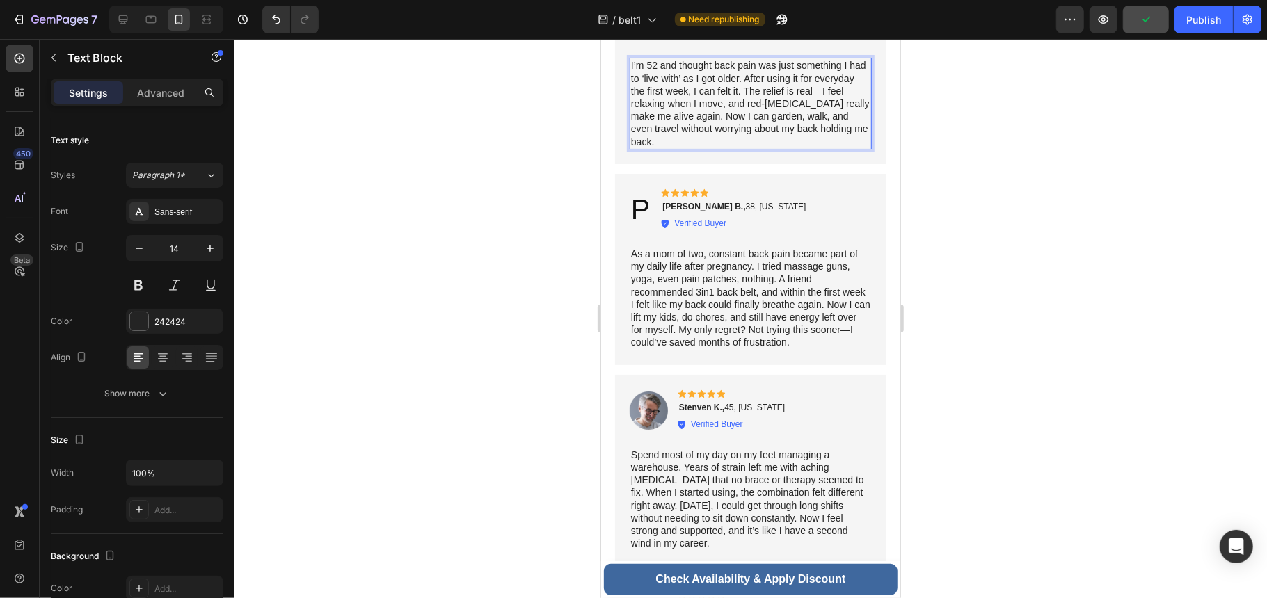
click at [768, 273] on p "As a mom of two, constant back pain became part of my daily life after pregnanc…" at bounding box center [749, 298] width 239 height 102
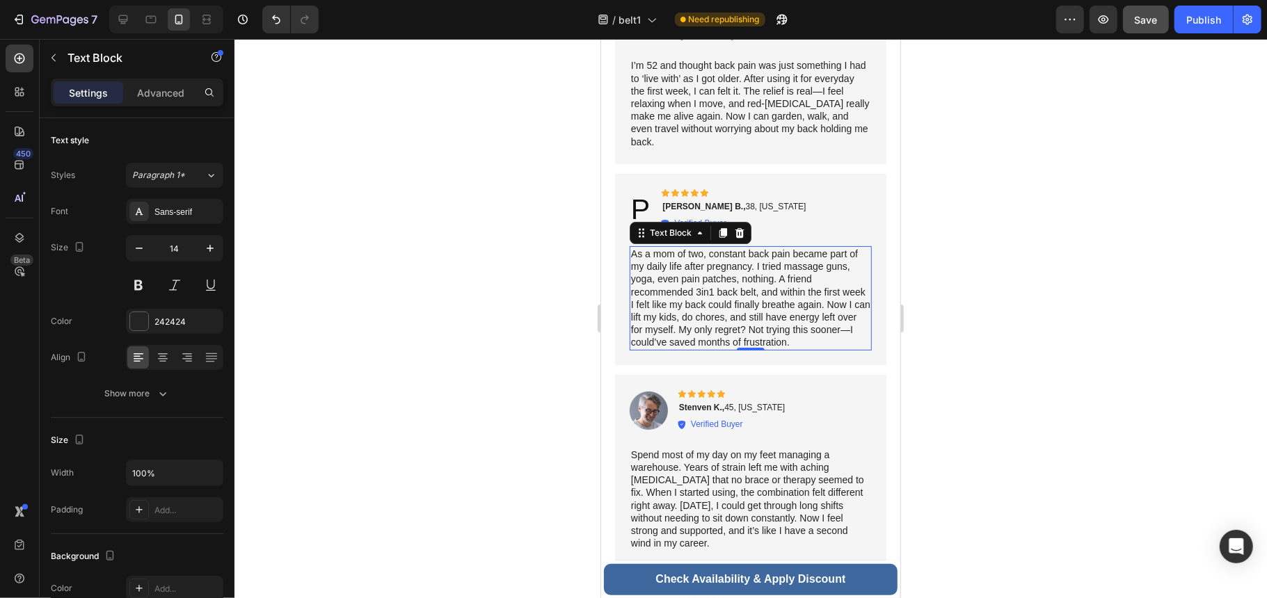
scroll to position [7193, 0]
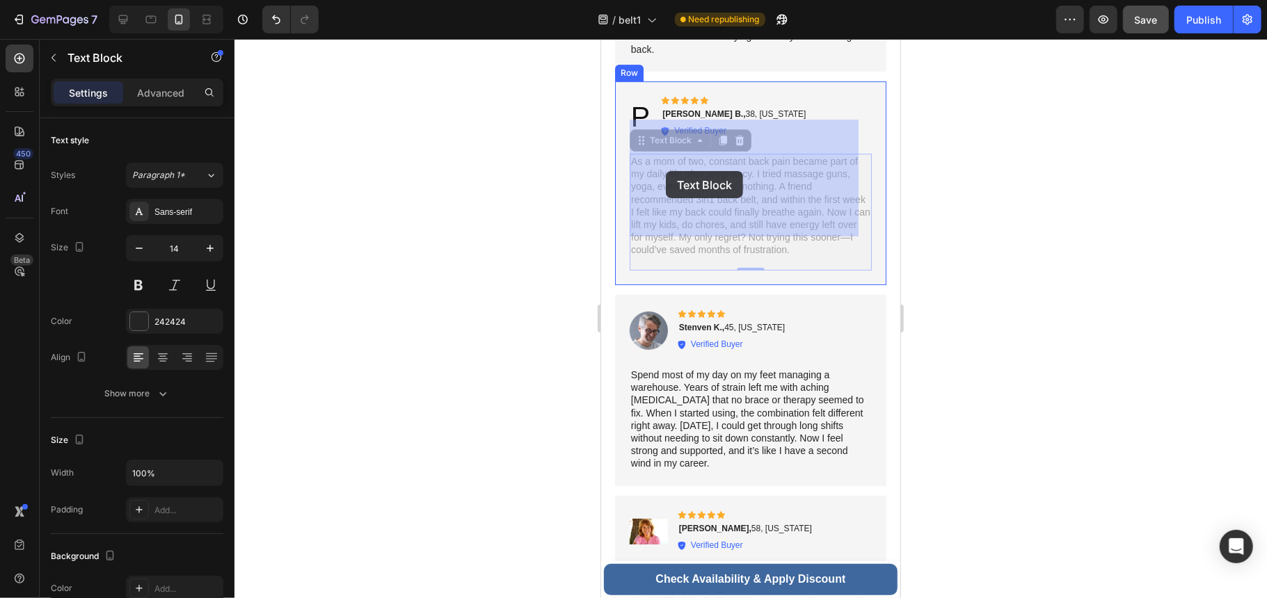
drag, startPoint x: 763, startPoint y: 162, endPoint x: 669, endPoint y: 173, distance: 95.2
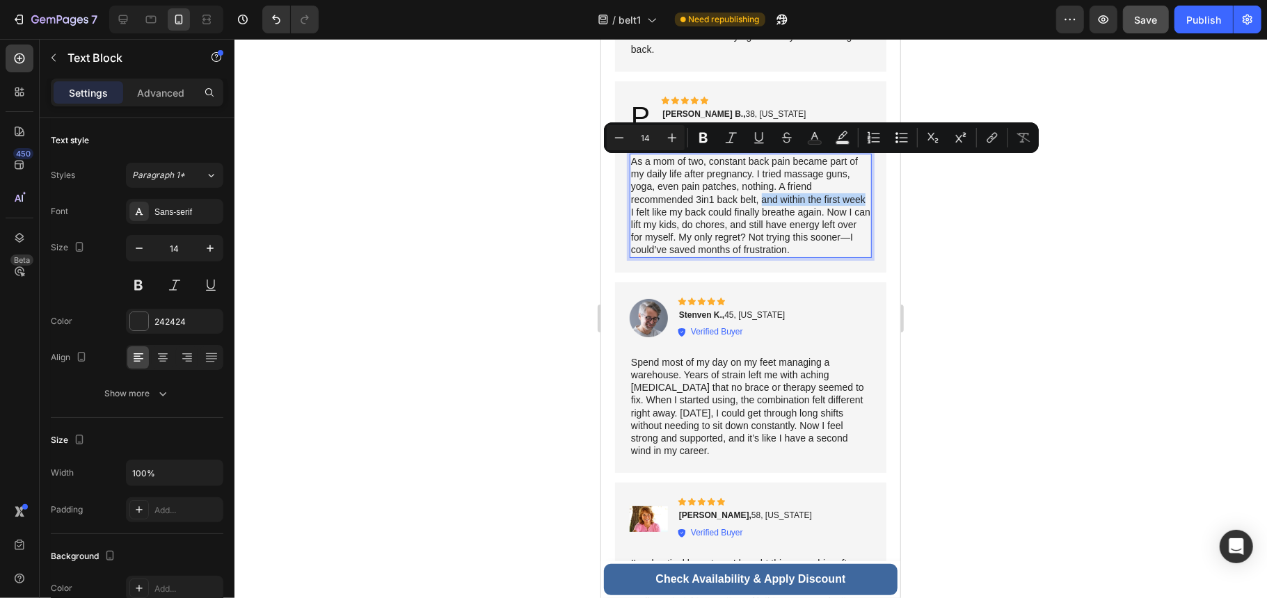
drag, startPoint x: 652, startPoint y: 175, endPoint x: 763, endPoint y: 161, distance: 111.4
click at [763, 161] on p "As a mom of two, constant back pain became part of my daily life after pregnanc…" at bounding box center [749, 205] width 239 height 102
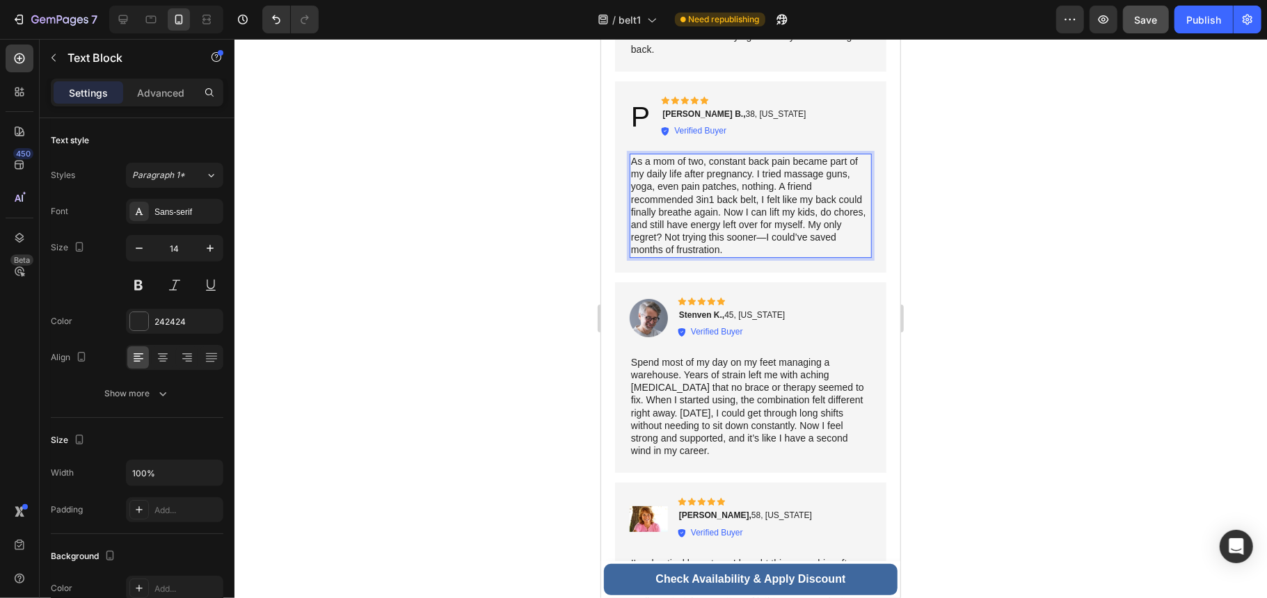
click at [803, 209] on p "As a mom of two, constant back pain became part of my daily life after pregnanc…" at bounding box center [749, 205] width 239 height 102
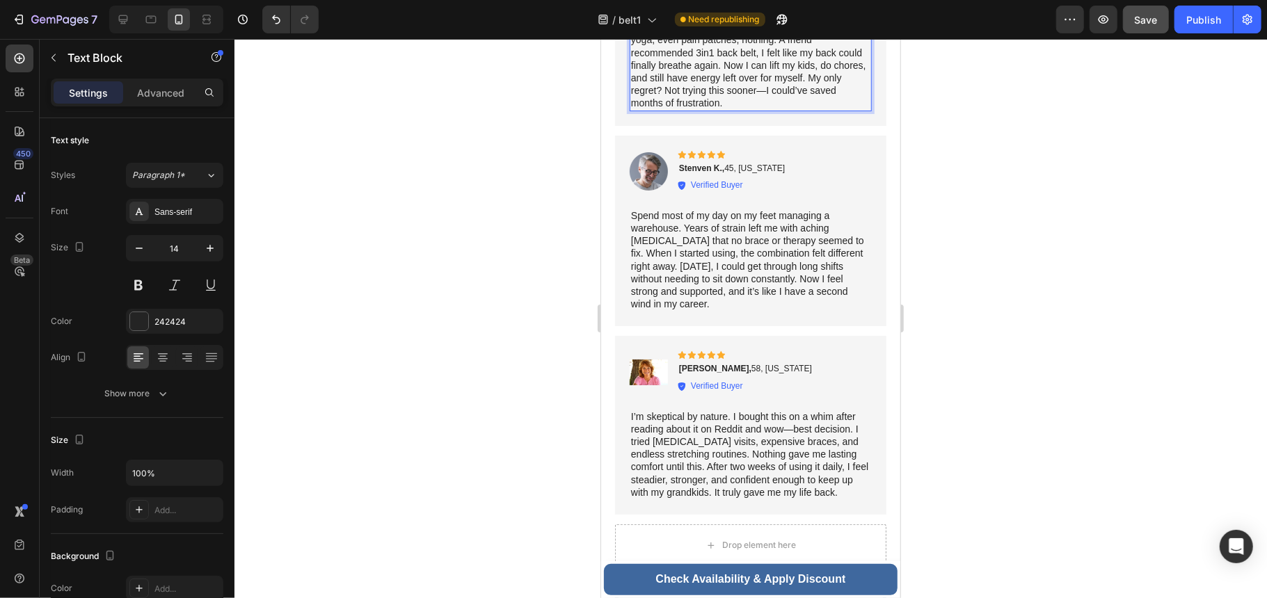
scroll to position [7379, 0]
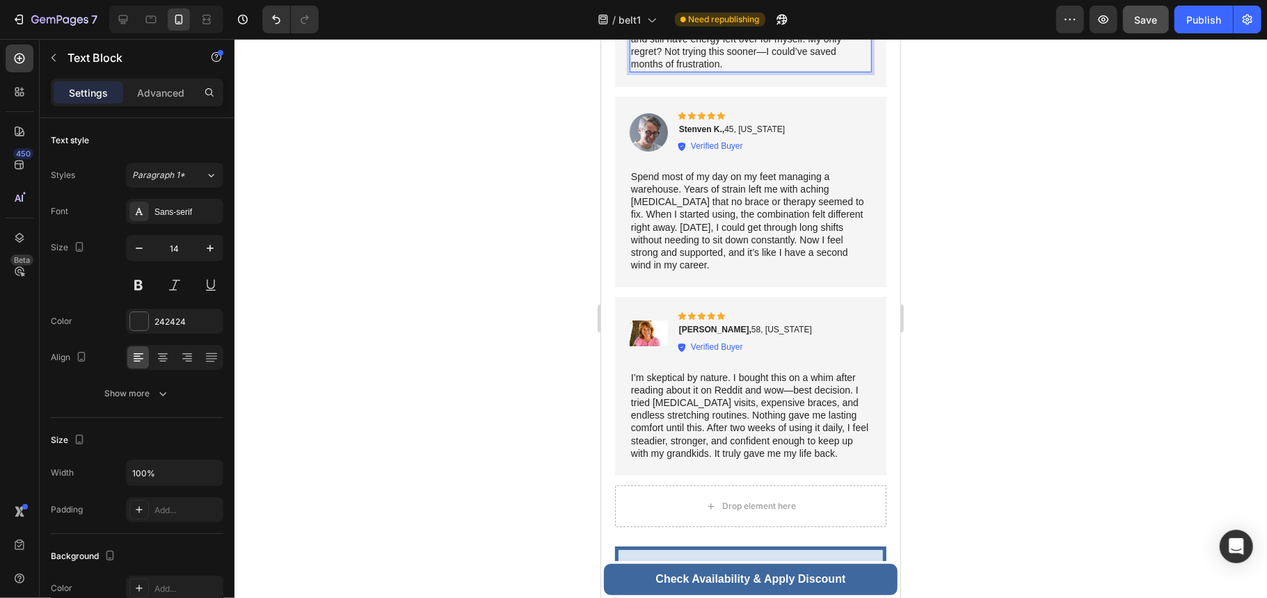
click at [803, 209] on p "Spend most of my day on my feet managing a warehouse. Years of strain left me w…" at bounding box center [749, 221] width 239 height 102
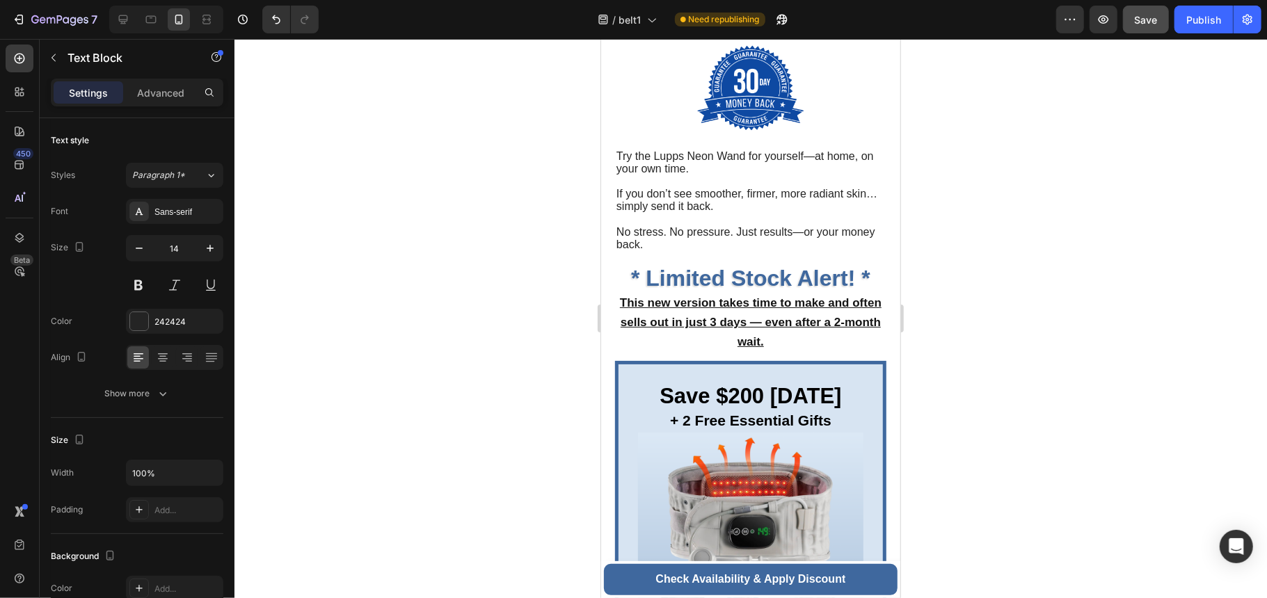
scroll to position [5967, 0]
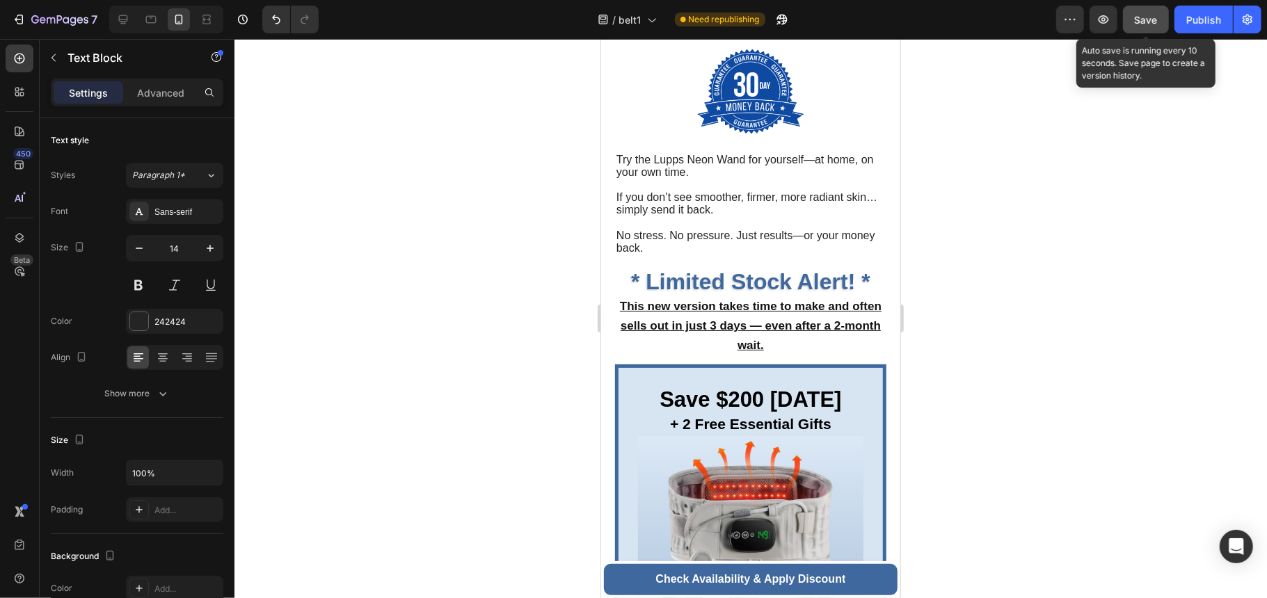
click at [1147, 8] on button "Save" at bounding box center [1146, 20] width 46 height 28
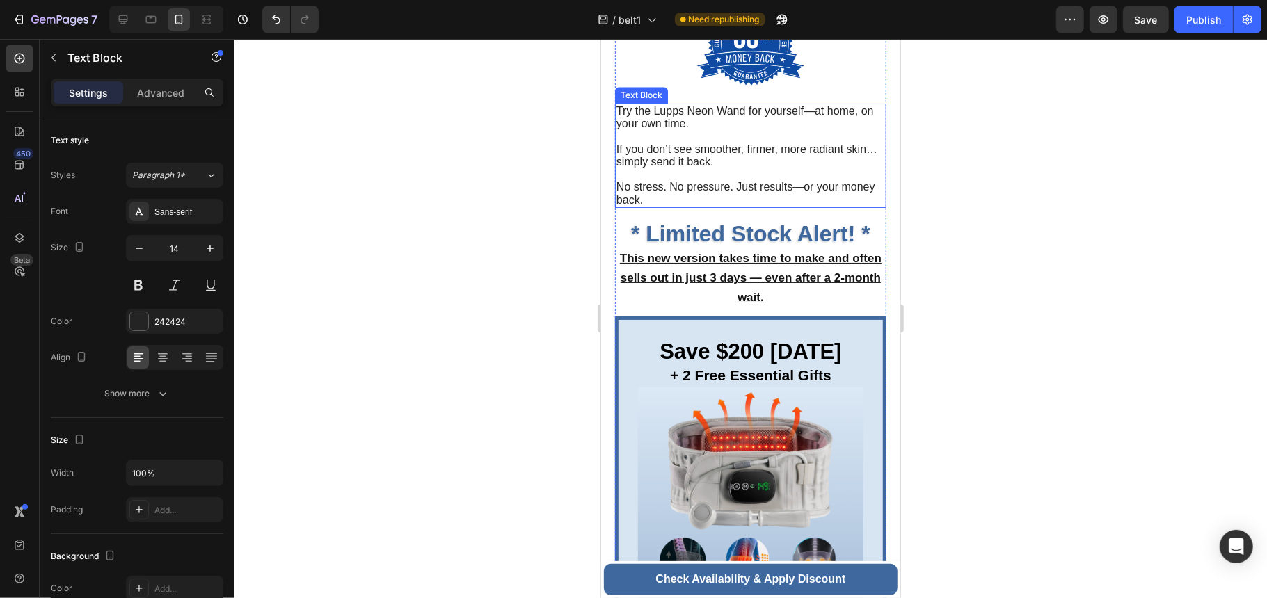
scroll to position [6152, 0]
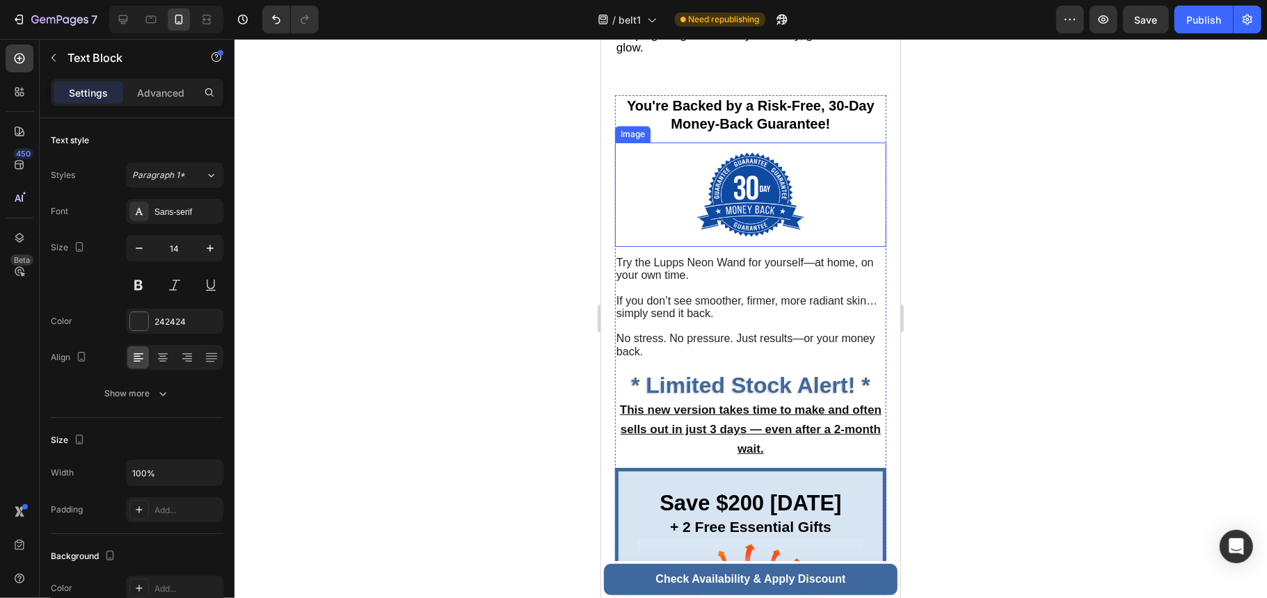
click at [772, 211] on img at bounding box center [749, 194] width 107 height 104
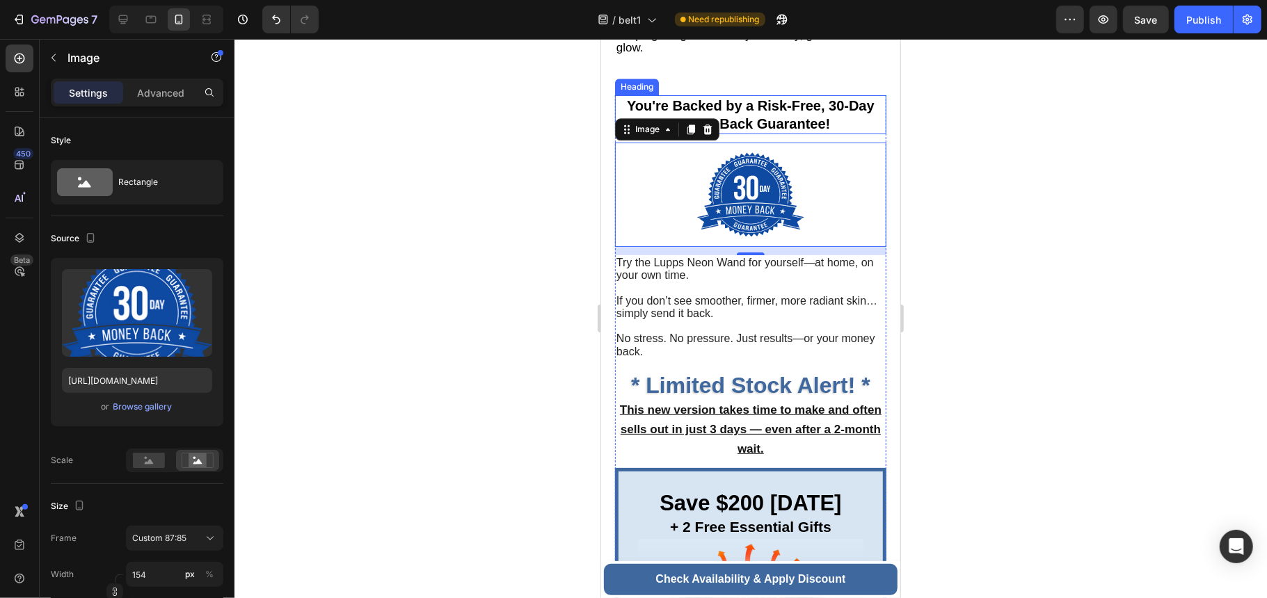
click at [832, 120] on h2 "You're Backed by a Risk-Free, 30-Day Money-Back Guarantee!" at bounding box center [749, 114] width 271 height 39
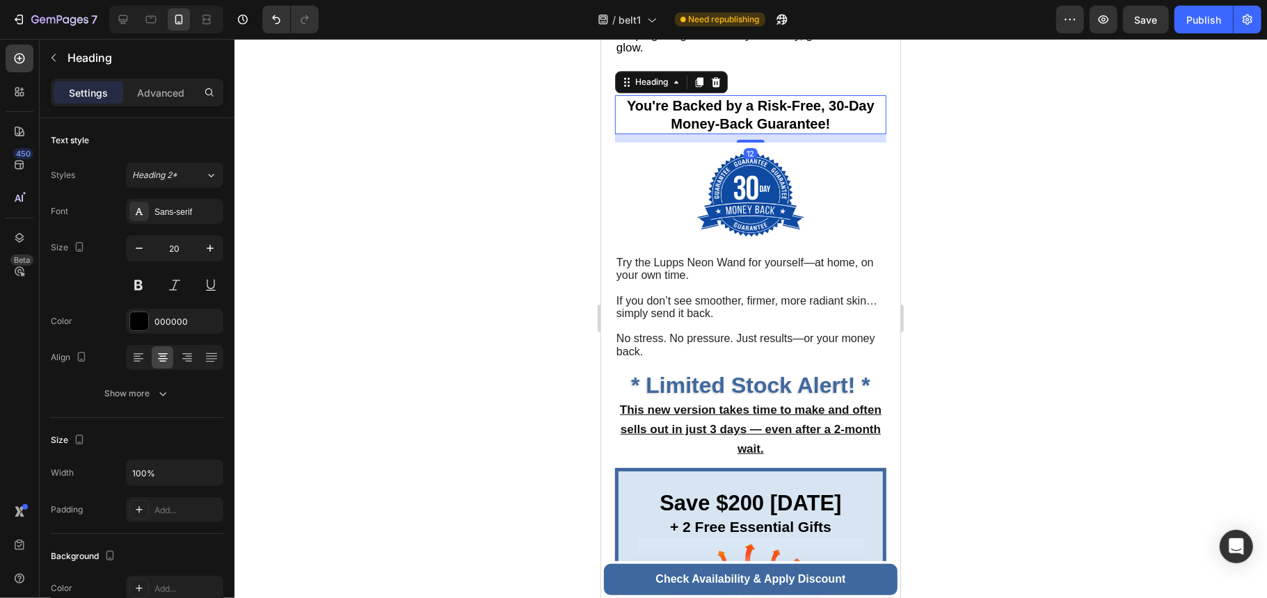
click at [833, 104] on h2 "You're Backed by a Risk-Free, 30-Day Money-Back Guarantee!" at bounding box center [749, 114] width 271 height 39
click at [828, 100] on p "You're Backed by a Risk-Free, 30-Day Money-Back Guarantee!" at bounding box center [749, 114] width 271 height 36
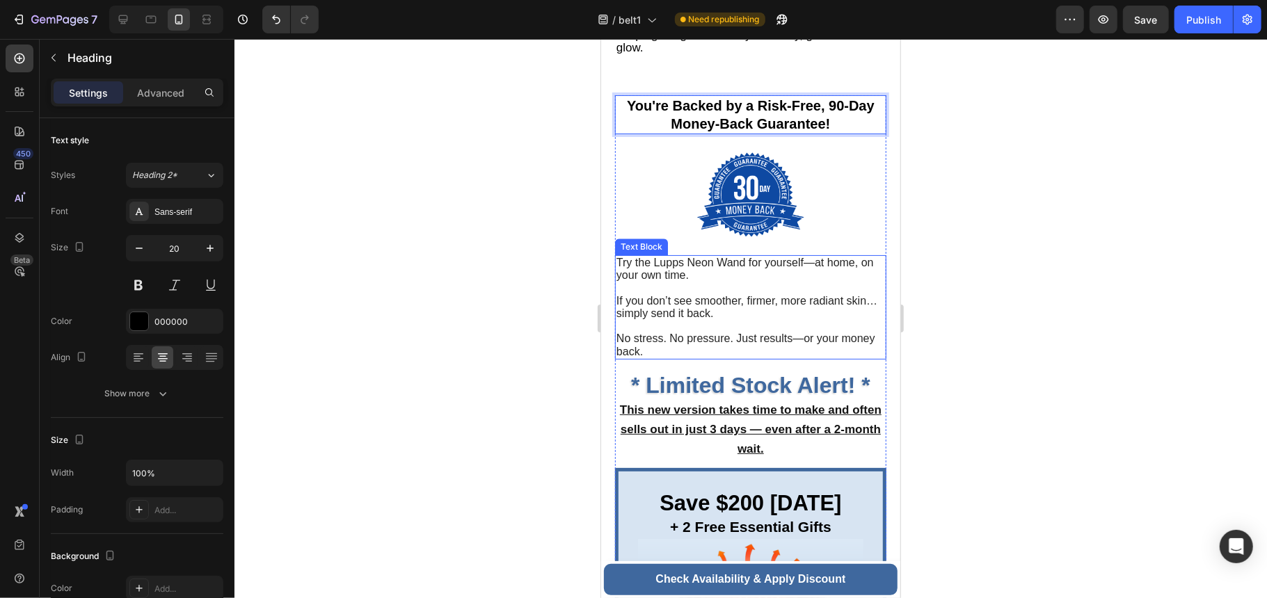
click at [760, 305] on p "If you don’t see smoother, firmer, more radiant skin… simply send it back." at bounding box center [750, 301] width 269 height 38
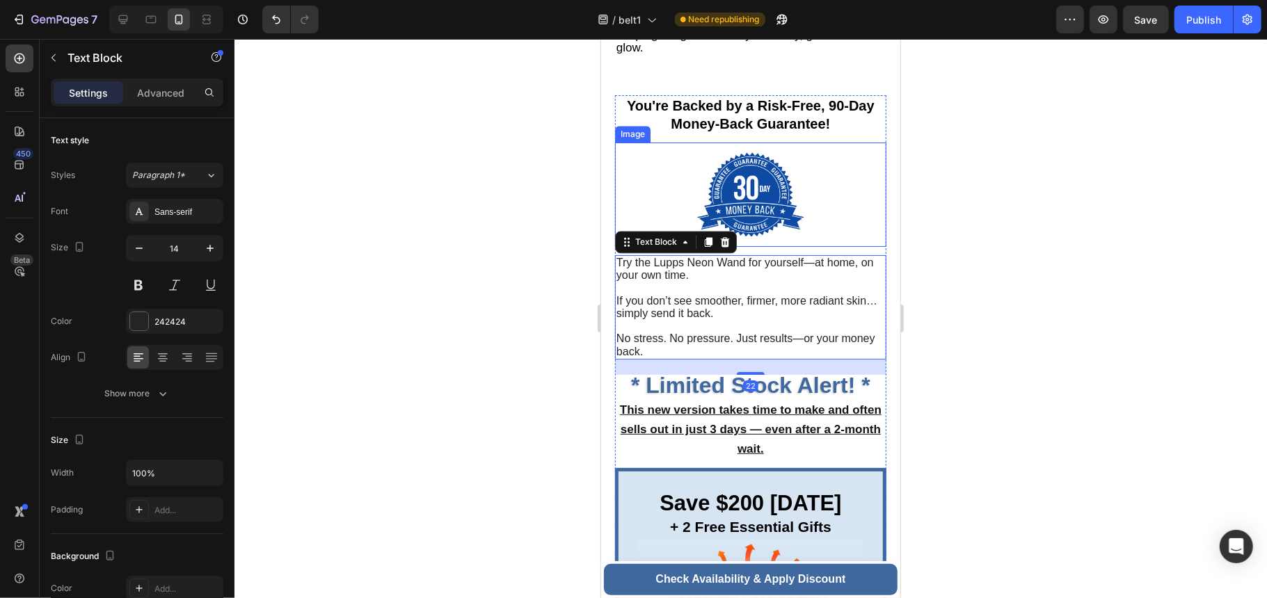
click at [765, 200] on img at bounding box center [749, 194] width 107 height 104
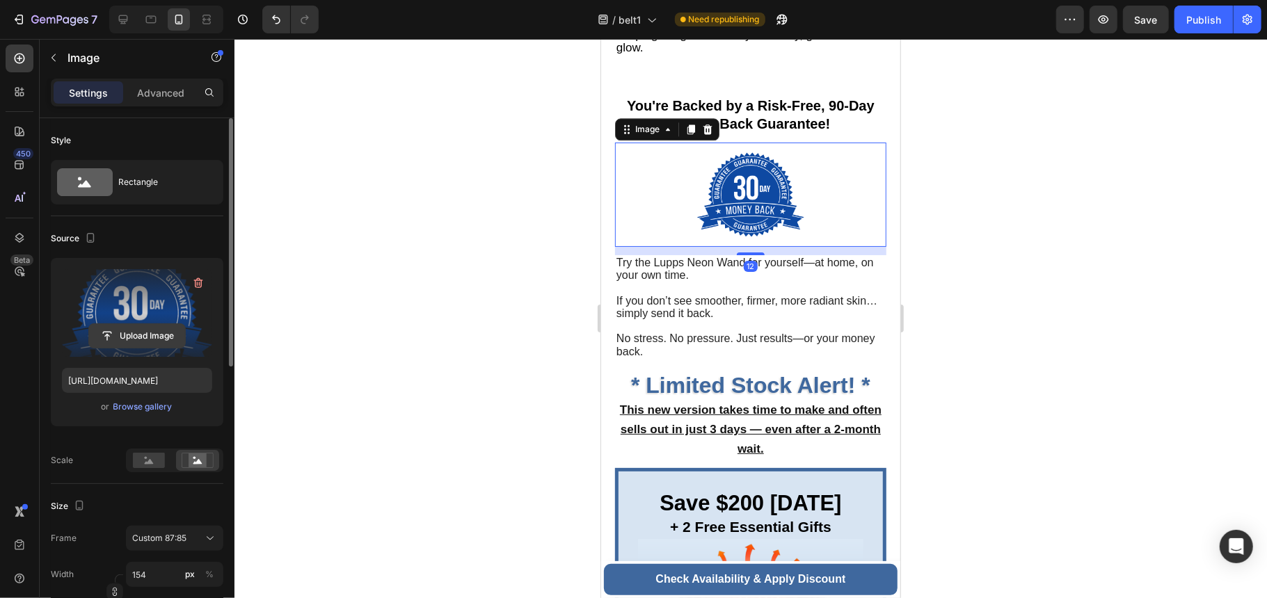
click at [135, 342] on input "file" at bounding box center [137, 336] width 96 height 24
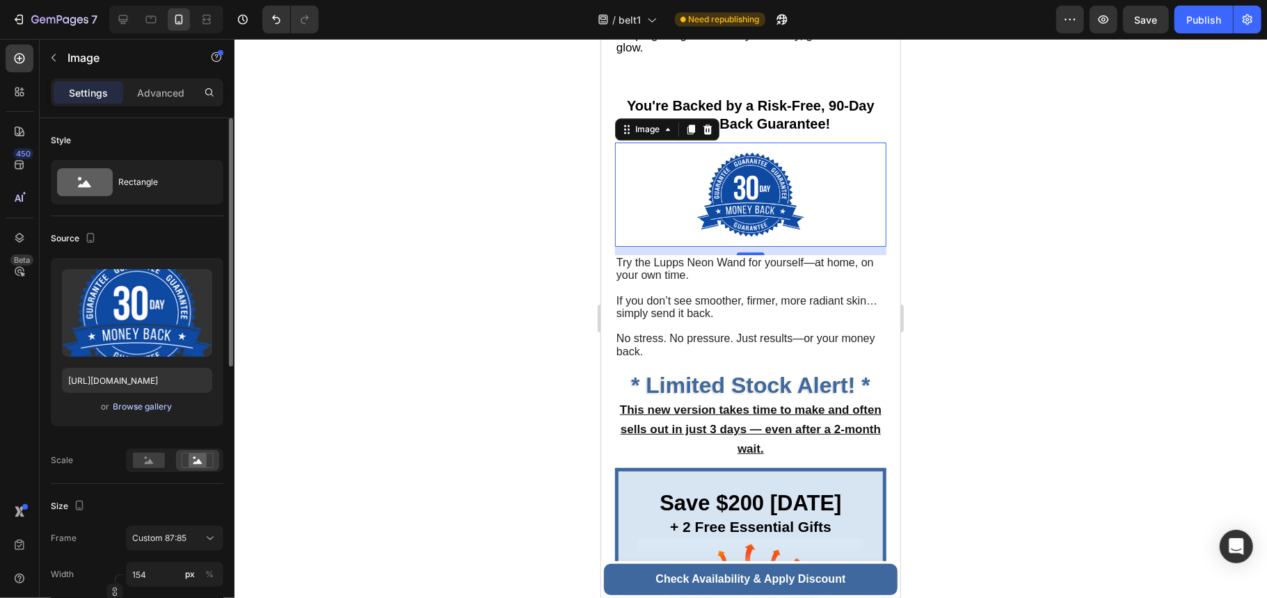
click at [143, 411] on div "Browse gallery" at bounding box center [142, 407] width 59 height 13
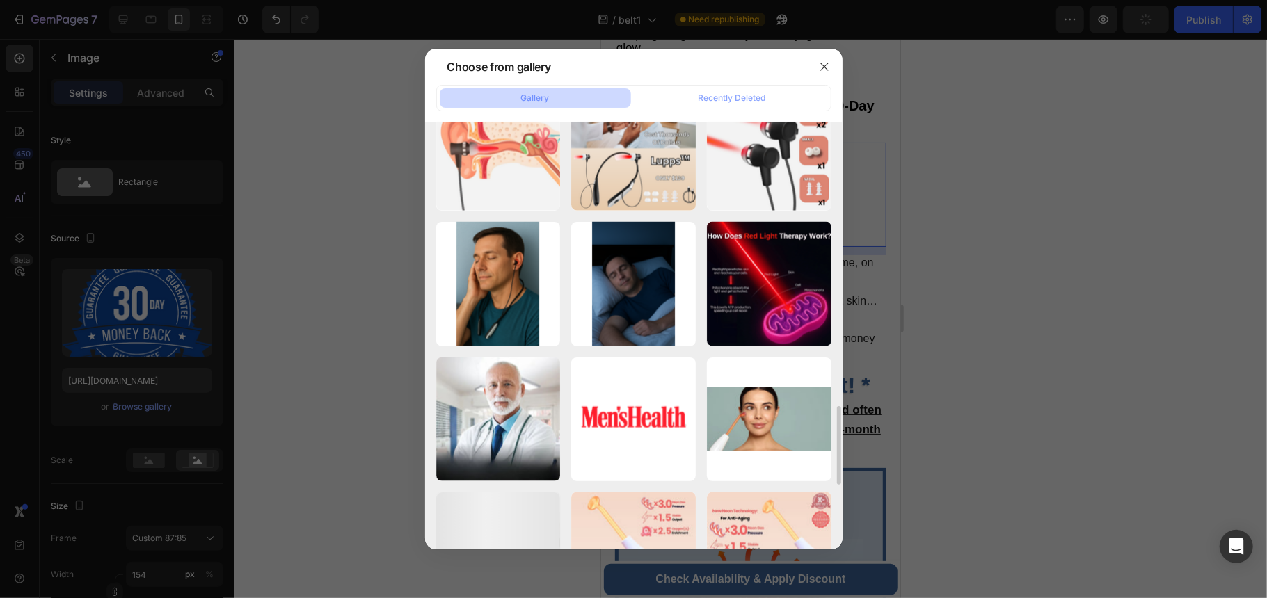
scroll to position [1166, 0]
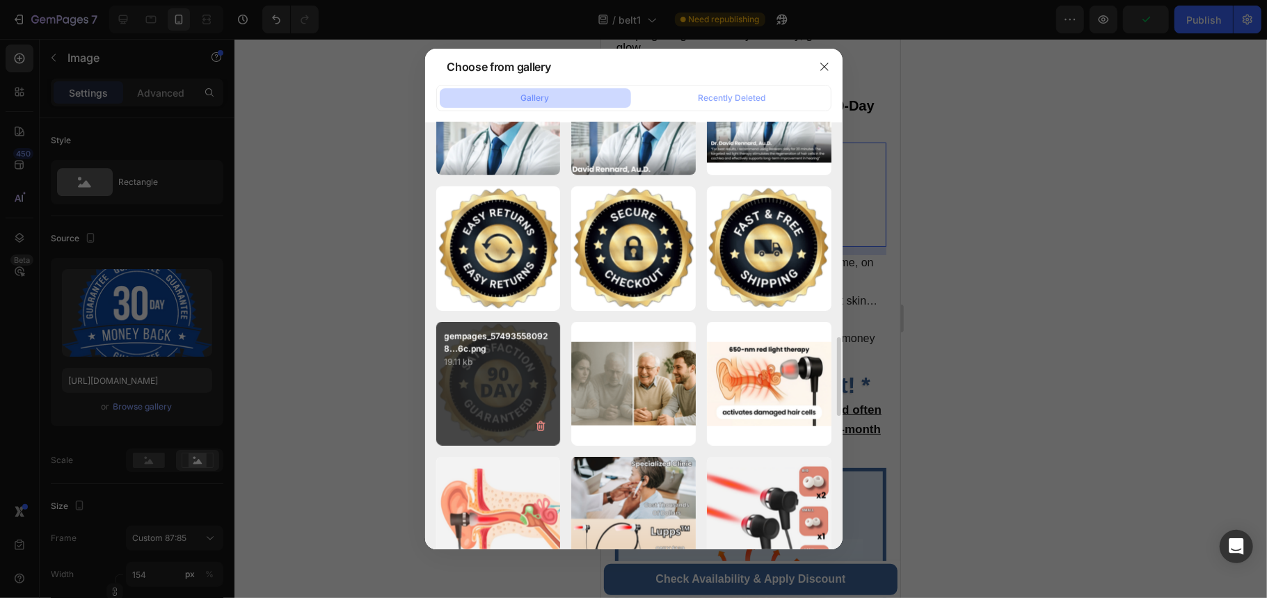
click at [523, 410] on div "gempages_574935580928...6c.png 19.11 kb" at bounding box center [498, 384] width 125 height 125
type input "[URL][DOMAIN_NAME]"
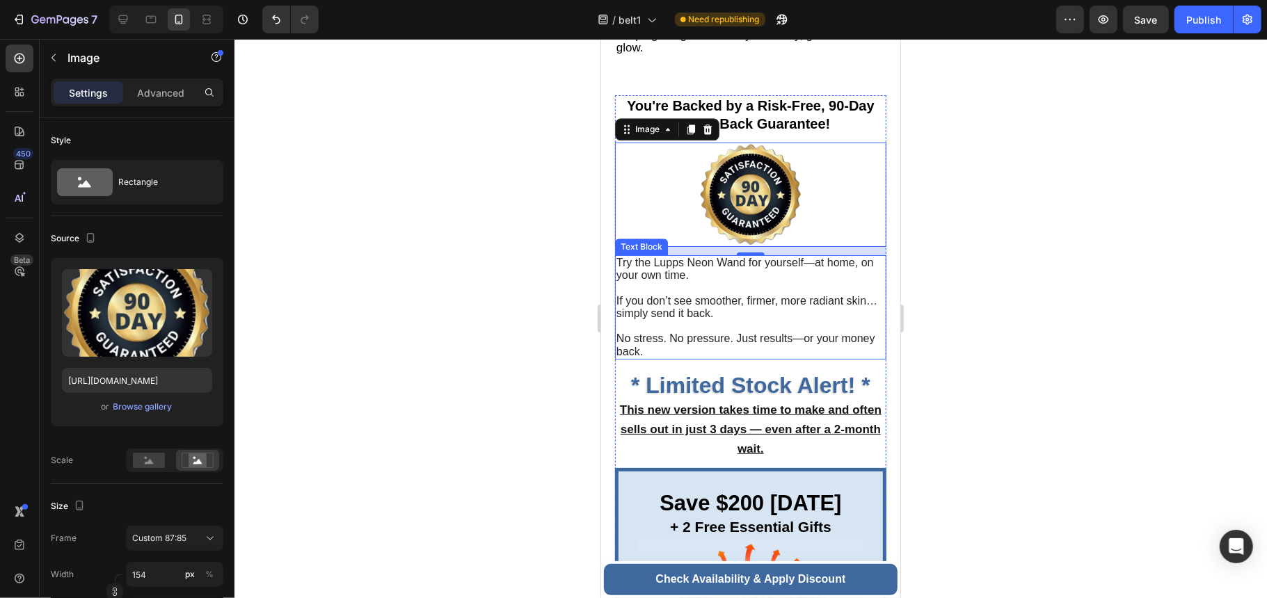
click at [831, 270] on p "Try the Lupps Neon Wand for yourself—at home, on your own time." at bounding box center [750, 268] width 269 height 25
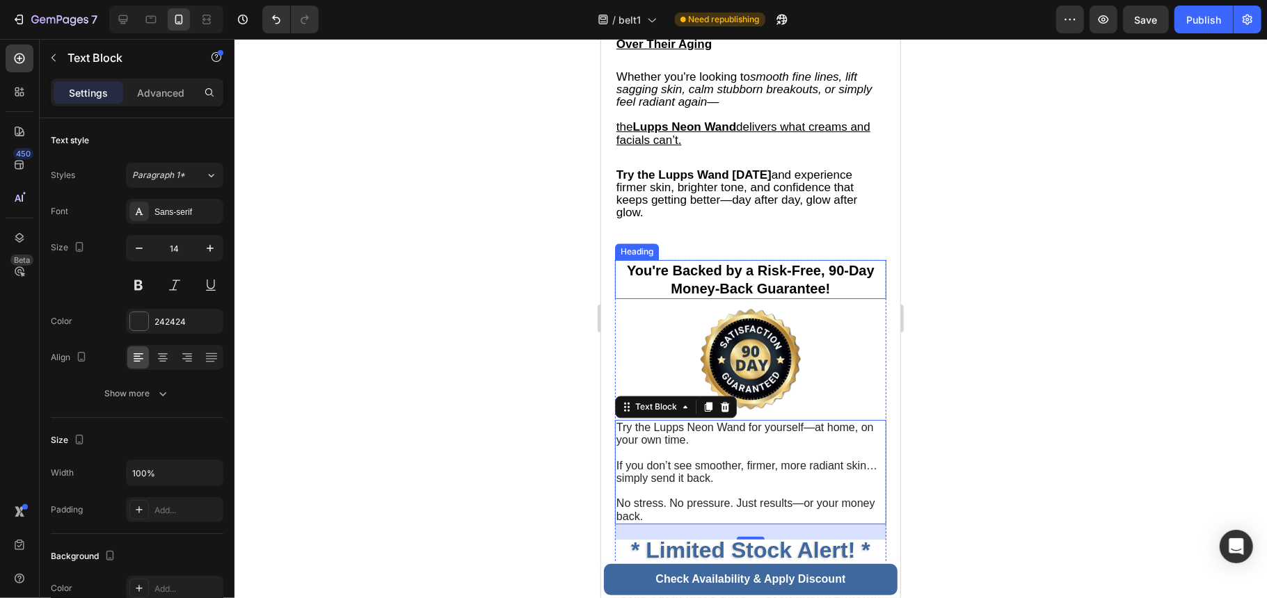
scroll to position [5874, 0]
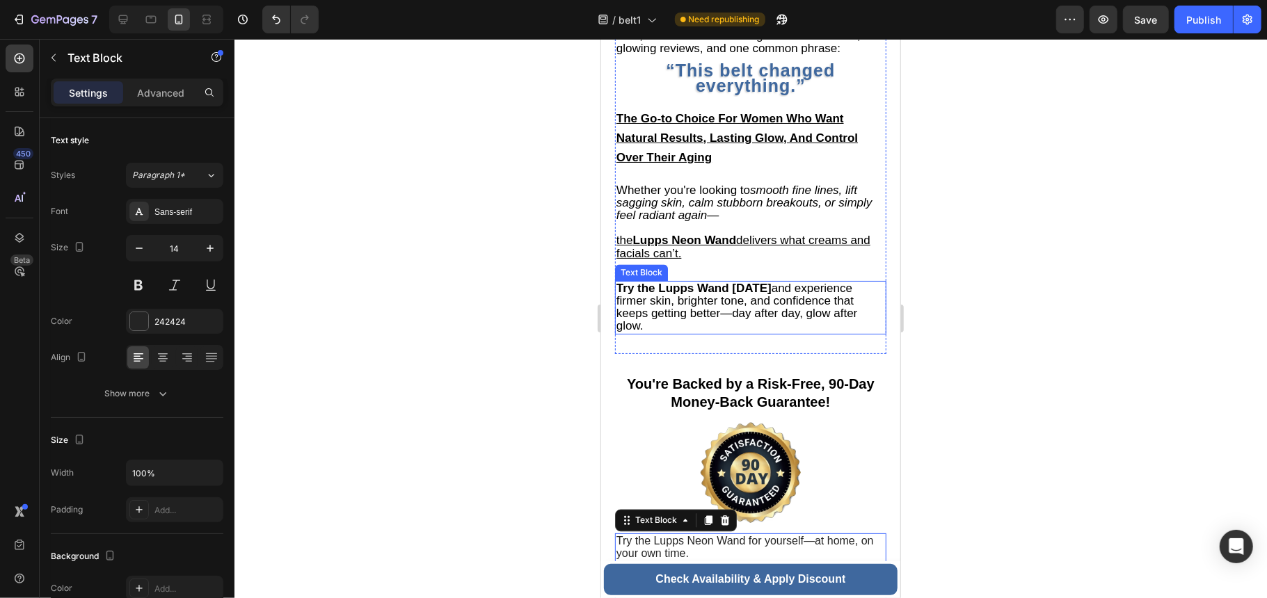
click at [825, 317] on p "Try the Lupps Wand [DATE] and experience firmer skin, brighter tone, and confid…" at bounding box center [750, 307] width 269 height 51
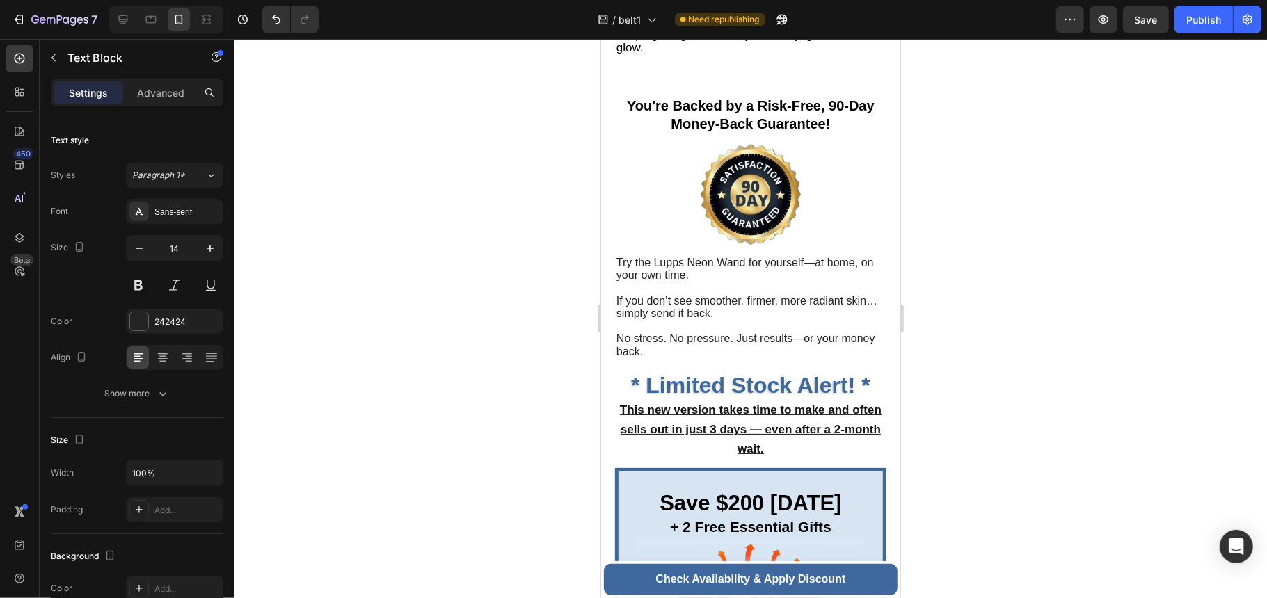
scroll to position [6060, 0]
